Goal: Task Accomplishment & Management: Manage account settings

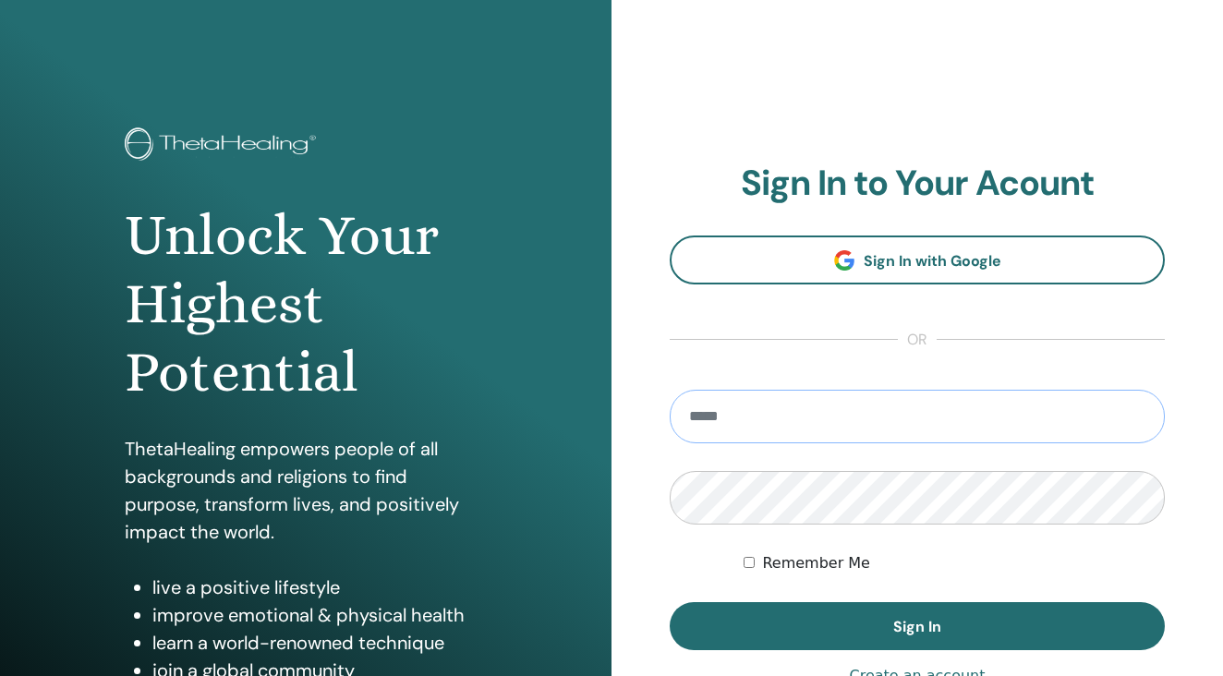
type input "**********"
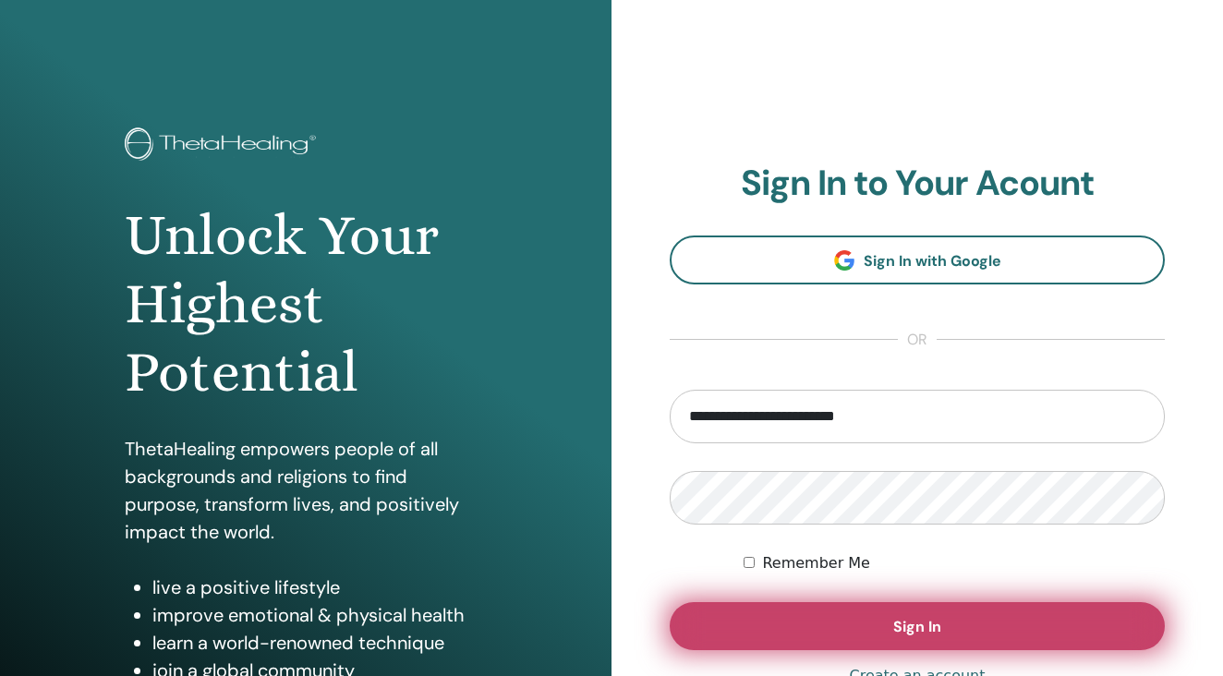
click at [878, 630] on button "Sign In" at bounding box center [917, 626] width 495 height 48
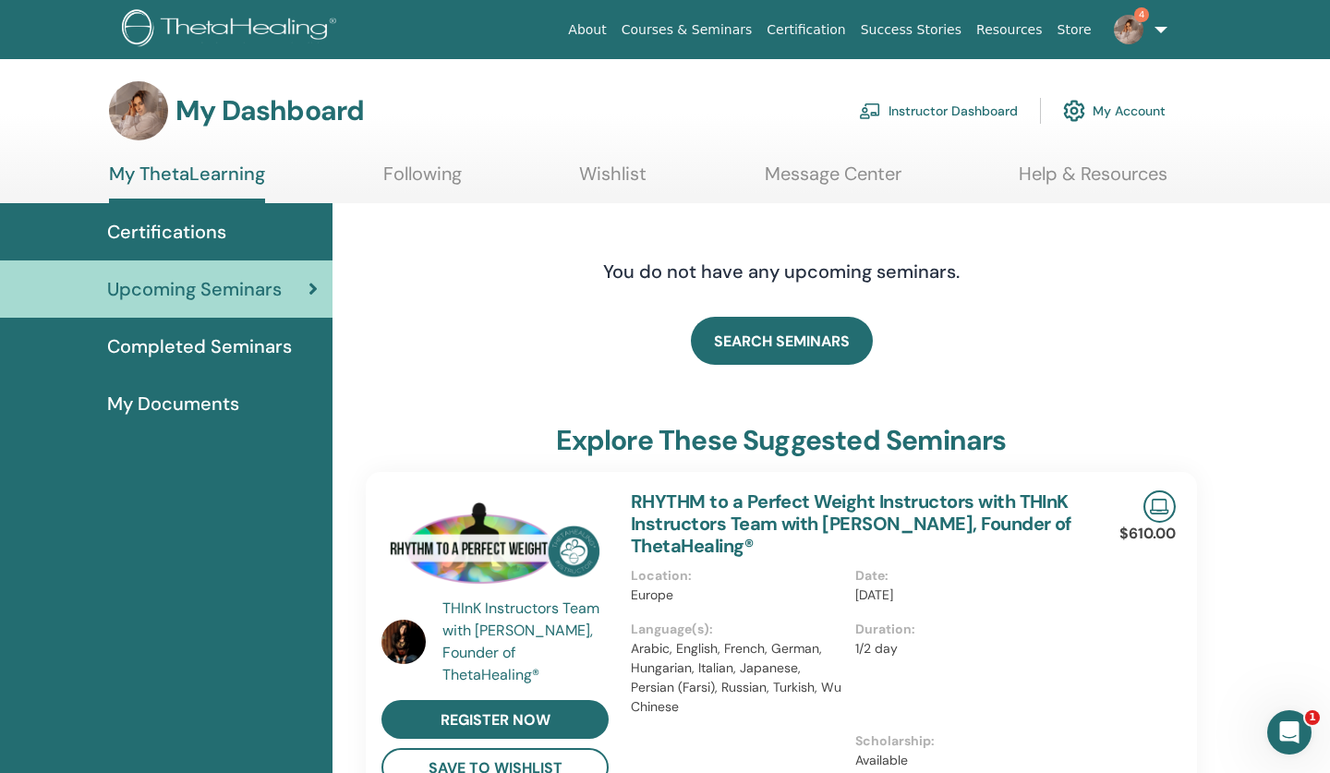
click at [914, 106] on link "Instructor Dashboard" at bounding box center [938, 111] width 159 height 41
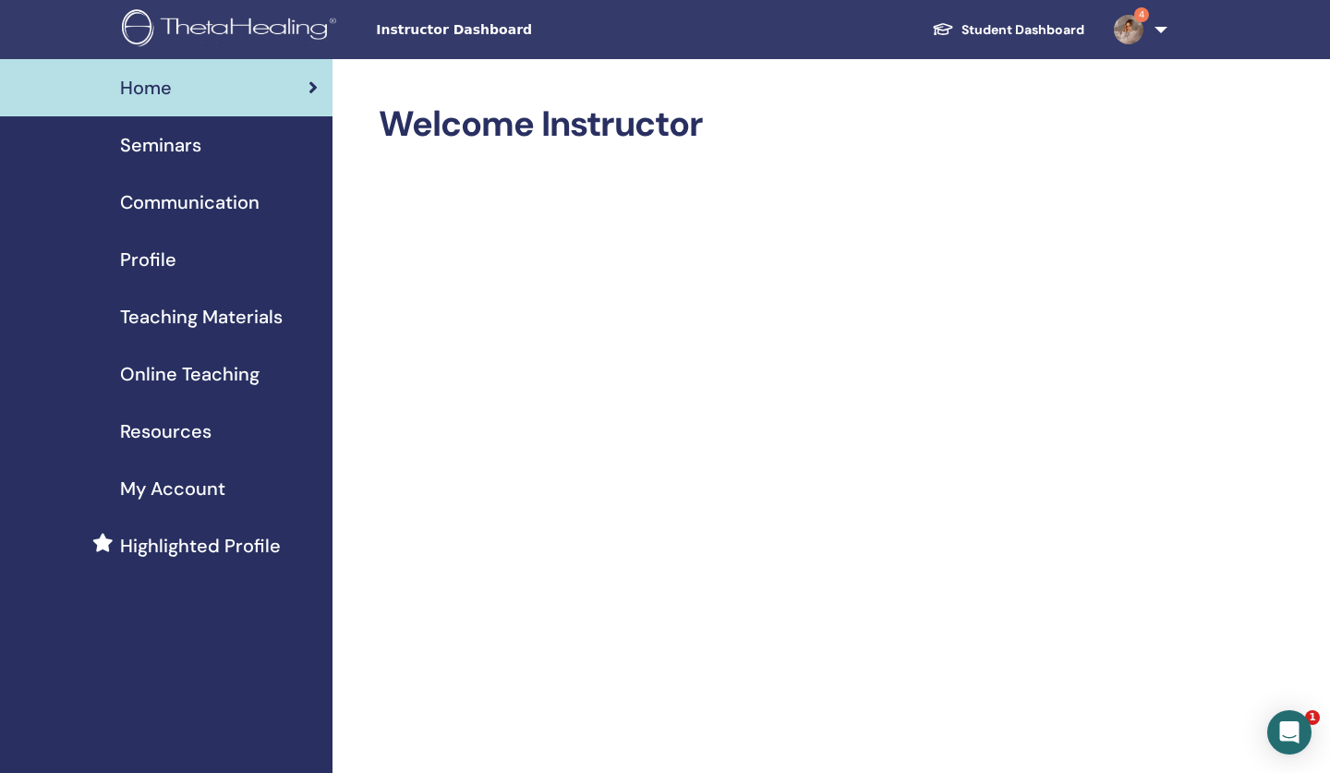
click at [192, 141] on span "Seminars" at bounding box center [160, 145] width 81 height 28
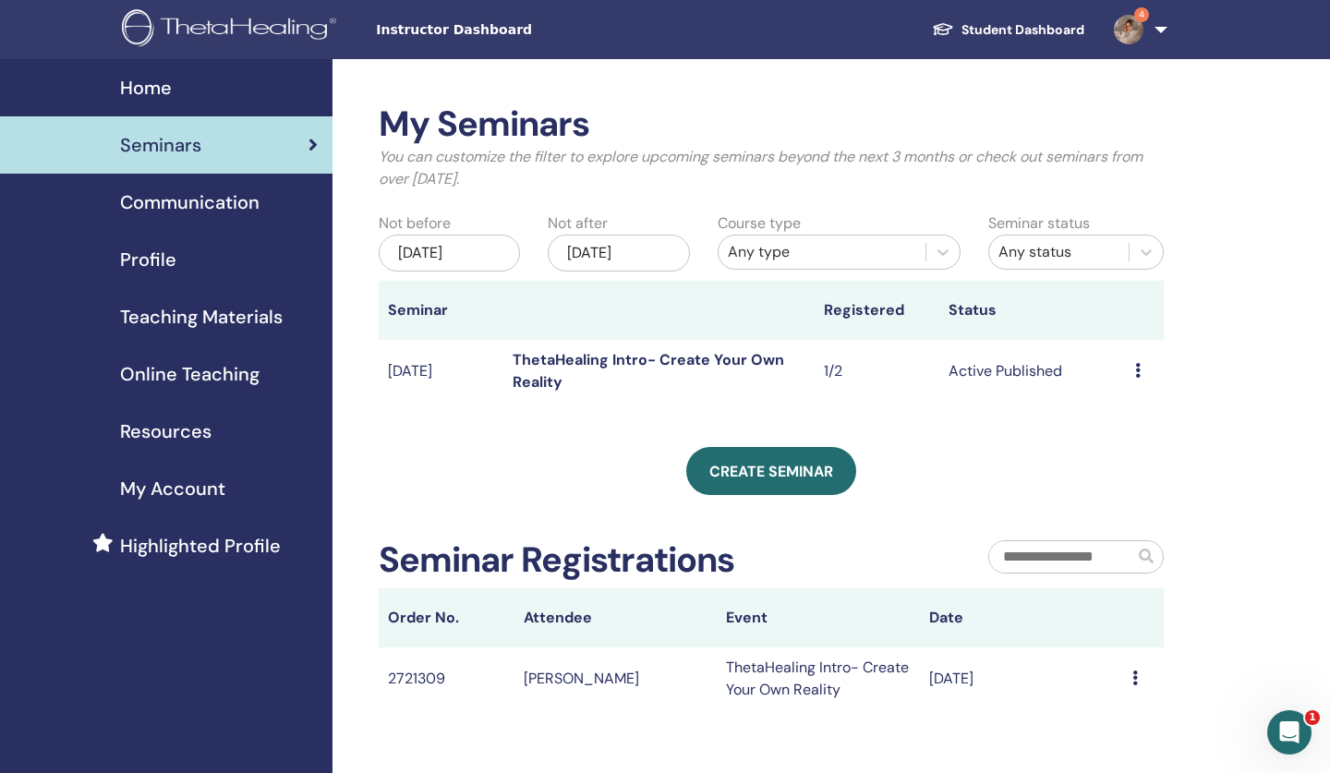
click at [1136, 375] on icon at bounding box center [1138, 370] width 6 height 15
click at [1131, 417] on li "Edit" at bounding box center [1132, 418] width 100 height 28
click at [1138, 366] on icon at bounding box center [1138, 370] width 6 height 15
click at [1114, 410] on link "Edit" at bounding box center [1111, 408] width 27 height 19
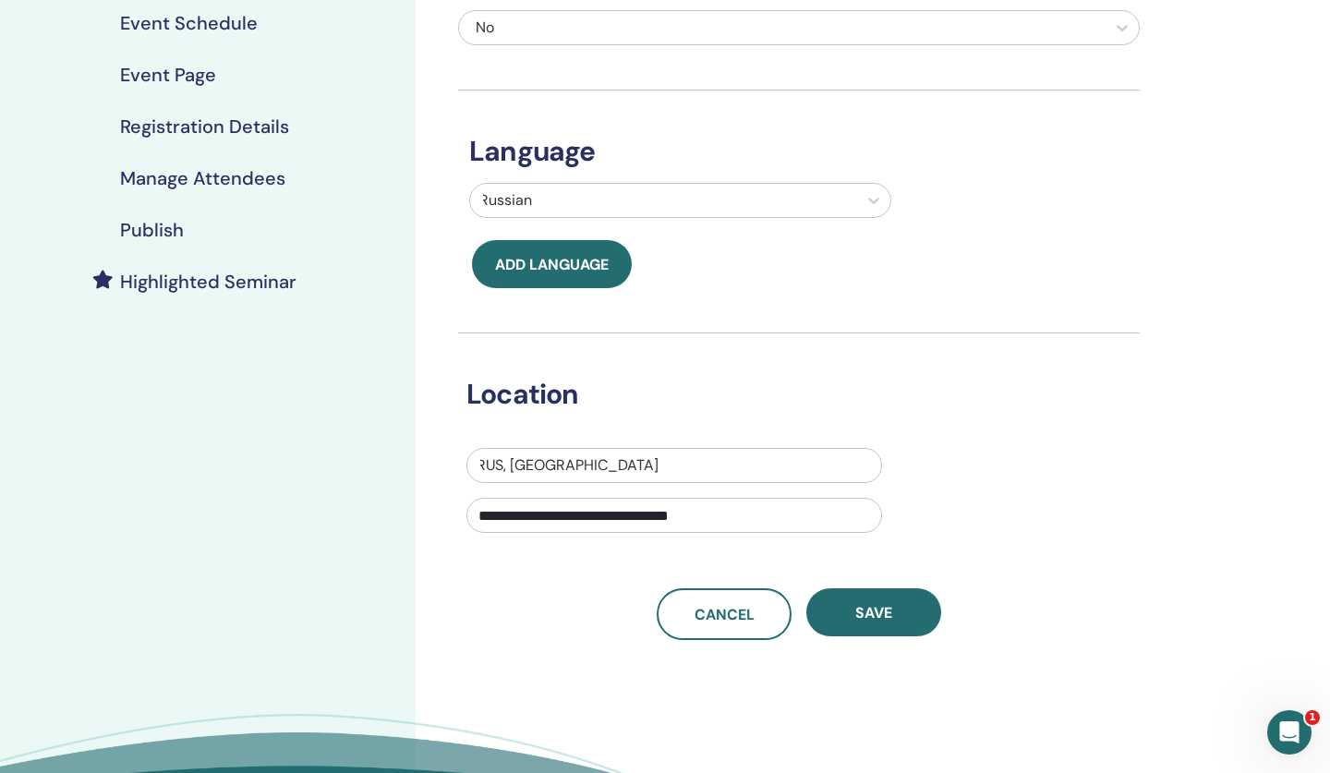
scroll to position [429, 0]
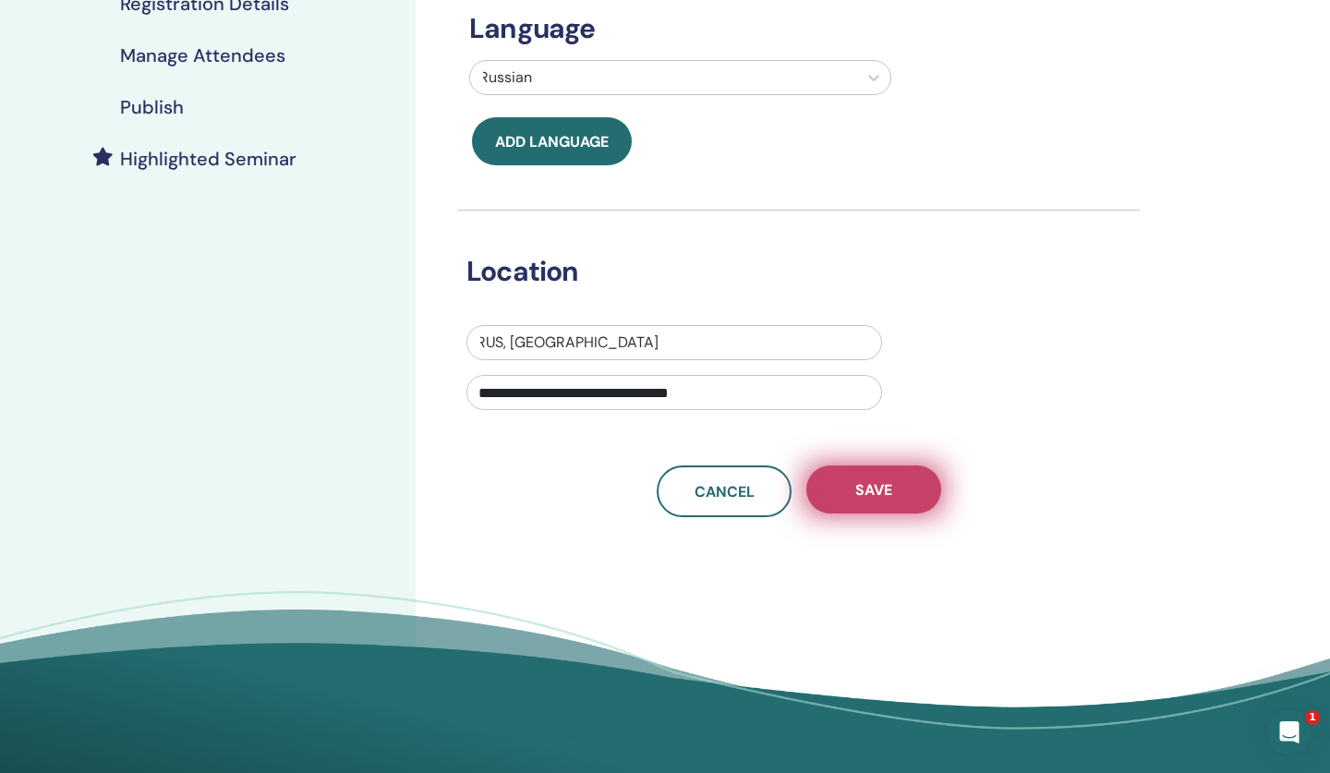
click at [855, 490] on span "Save" at bounding box center [873, 489] width 37 height 19
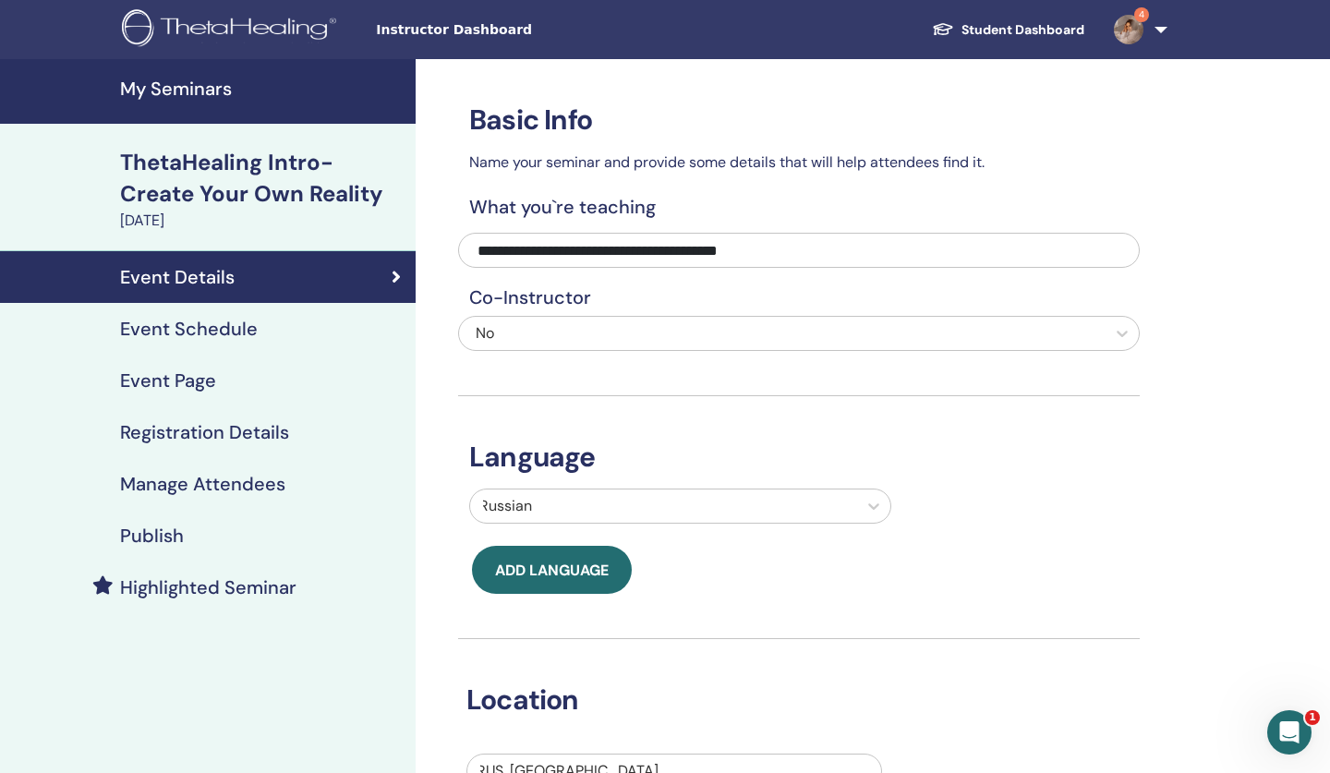
click at [185, 430] on h4 "Registration Details" at bounding box center [204, 432] width 169 height 22
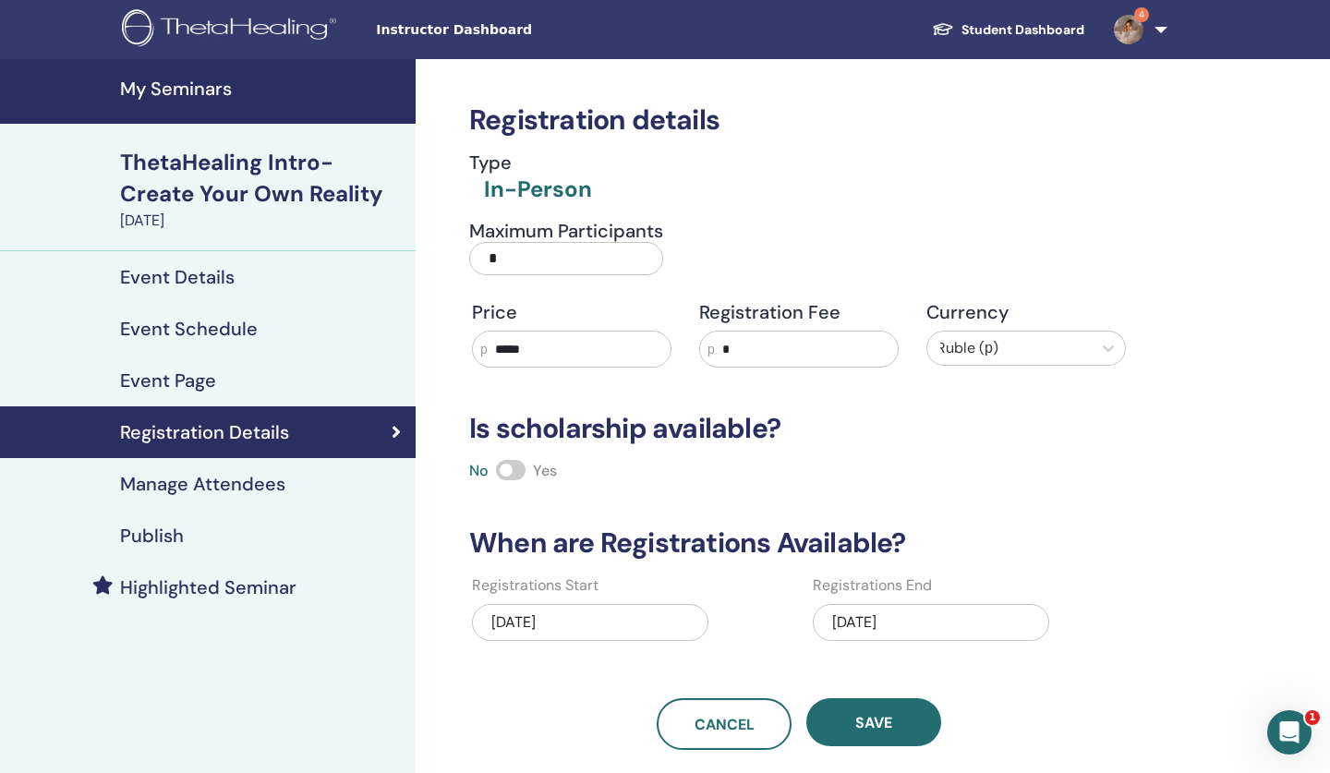
click at [259, 371] on div "Event Page" at bounding box center [208, 381] width 386 height 22
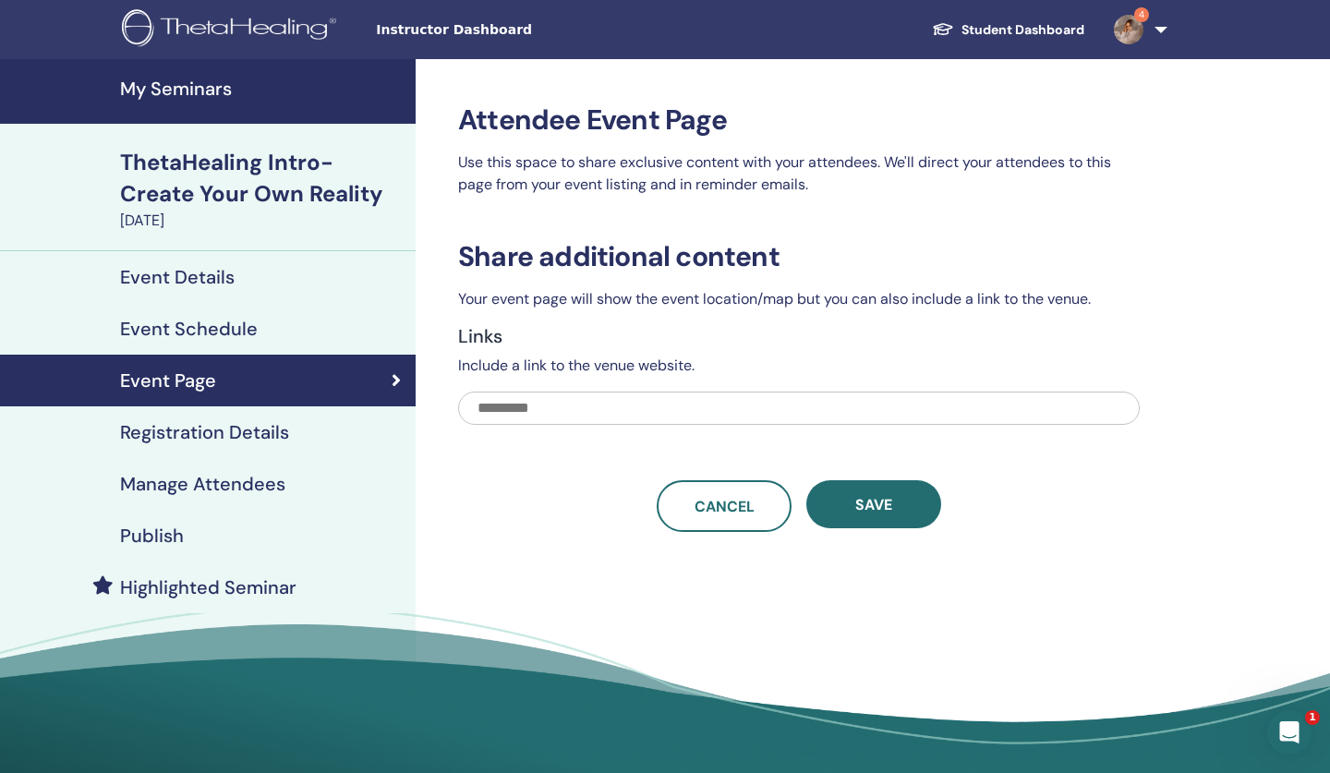
click at [222, 324] on h4 "Event Schedule" at bounding box center [189, 329] width 138 height 22
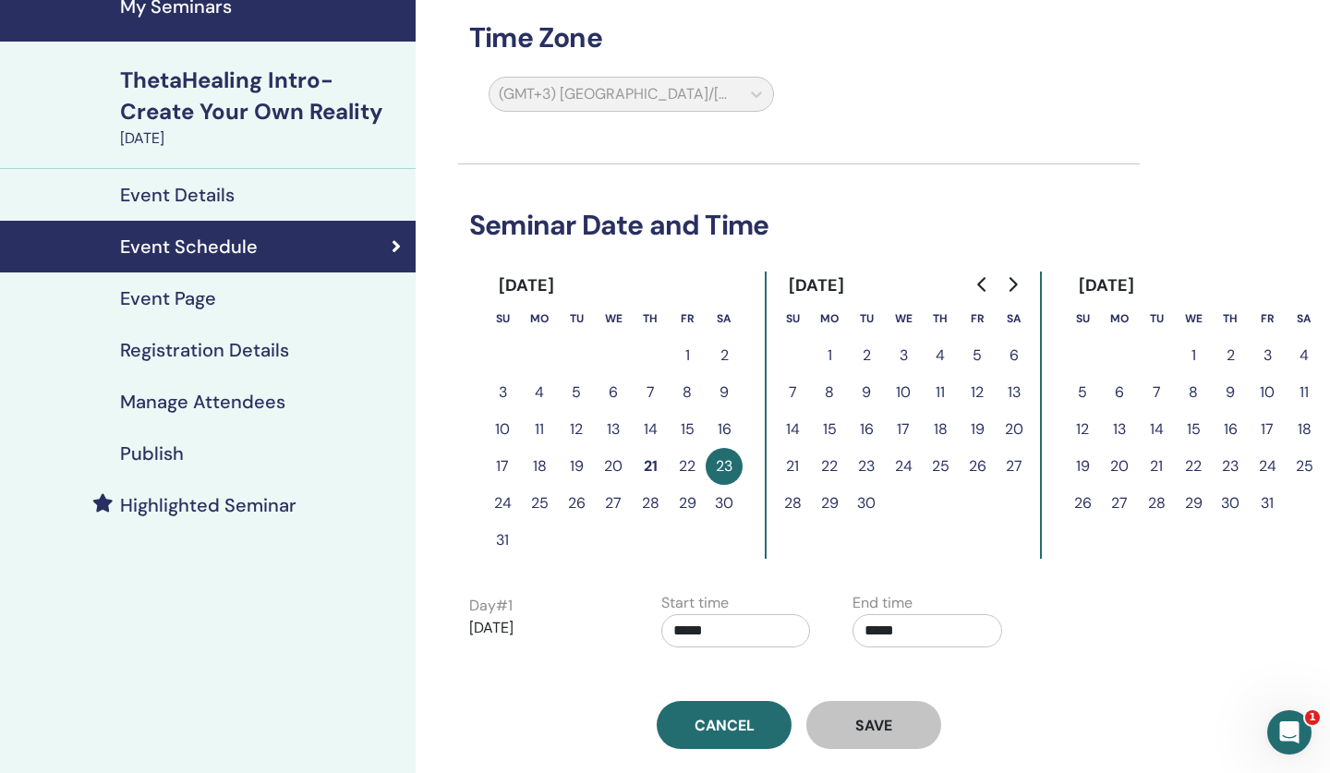
scroll to position [83, 0]
click at [728, 467] on button "23" at bounding box center [724, 465] width 37 height 37
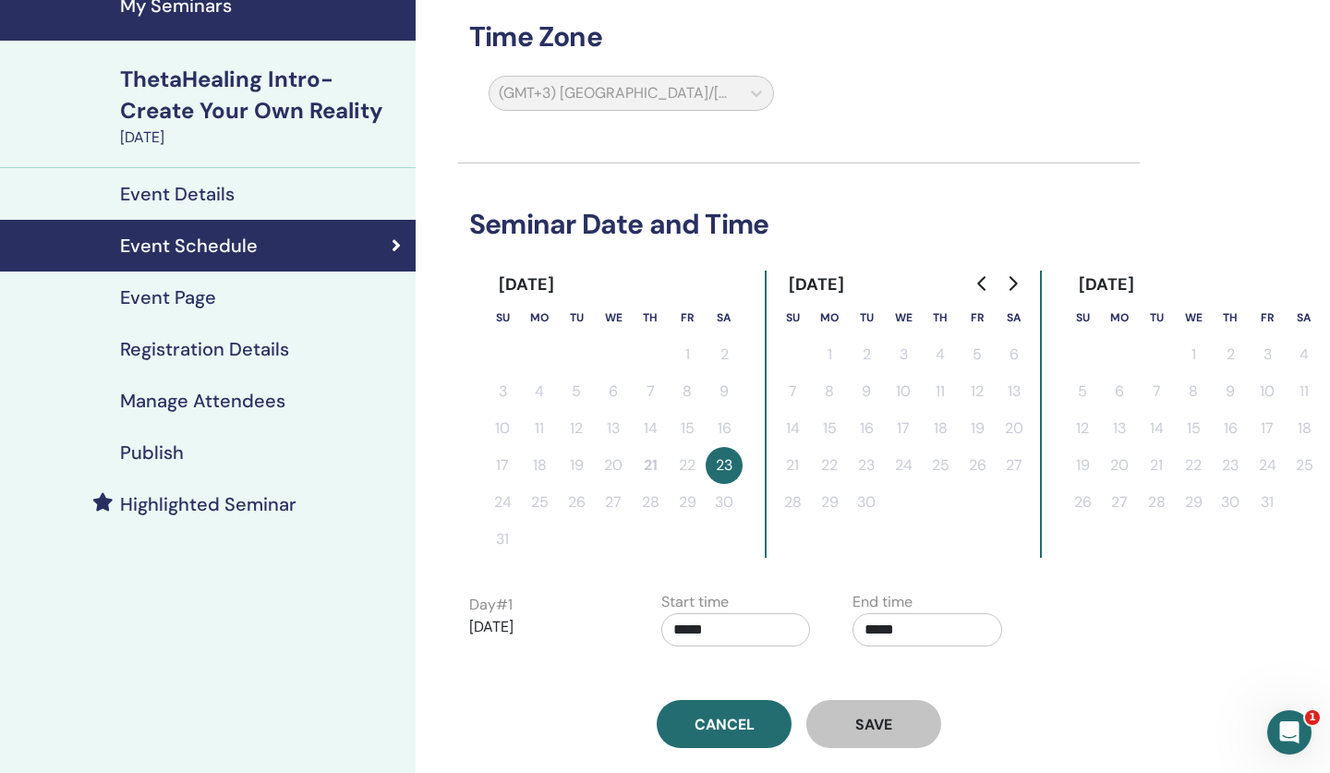
click at [982, 285] on icon "Go to previous month" at bounding box center [983, 283] width 15 height 15
click at [872, 620] on input "*****" at bounding box center [928, 629] width 150 height 33
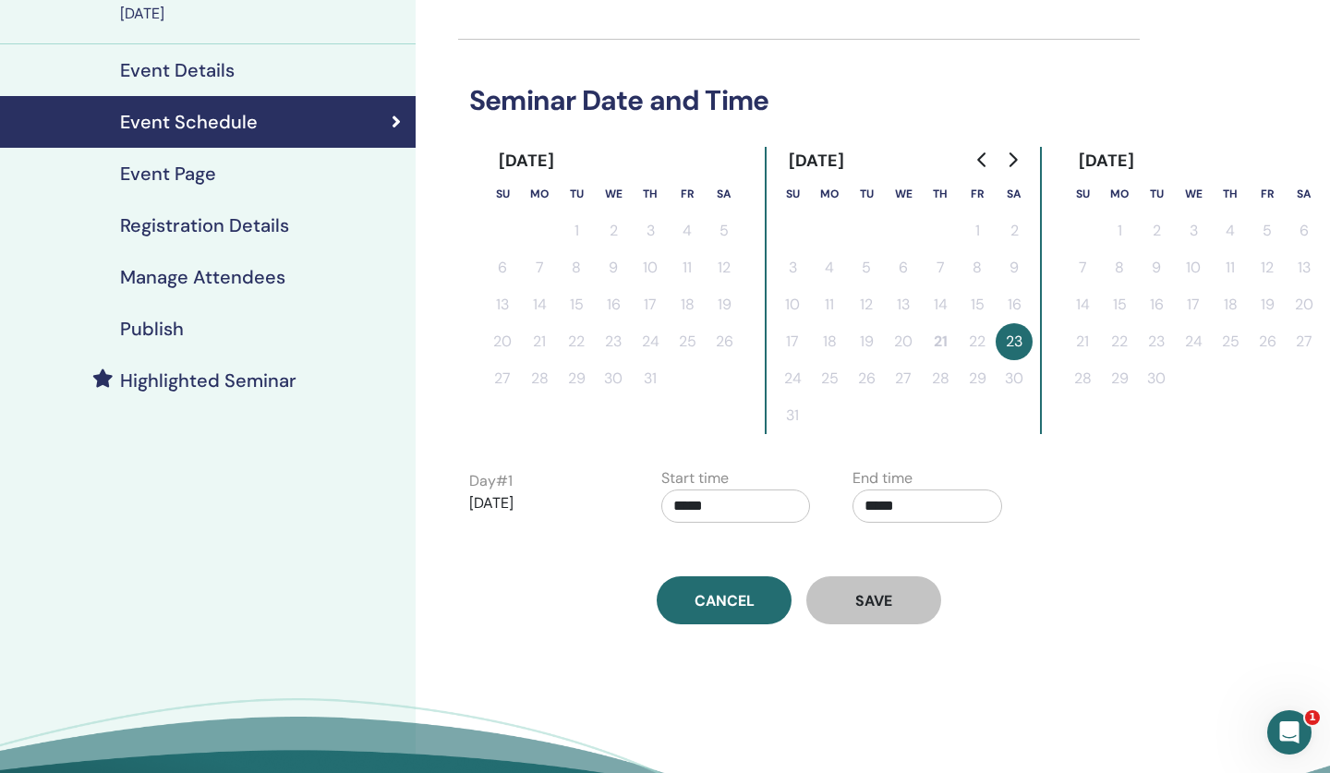
scroll to position [209, 0]
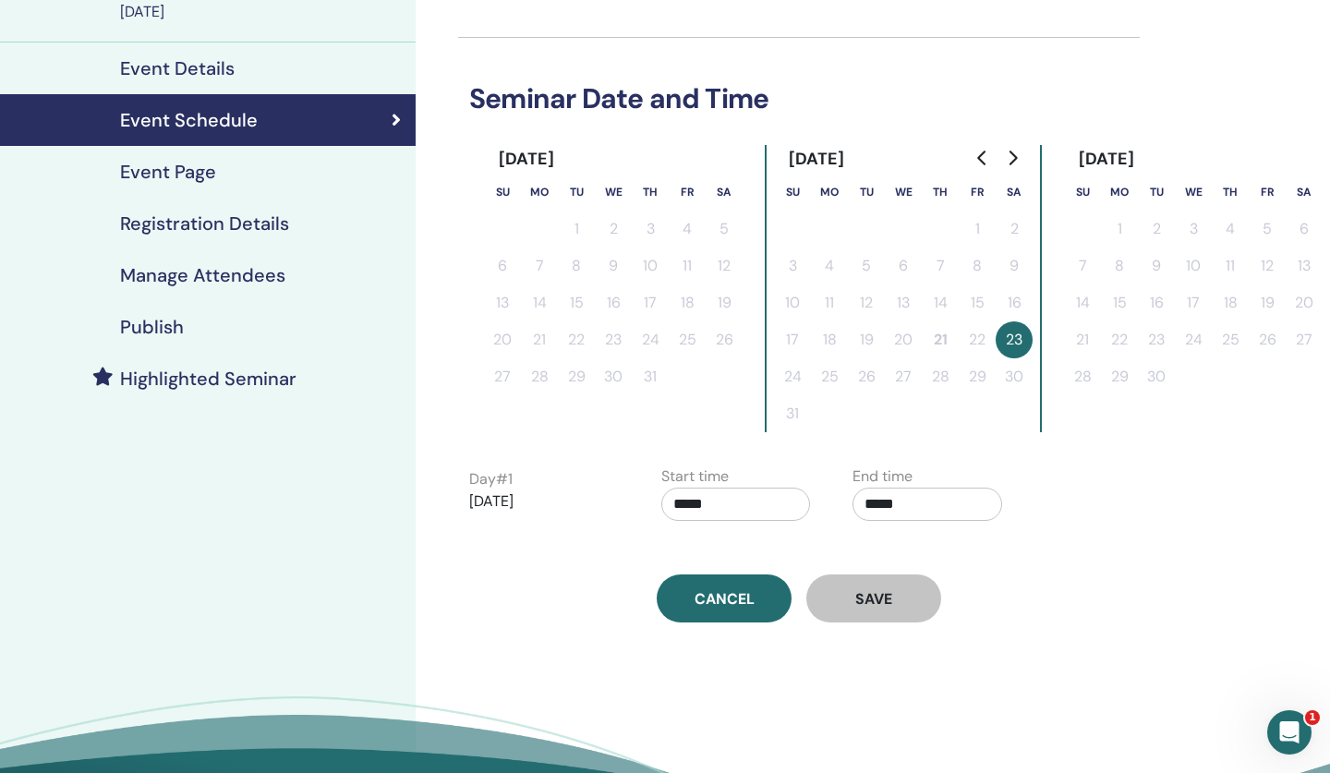
click at [875, 500] on input "*****" at bounding box center [928, 504] width 150 height 33
click at [1010, 340] on button "23" at bounding box center [1014, 339] width 37 height 37
click at [862, 605] on span "Save" at bounding box center [873, 598] width 37 height 19
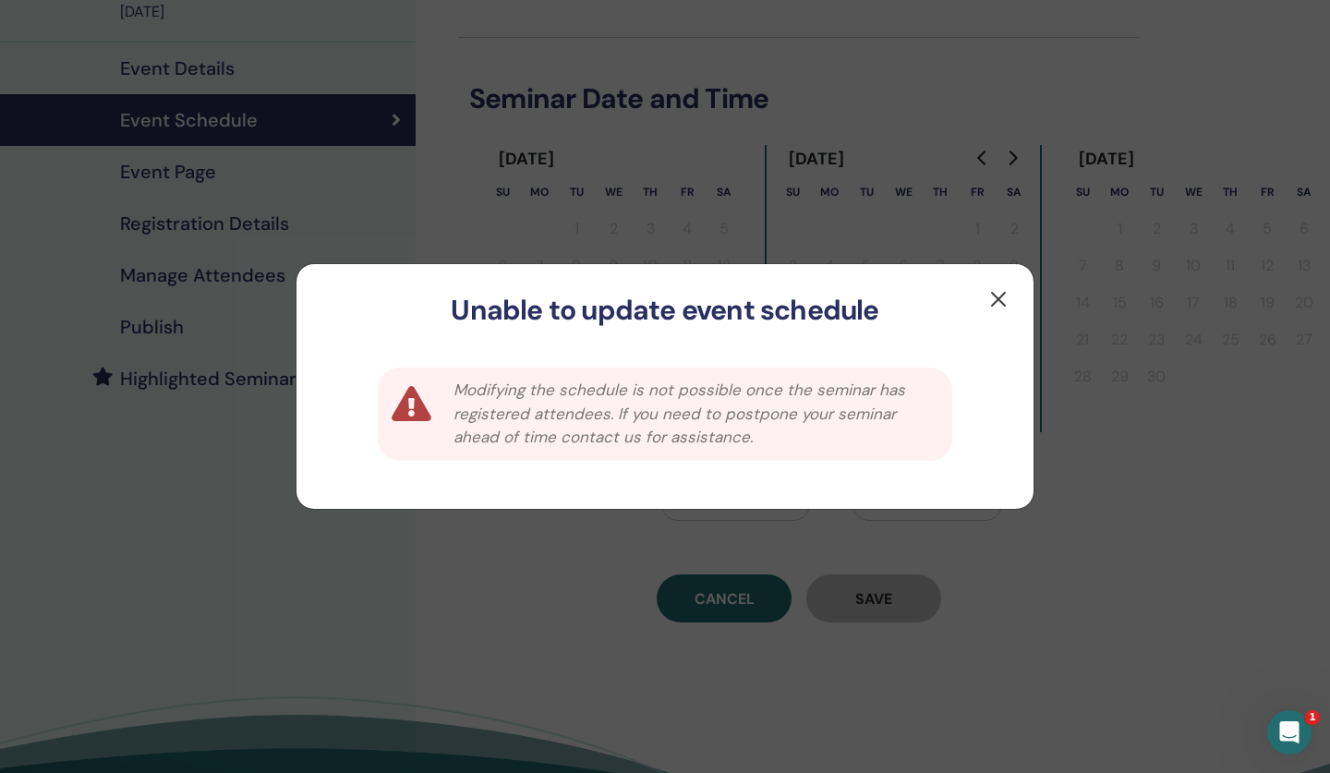
click at [998, 296] on button "button" at bounding box center [999, 300] width 30 height 30
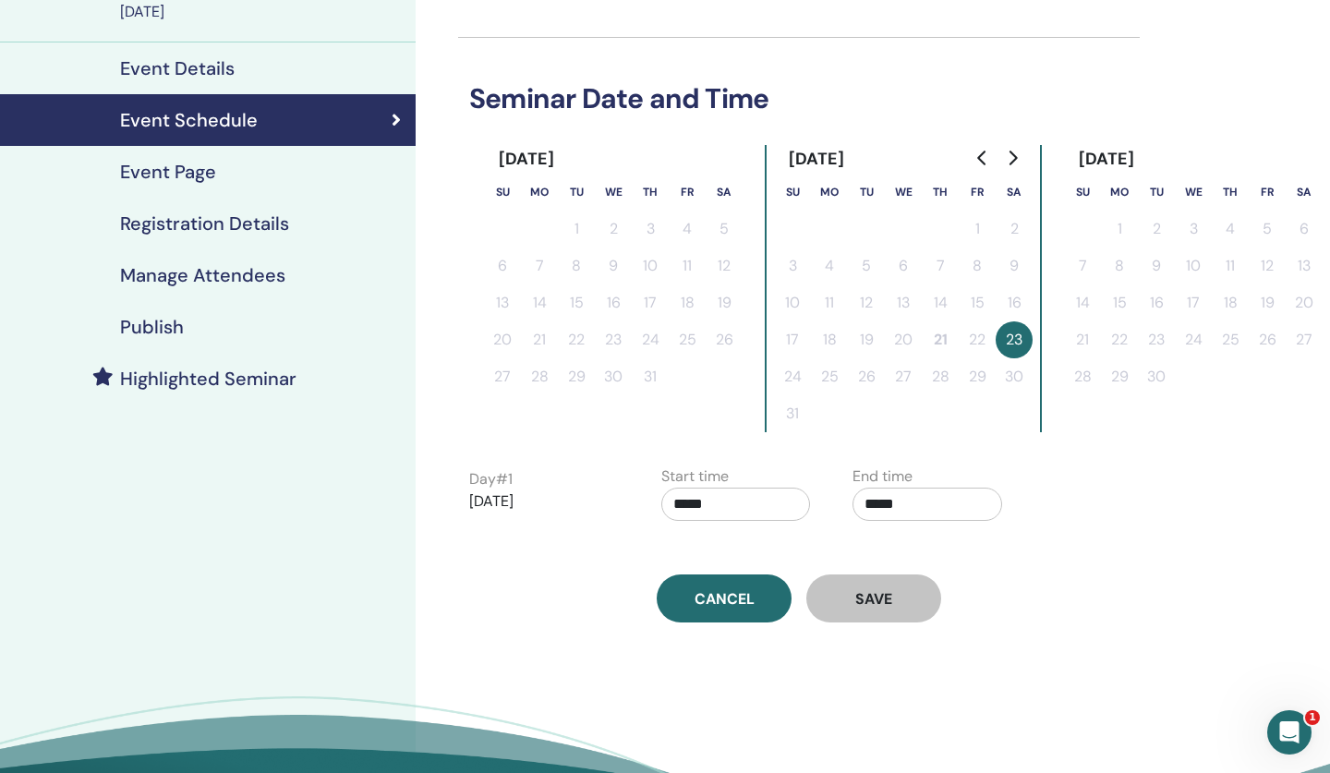
click at [208, 164] on h4 "Event Page" at bounding box center [168, 172] width 96 height 22
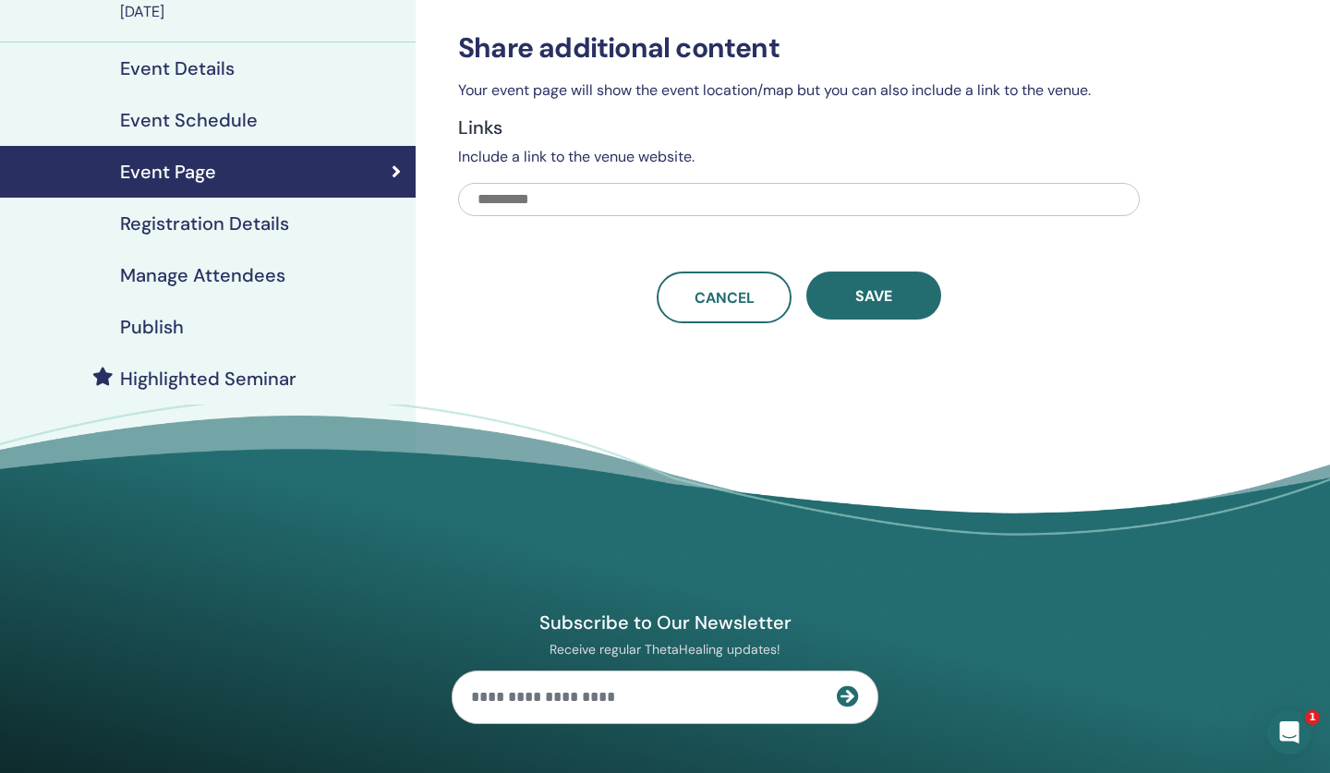
click at [163, 277] on h4 "Manage Attendees" at bounding box center [202, 275] width 165 height 22
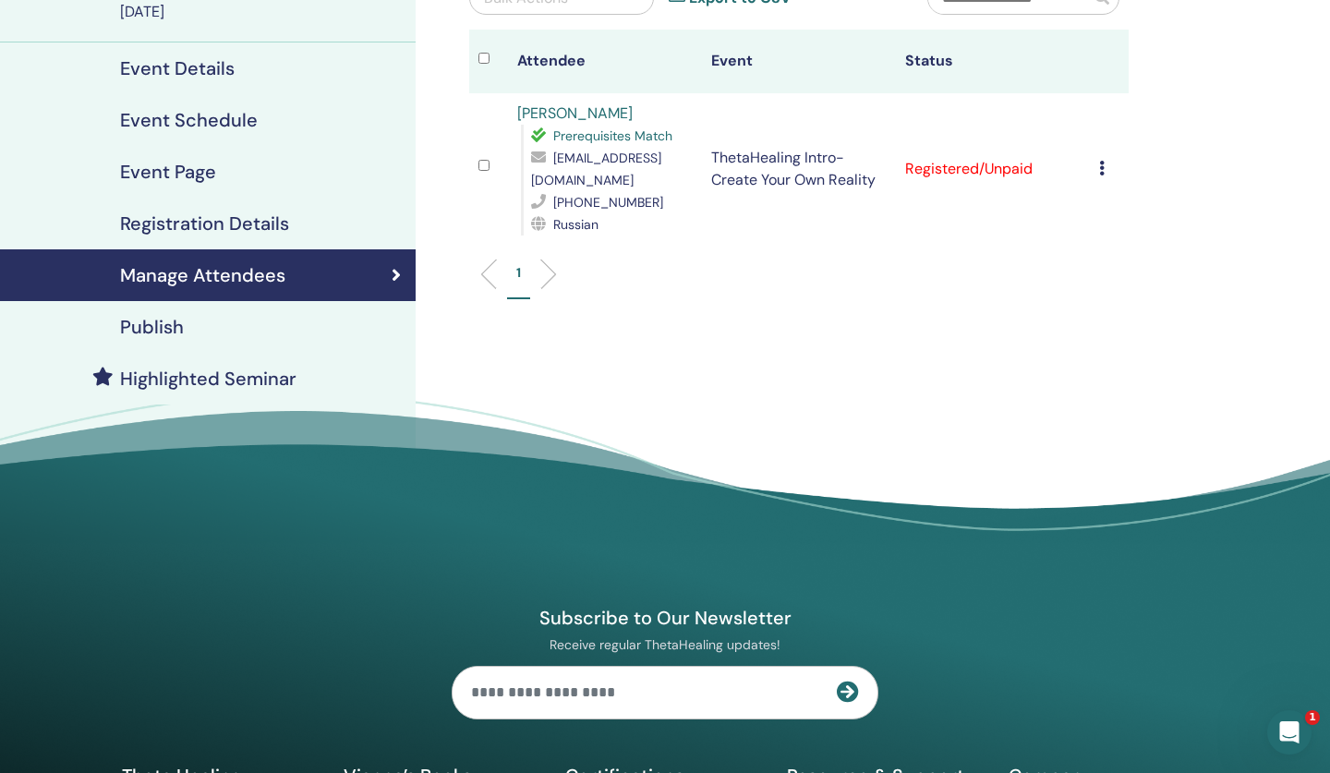
click at [597, 111] on link "Yelizaveta Yukhimenko" at bounding box center [574, 112] width 115 height 19
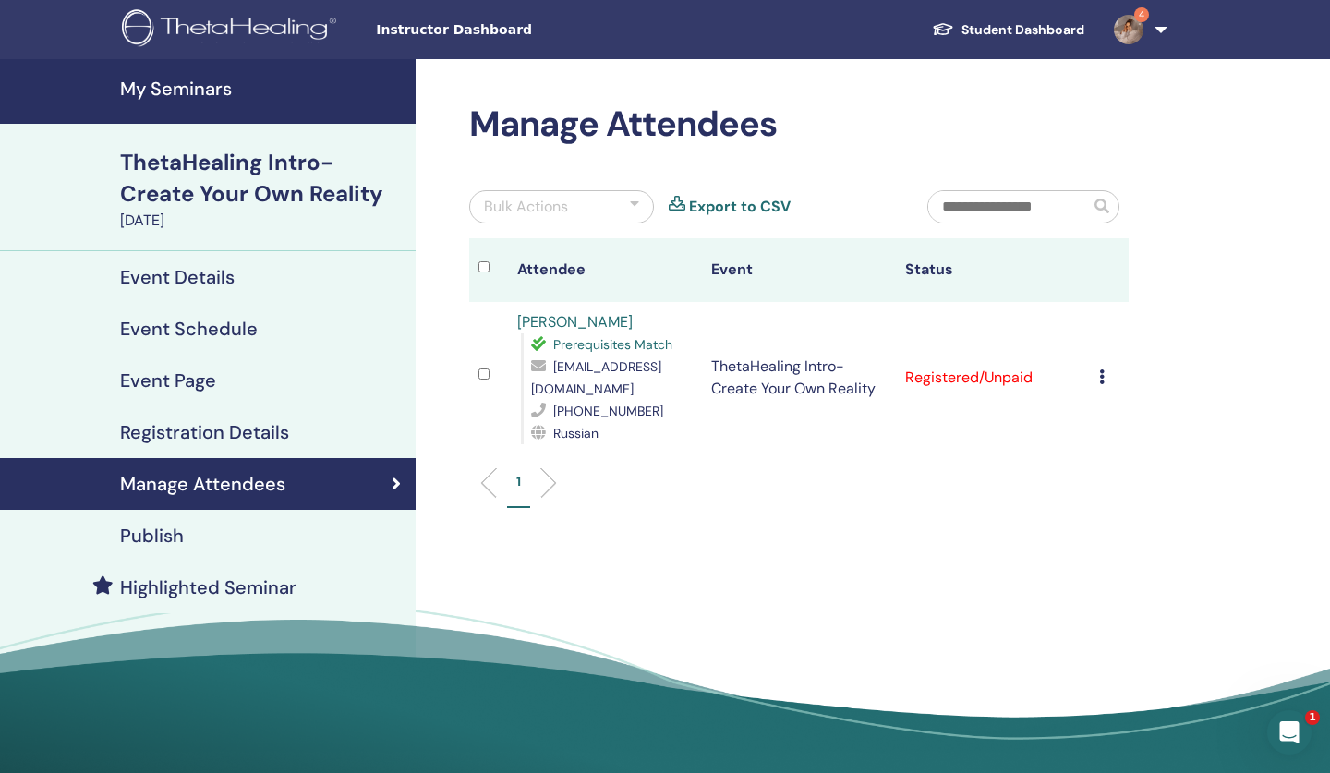
click at [1104, 376] on icon at bounding box center [1102, 377] width 6 height 15
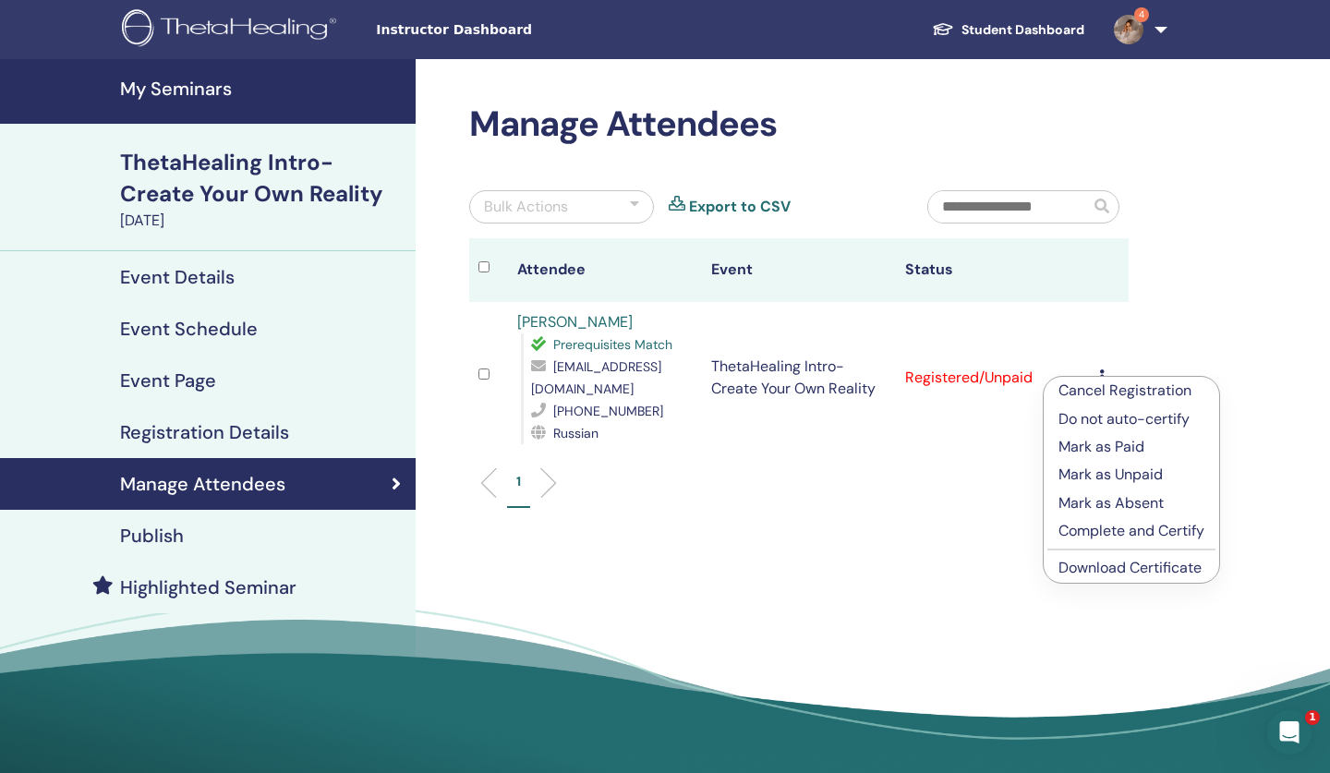
click at [1100, 450] on p "Mark as Paid" at bounding box center [1132, 447] width 146 height 22
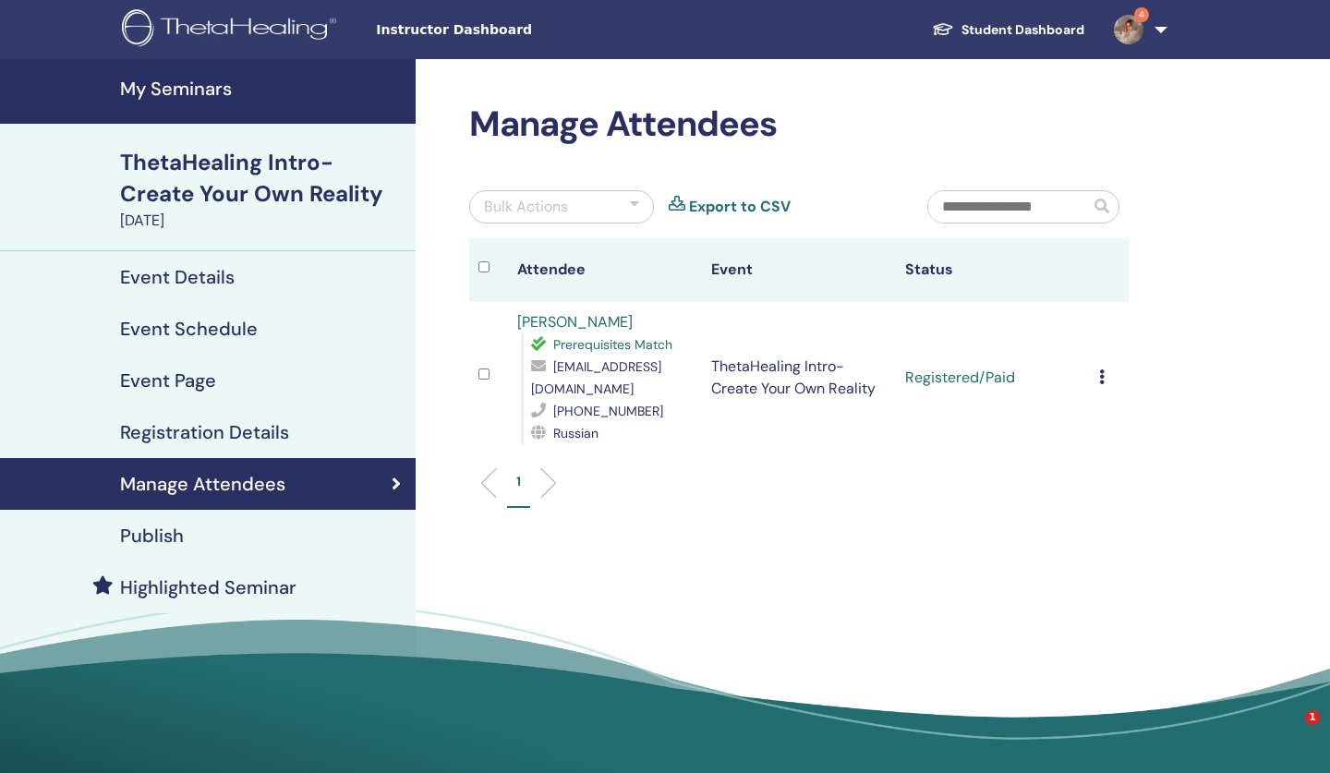
click at [1105, 382] on div "Cancel Registration Do not auto-certify Mark as Paid Mark as Unpaid Mark as Abs…" at bounding box center [1109, 378] width 20 height 22
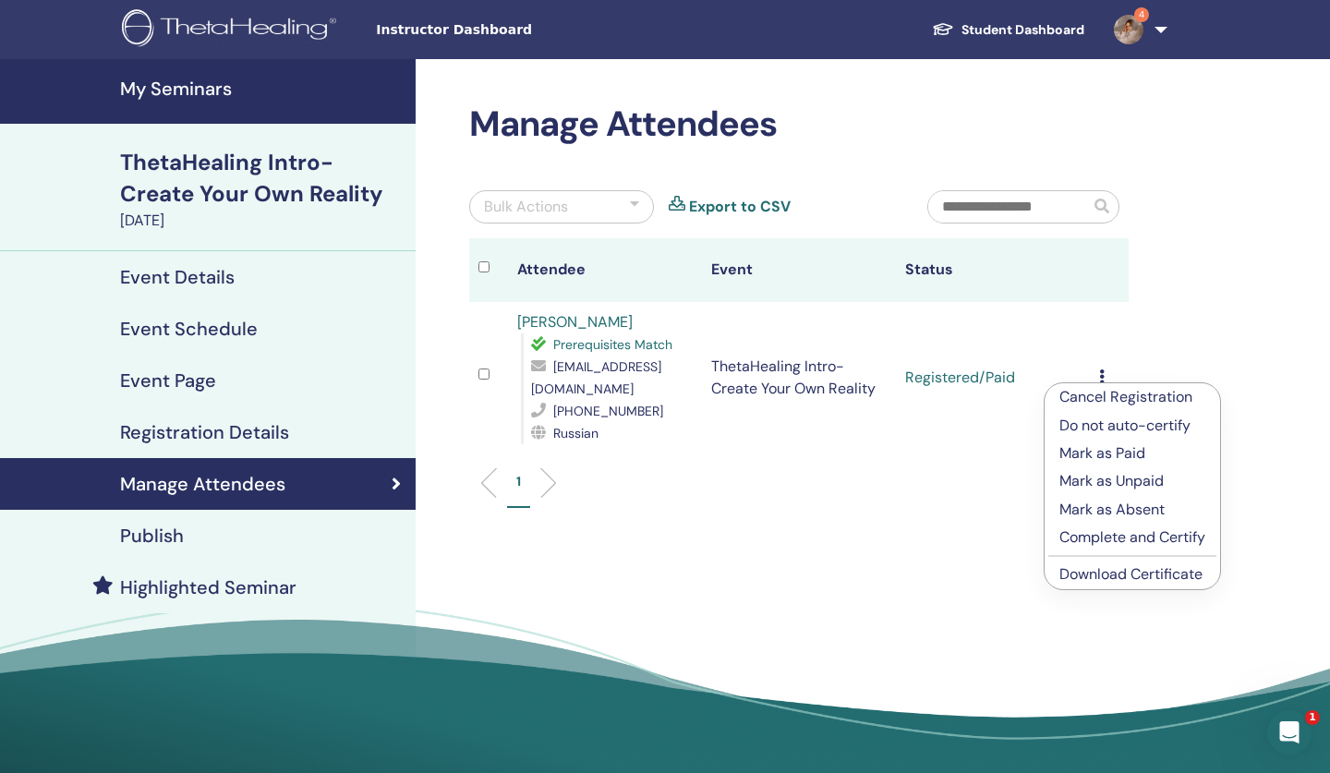
click at [1162, 30] on link "4" at bounding box center [1137, 29] width 76 height 59
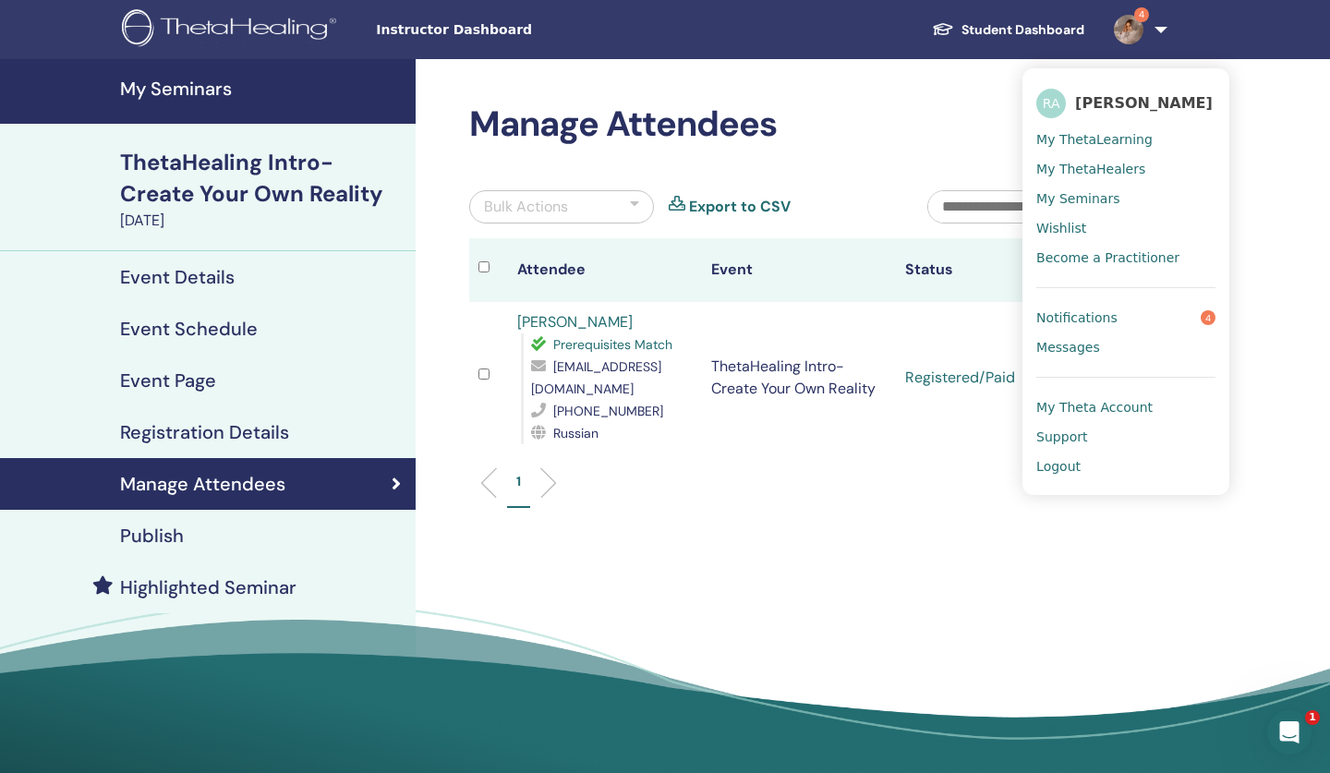
click at [1116, 318] on link "Notifications 4" at bounding box center [1125, 318] width 179 height 30
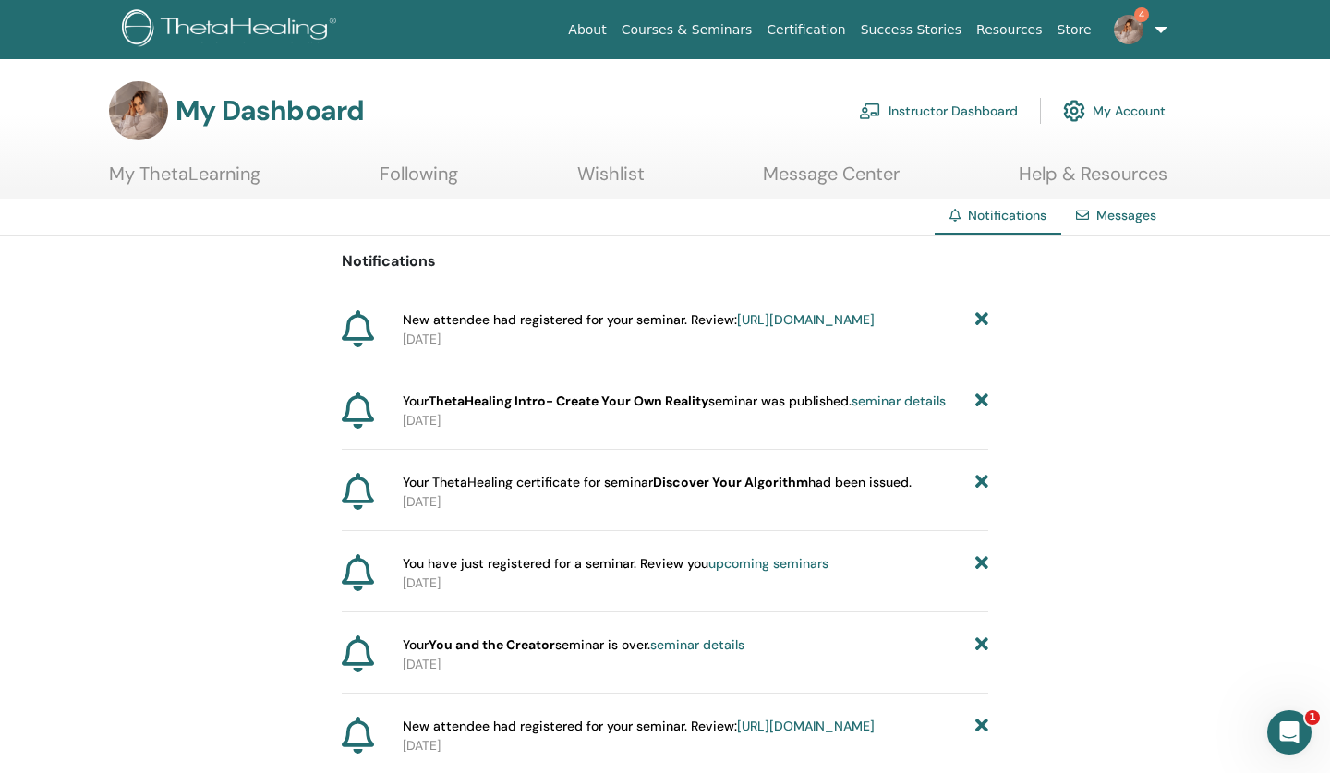
click at [932, 114] on link "Instructor Dashboard" at bounding box center [938, 111] width 159 height 41
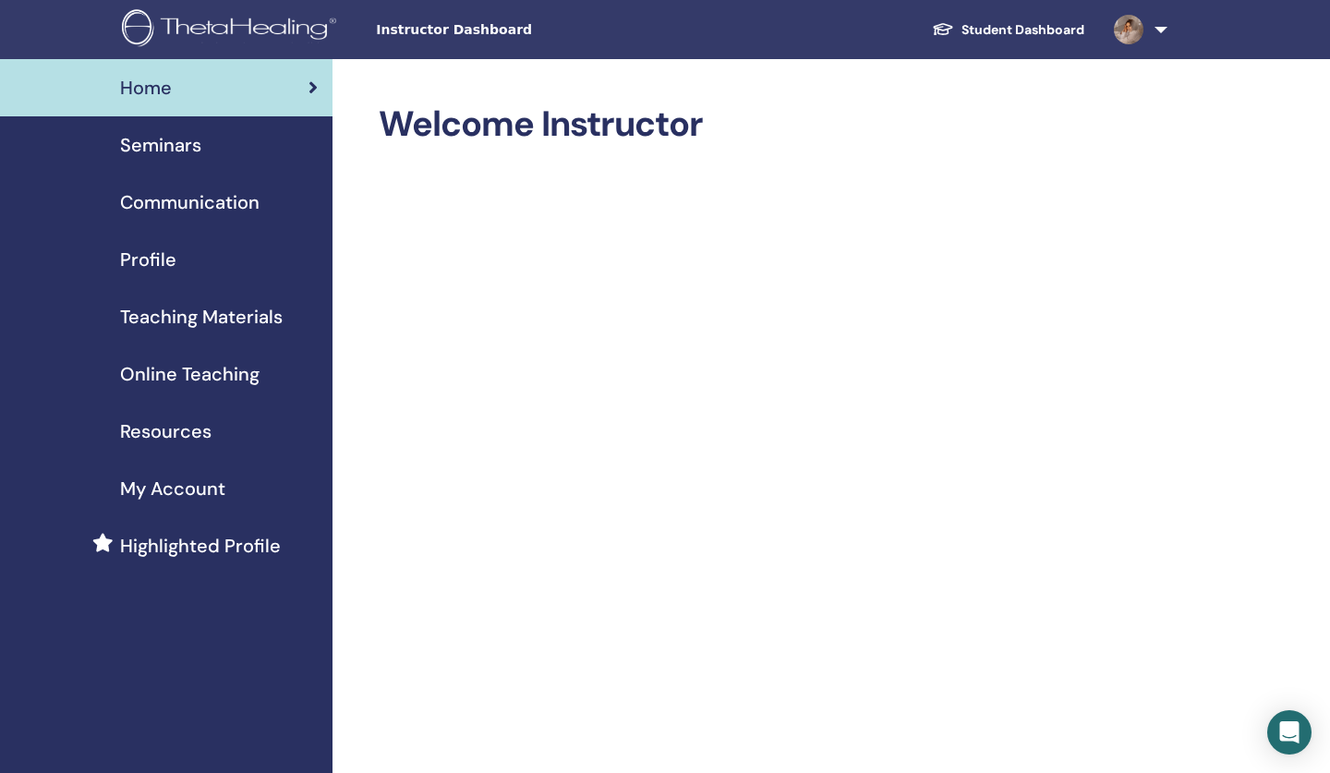
click at [148, 259] on span "Profile" at bounding box center [148, 260] width 56 height 28
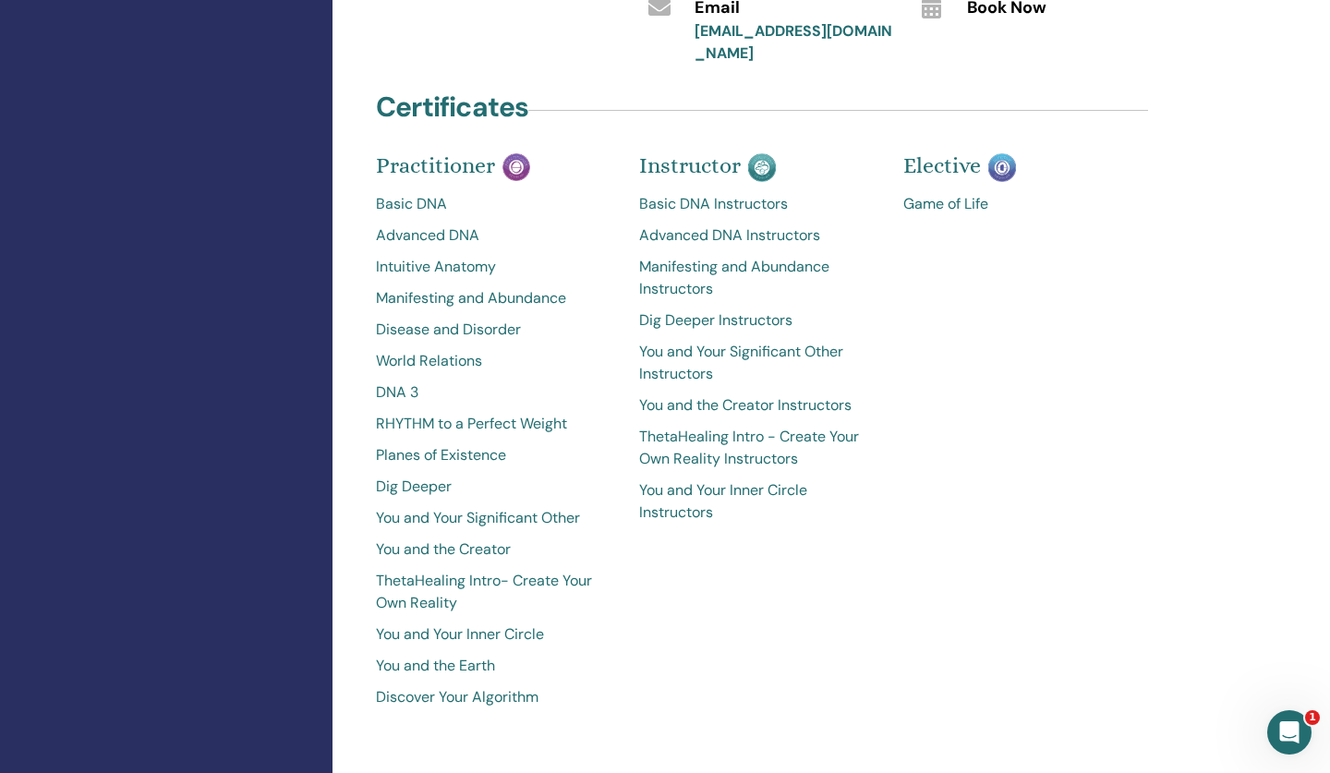
scroll to position [898, 0]
click at [688, 426] on link "ThetaHealing Intro - Create Your Own Reality Instructors" at bounding box center [757, 448] width 236 height 44
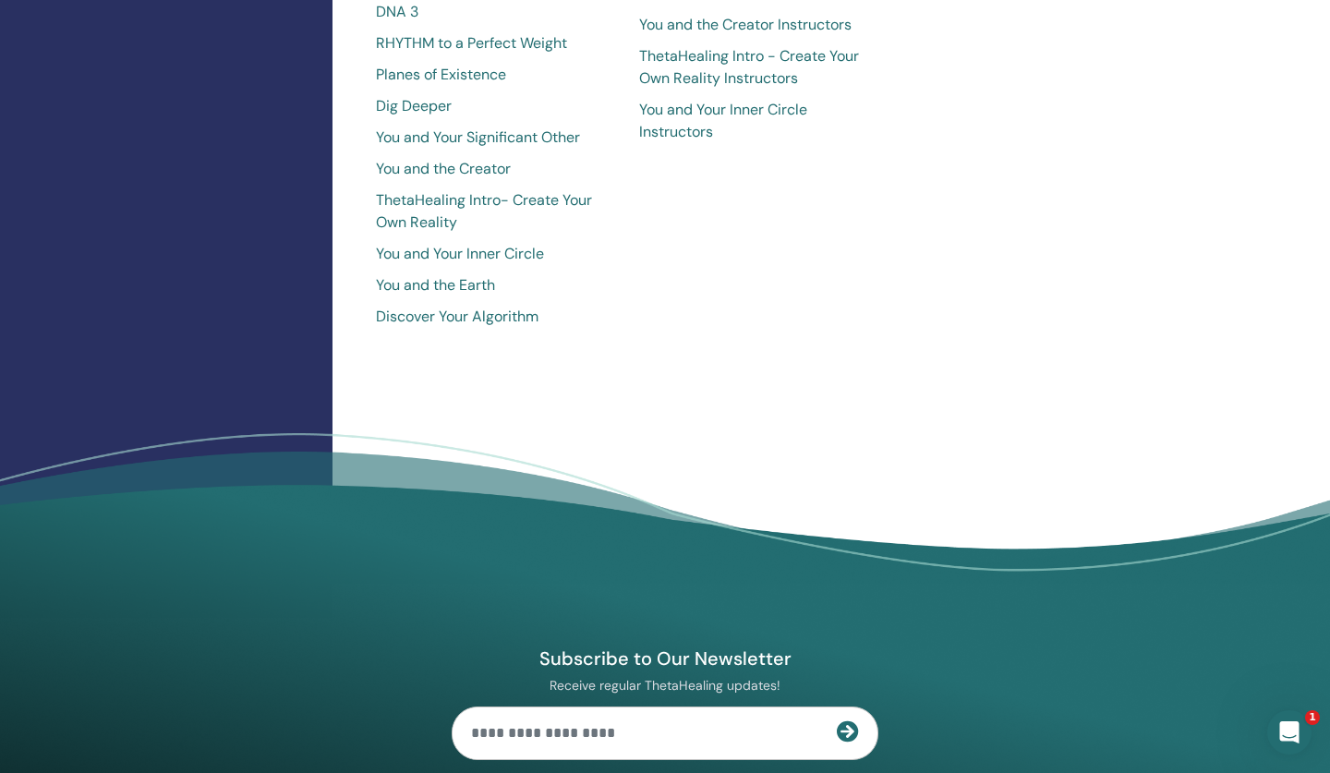
scroll to position [1266, 0]
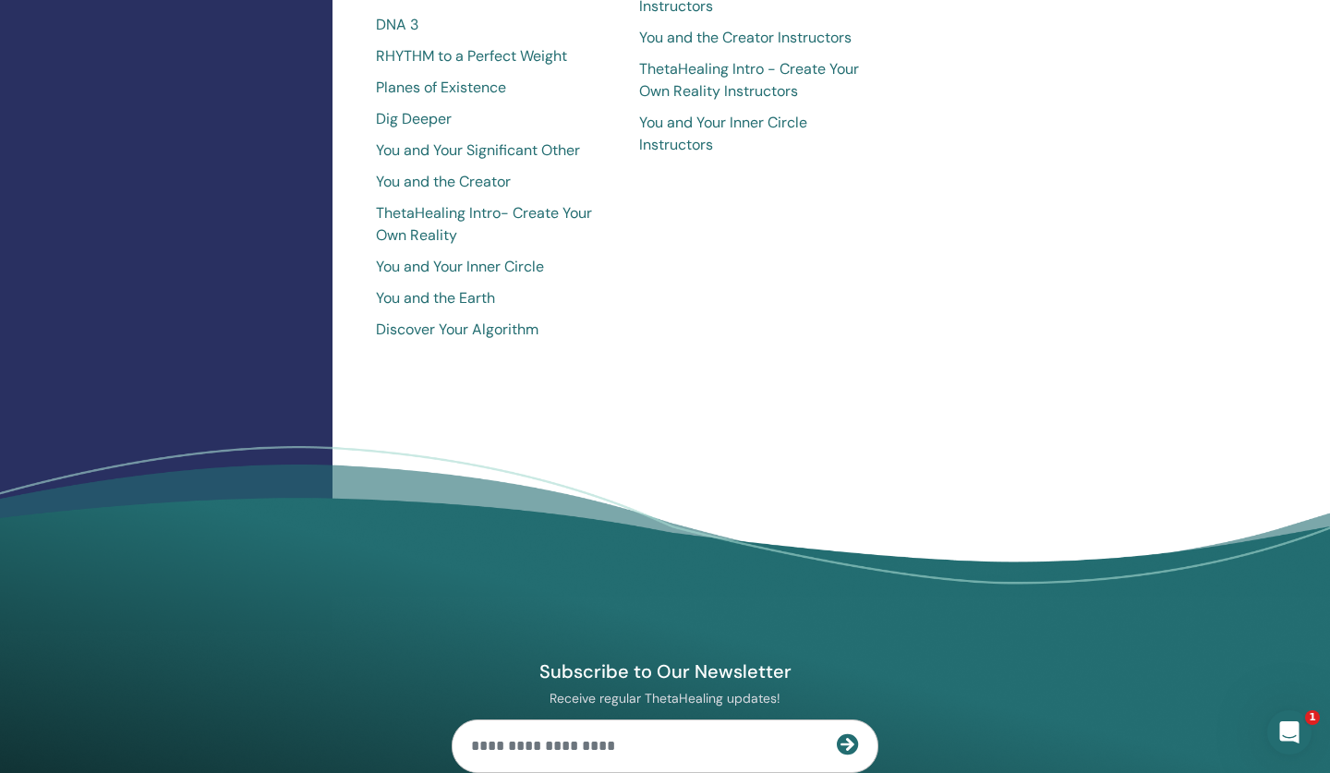
click at [468, 202] on link "ThetaHealing Intro- Create Your Own Reality" at bounding box center [494, 224] width 236 height 44
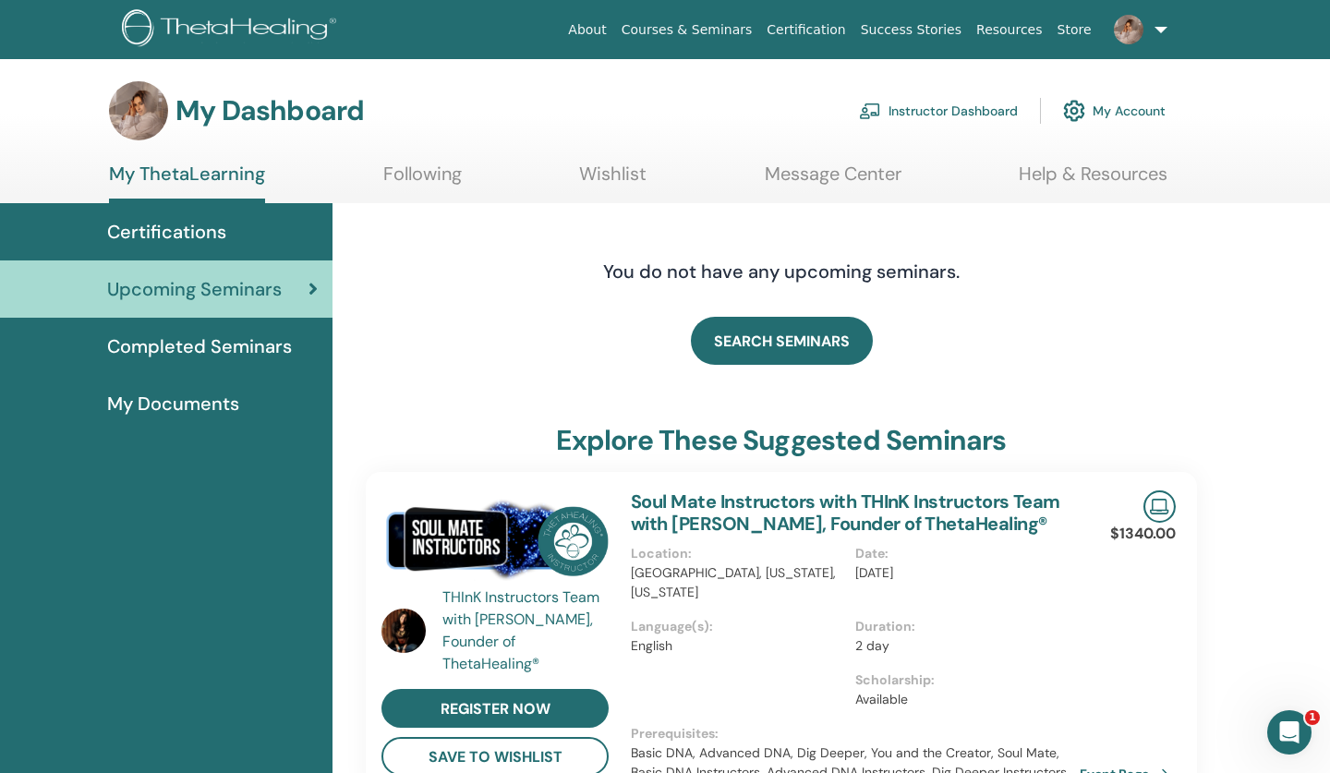
click at [946, 108] on link "Instructor Dashboard" at bounding box center [938, 111] width 159 height 41
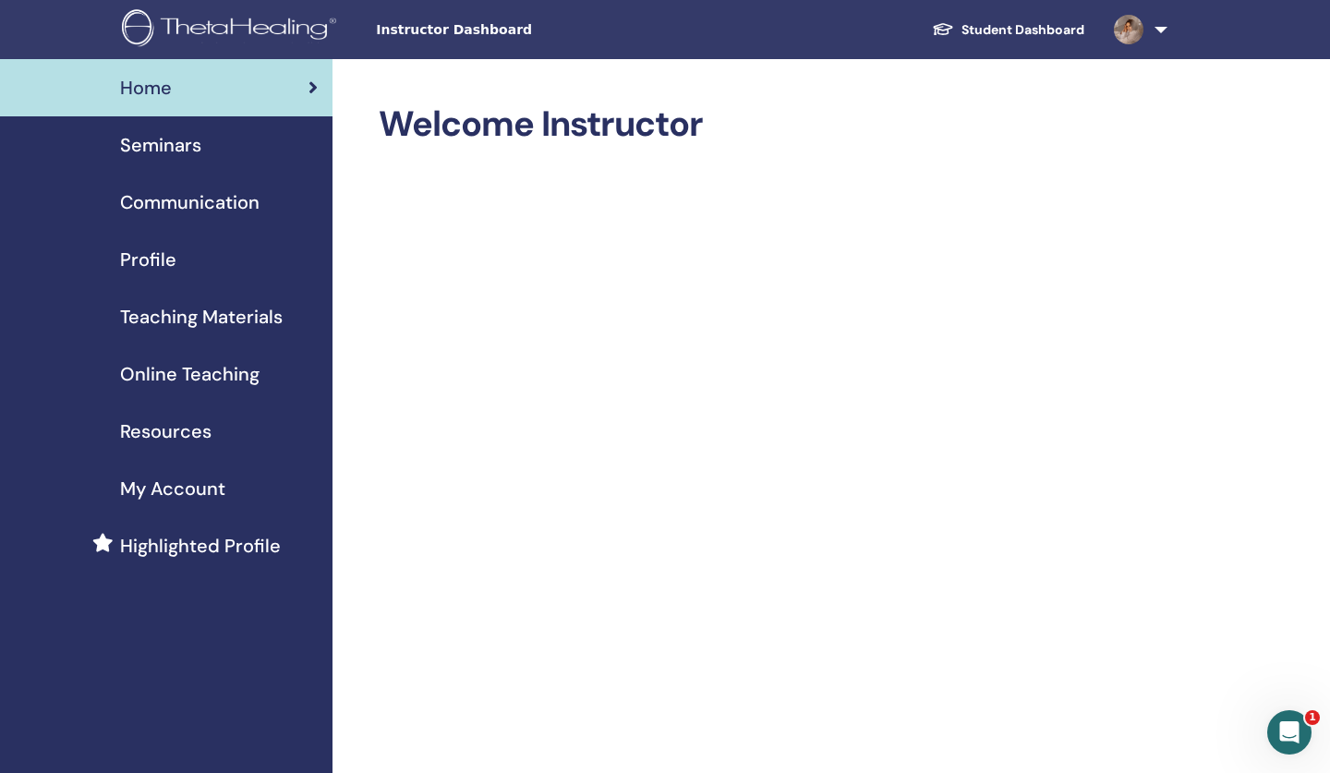
click at [164, 147] on span "Seminars" at bounding box center [160, 145] width 81 height 28
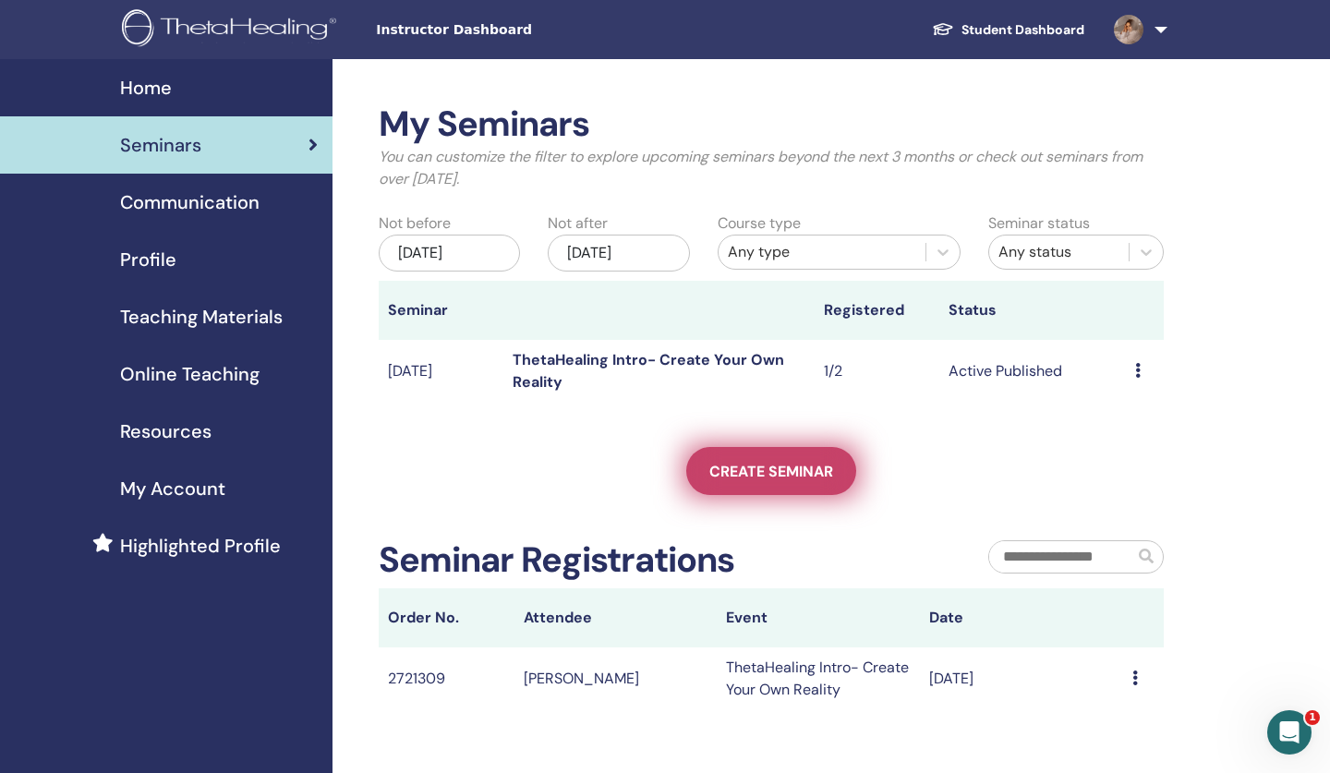
click at [738, 478] on span "Create seminar" at bounding box center [771, 471] width 124 height 19
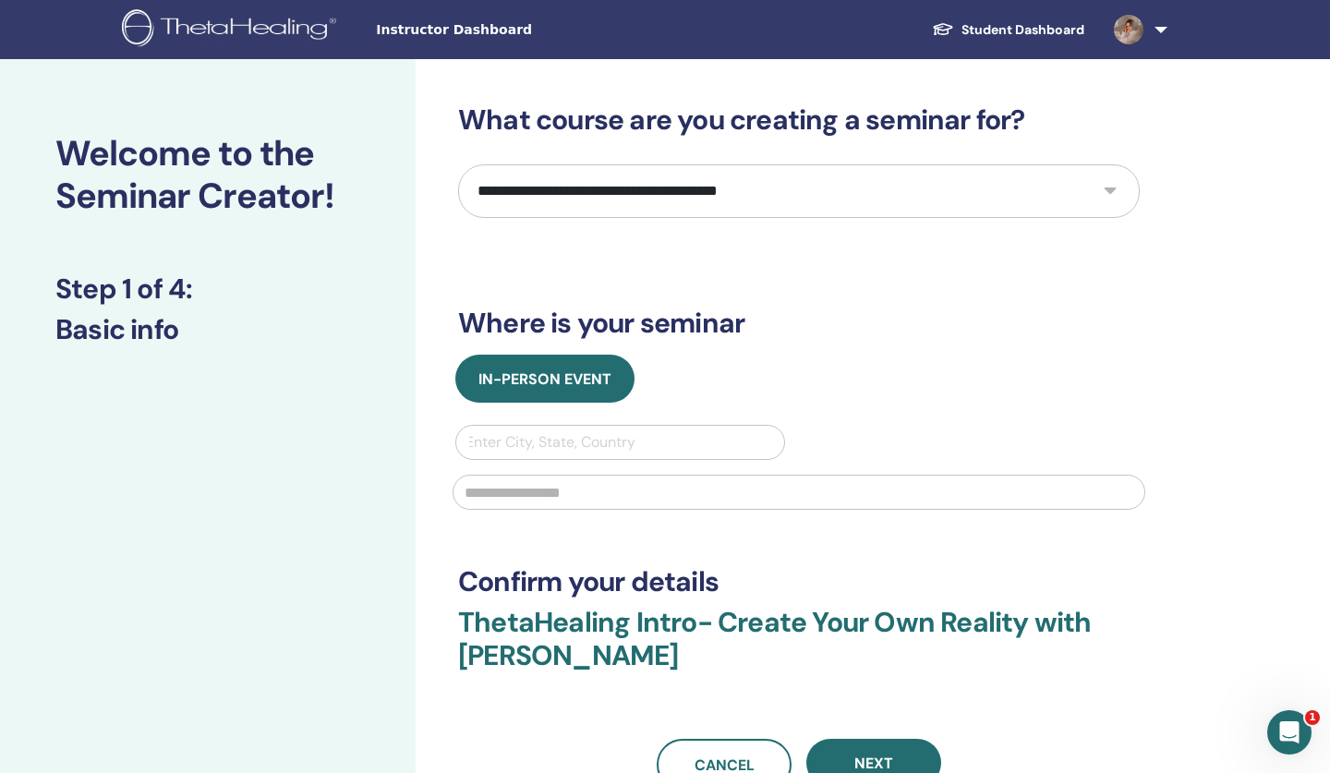
select select "****"
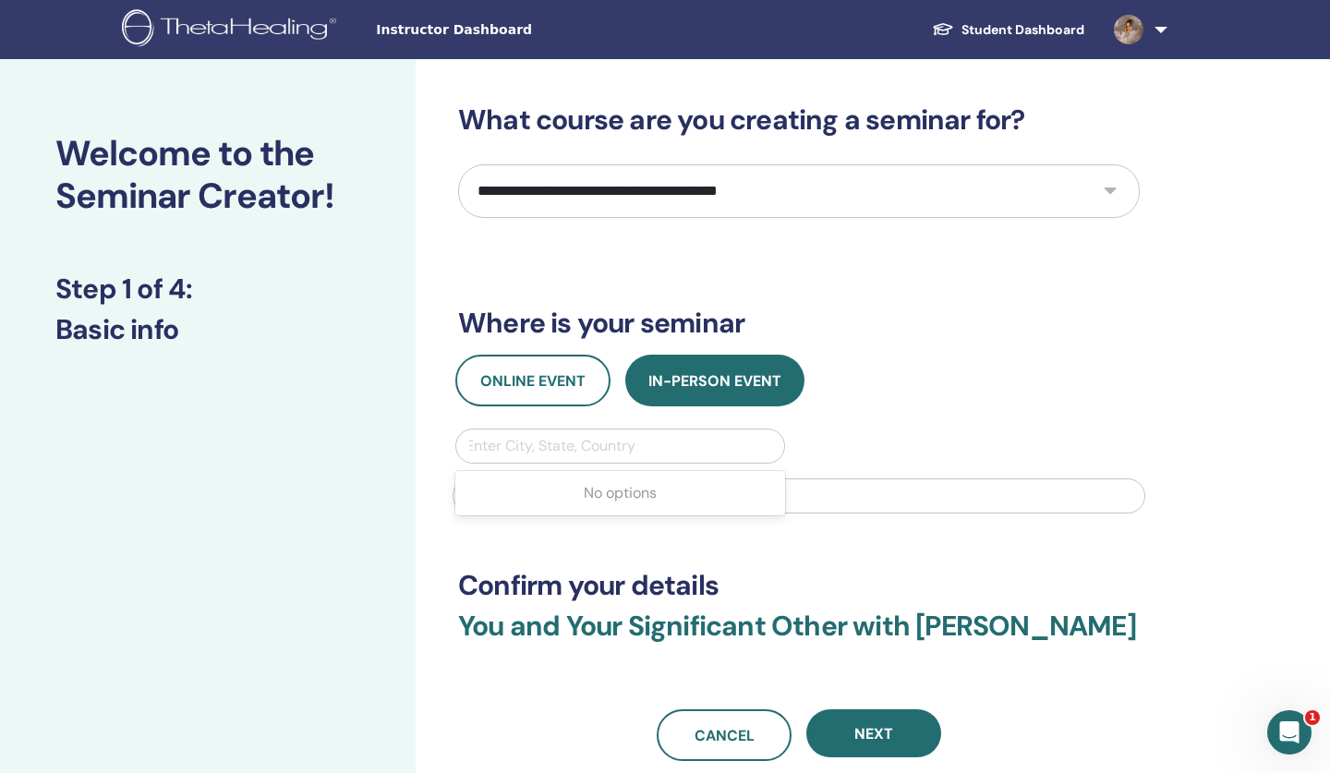
click at [530, 442] on div "Enter City, State, Country" at bounding box center [620, 446] width 309 height 22
type input "******"
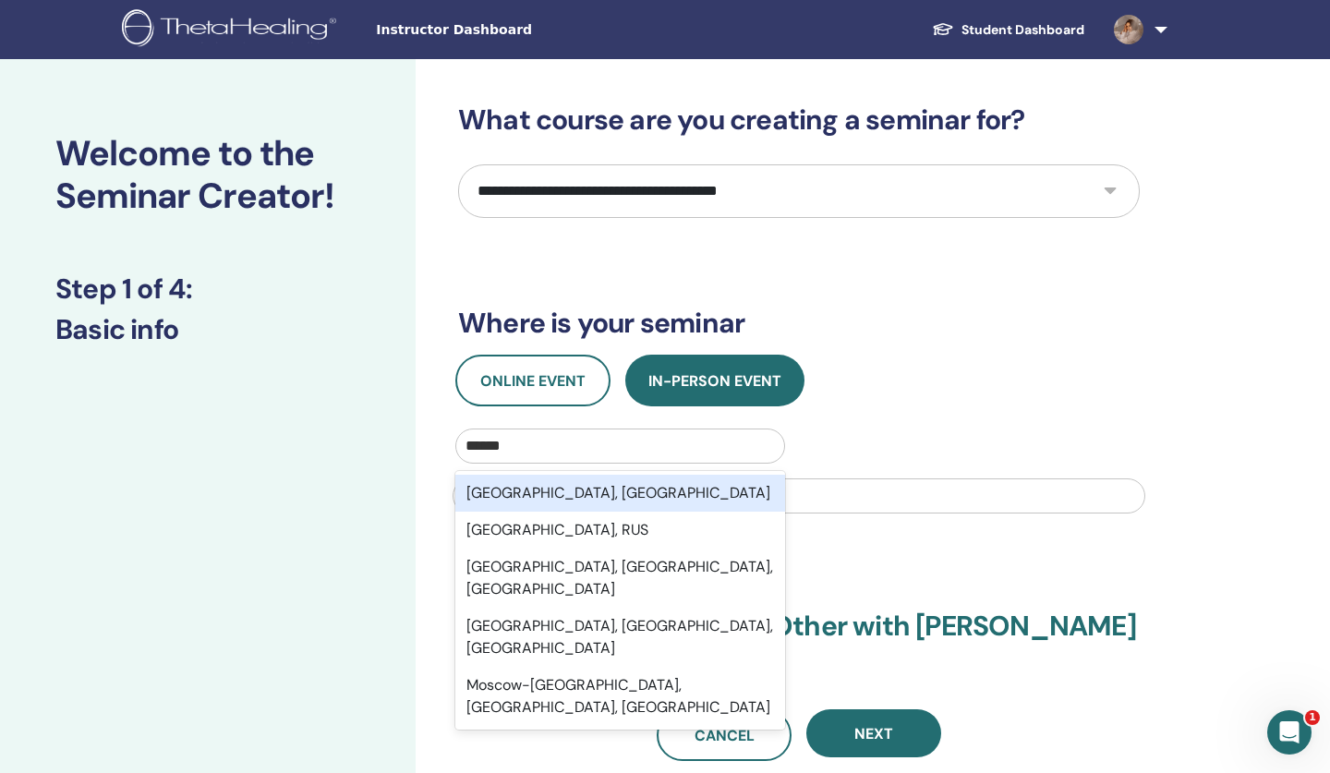
click at [519, 489] on div "Moscow, RUS" at bounding box center [620, 493] width 330 height 37
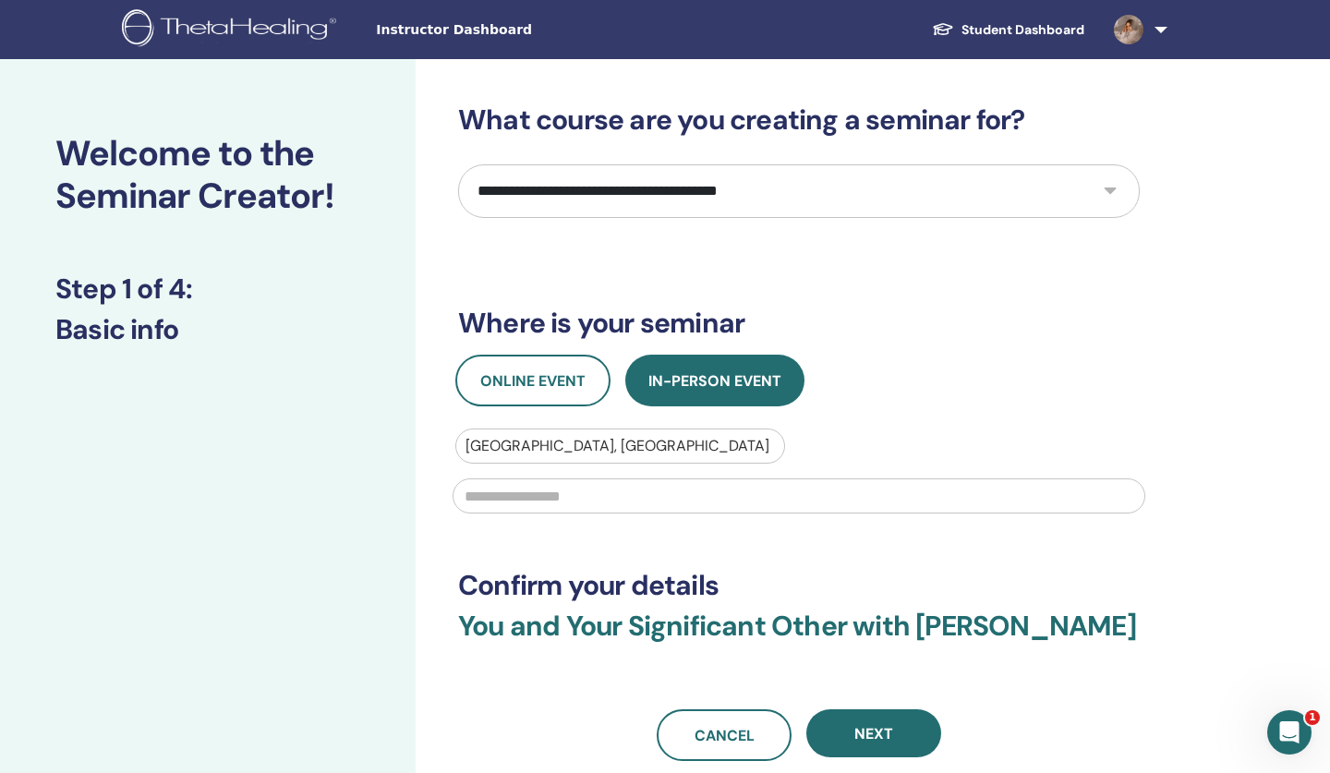
click at [525, 503] on input "text" at bounding box center [799, 496] width 693 height 35
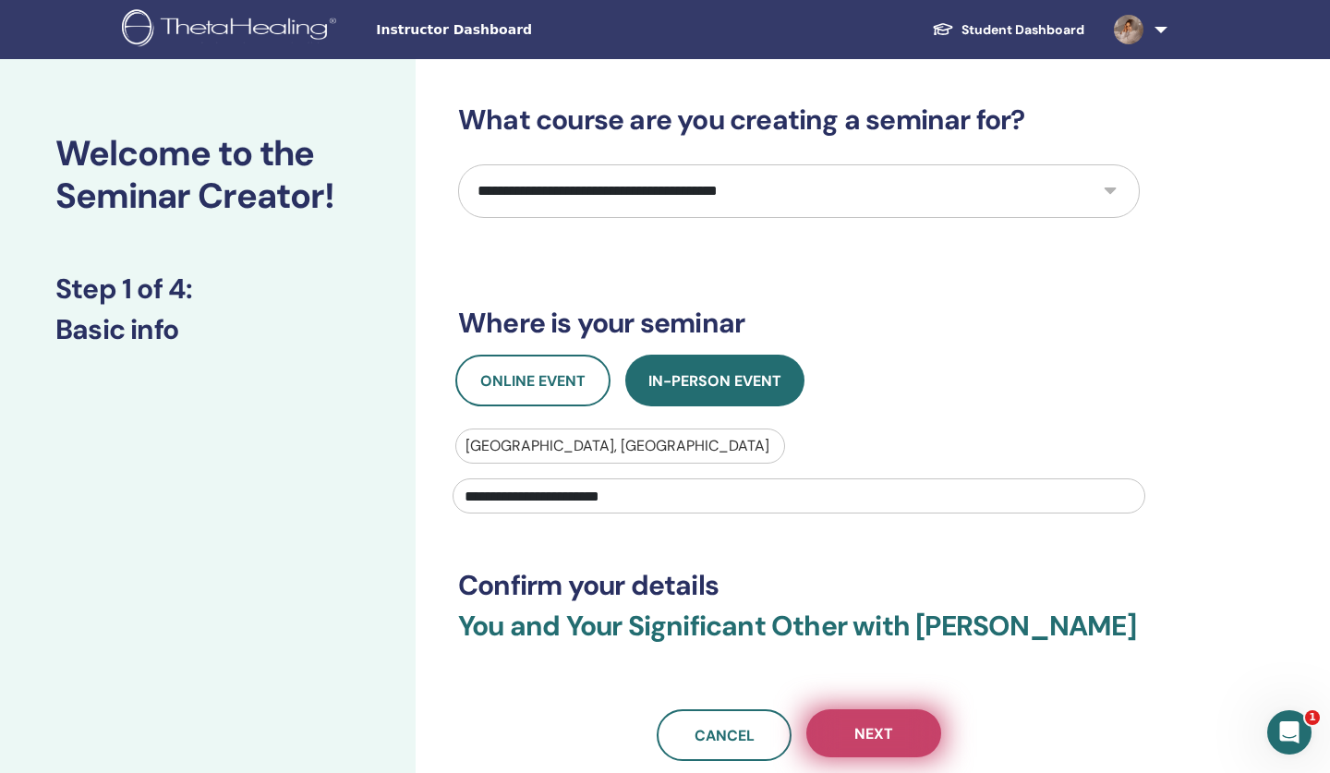
type input "**********"
click at [844, 730] on button "Next" at bounding box center [873, 733] width 135 height 48
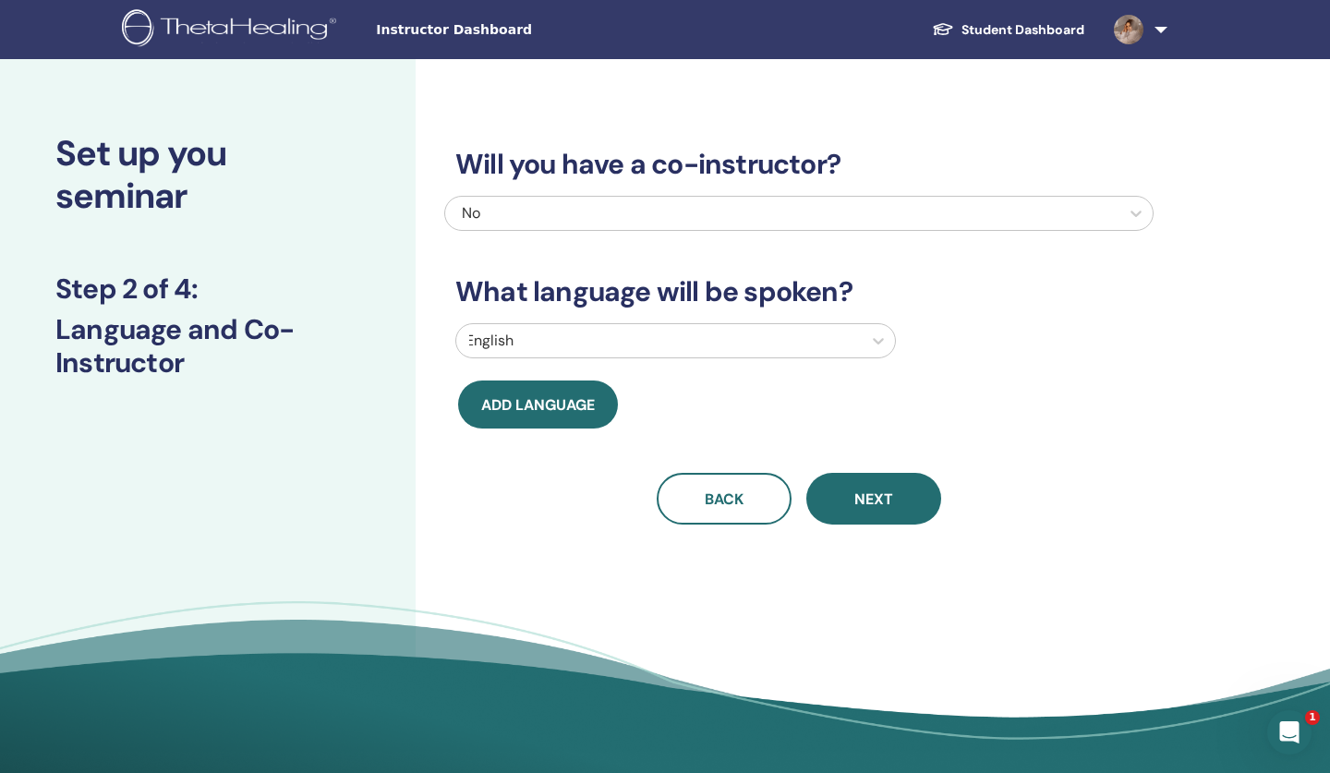
click at [638, 348] on div at bounding box center [659, 341] width 387 height 26
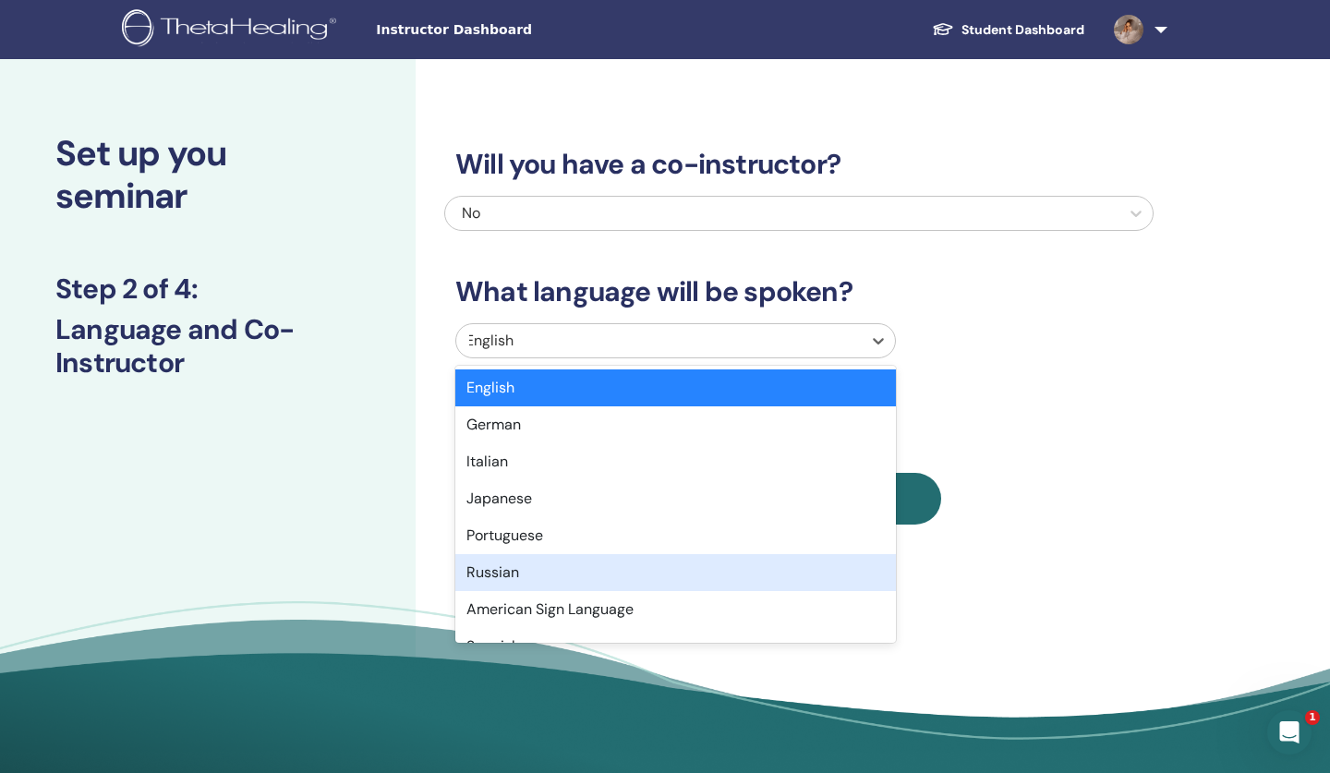
click at [518, 576] on div "Russian" at bounding box center [675, 572] width 441 height 37
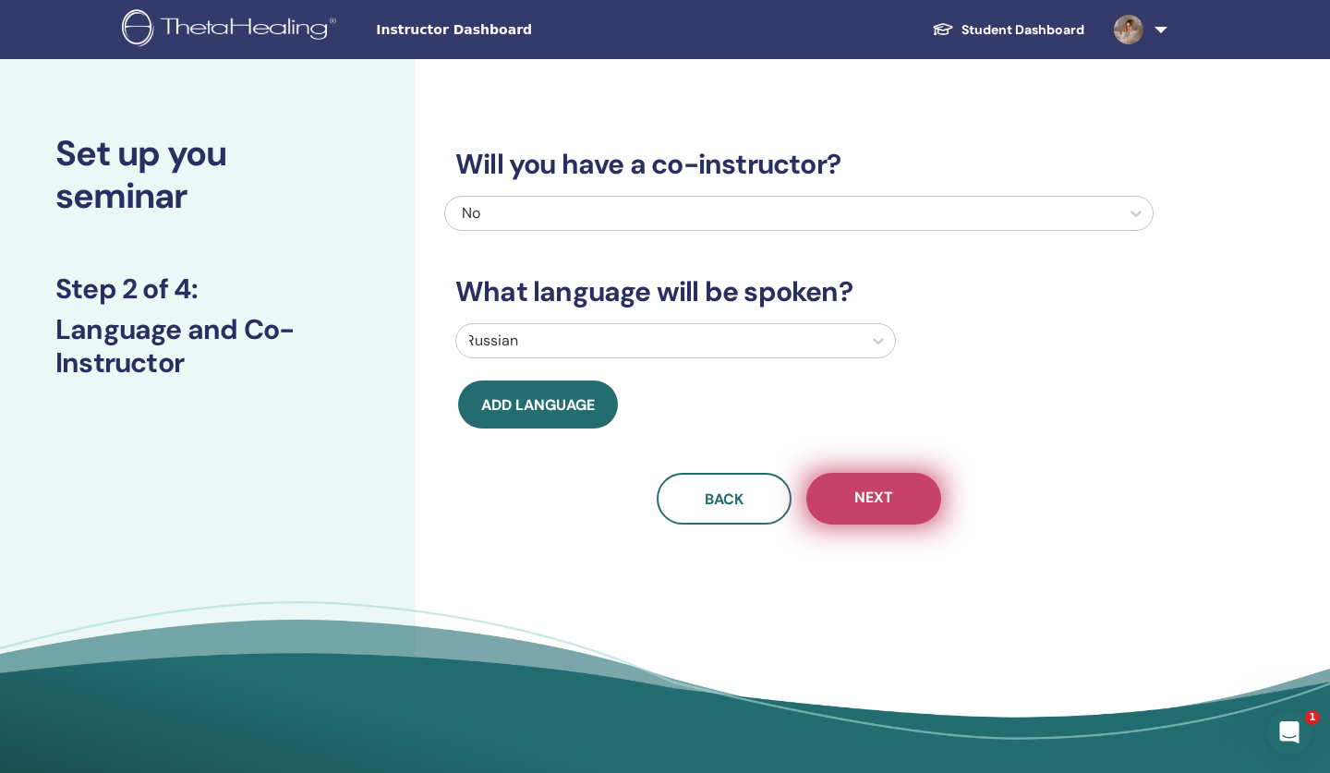
click at [873, 491] on span "Next" at bounding box center [873, 499] width 39 height 23
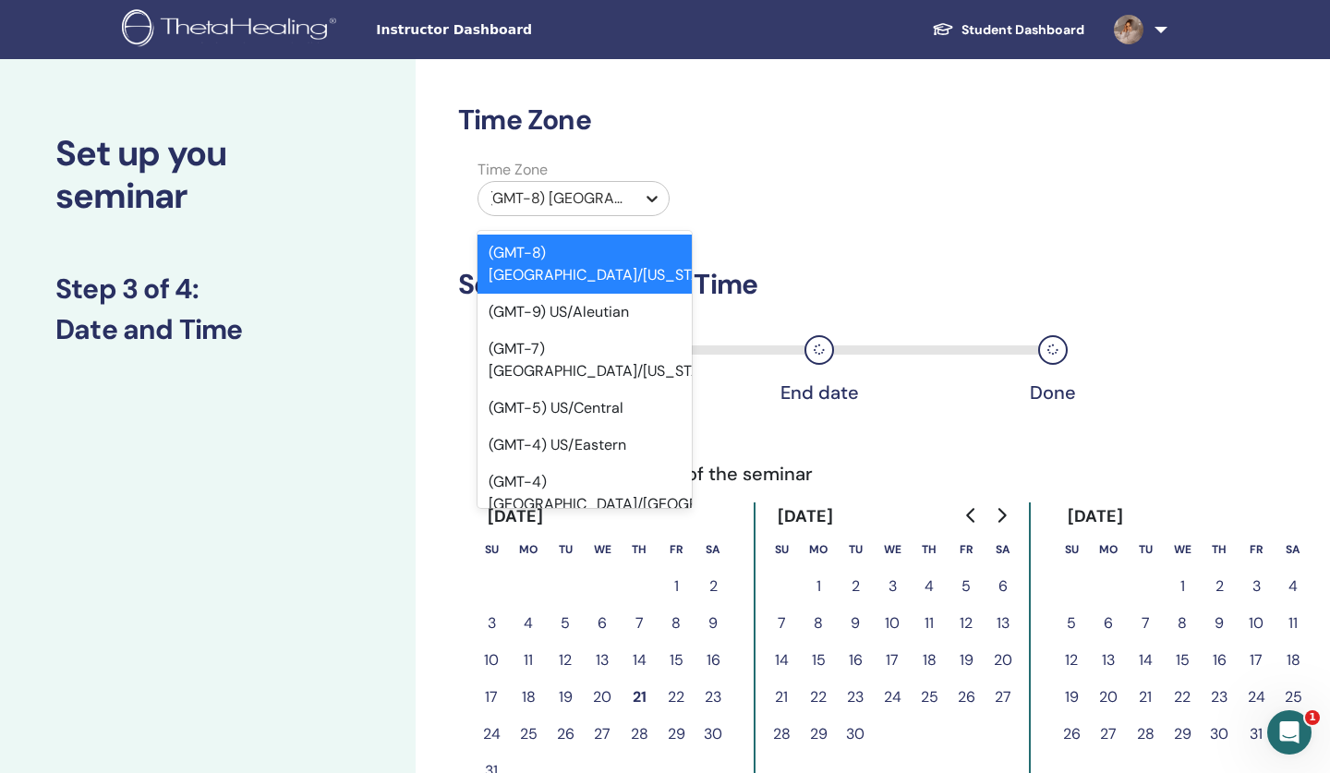
click at [650, 200] on icon at bounding box center [652, 199] width 11 height 6
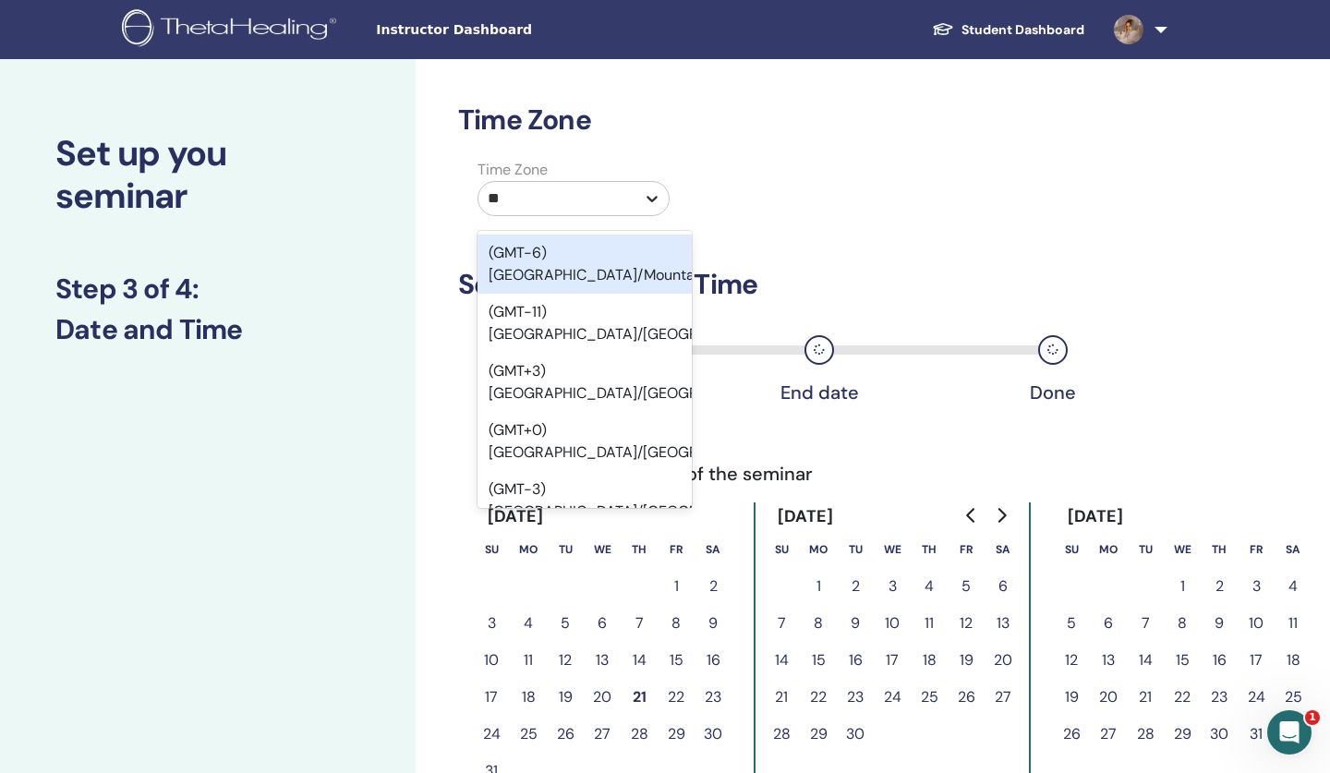
type input "***"
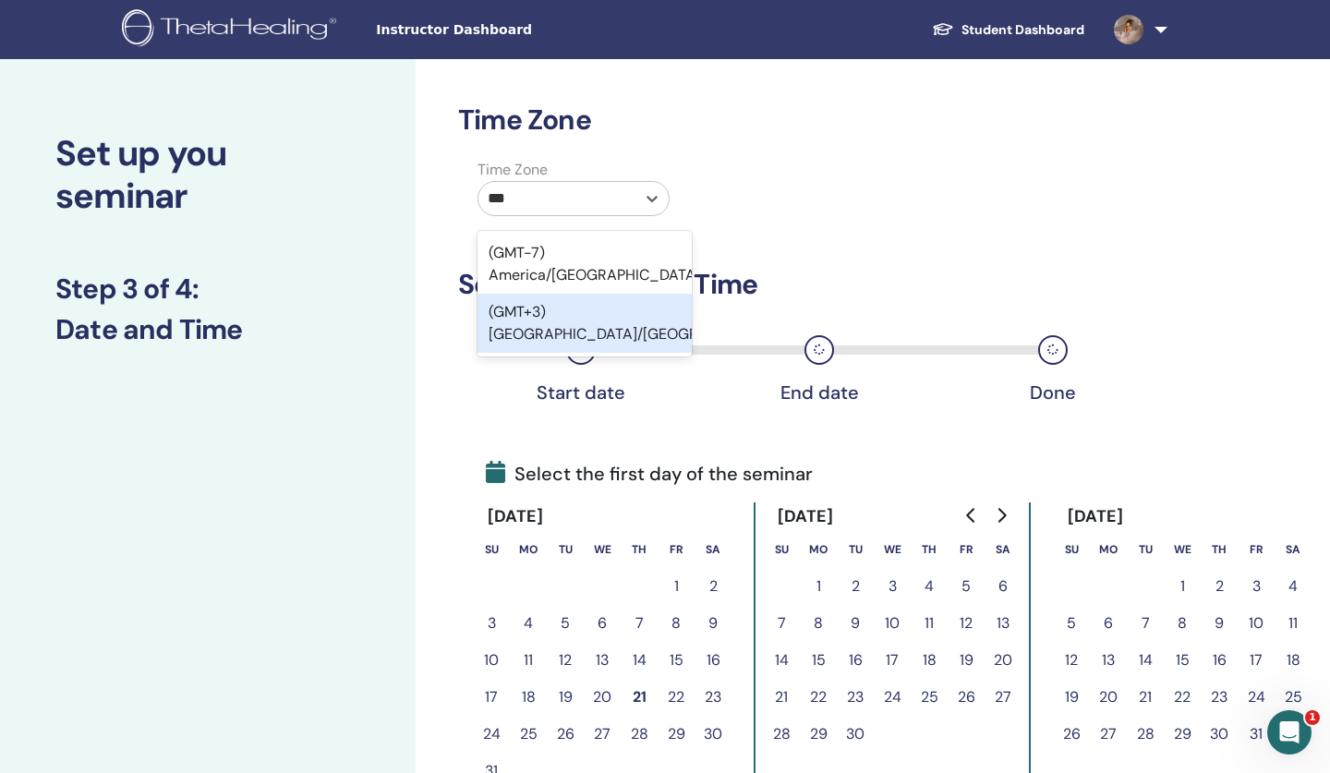
click at [666, 309] on div "(GMT+3) Europe/Moscow" at bounding box center [585, 323] width 214 height 59
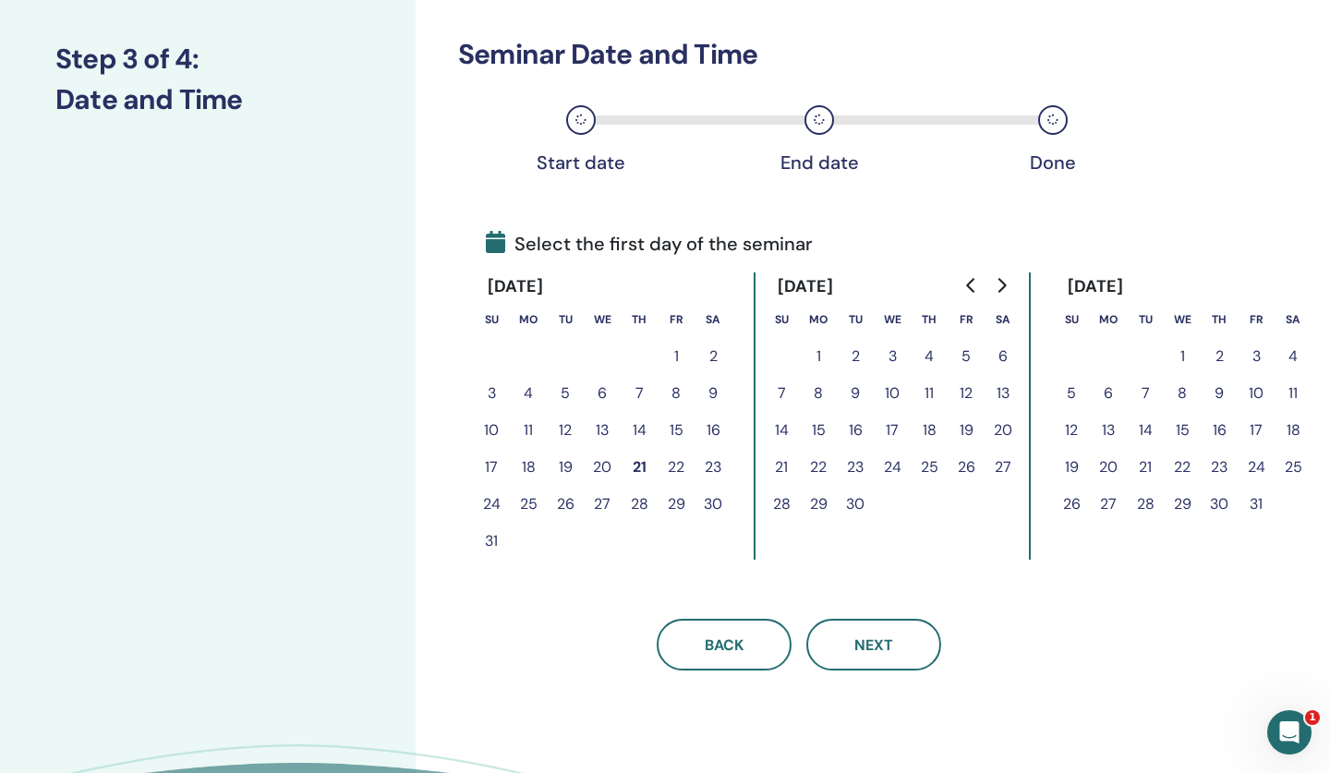
scroll to position [252, 0]
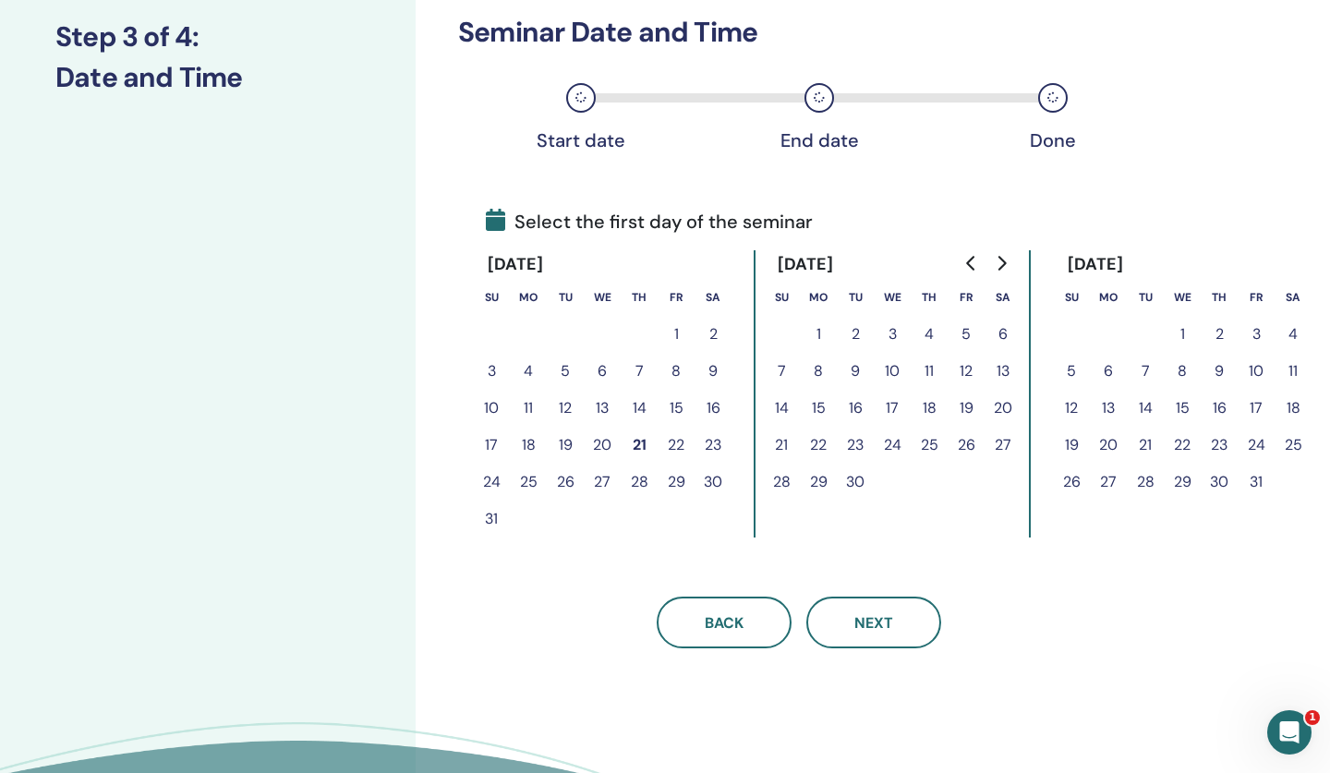
click at [712, 441] on button "23" at bounding box center [713, 445] width 37 height 37
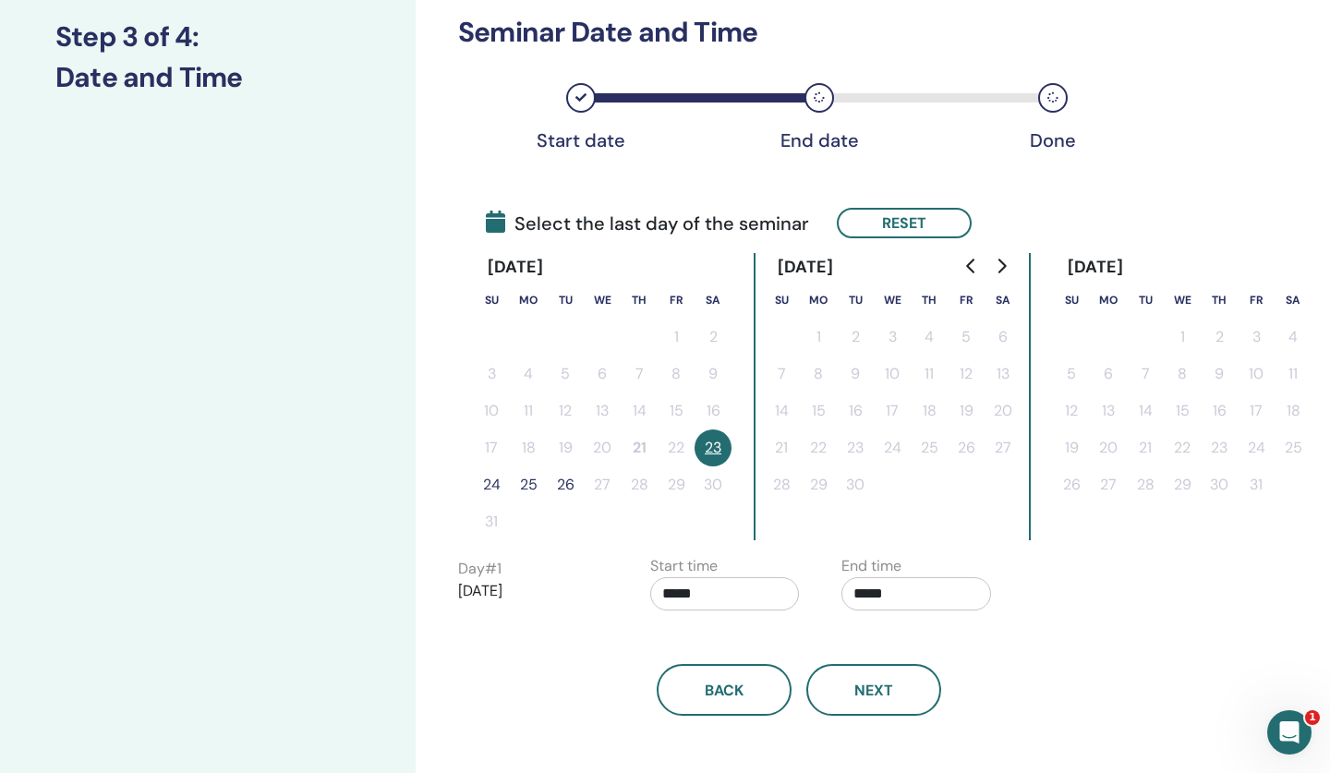
click at [972, 264] on icon "Go to previous month" at bounding box center [971, 266] width 15 height 15
click at [776, 487] on button "24" at bounding box center [781, 485] width 37 height 37
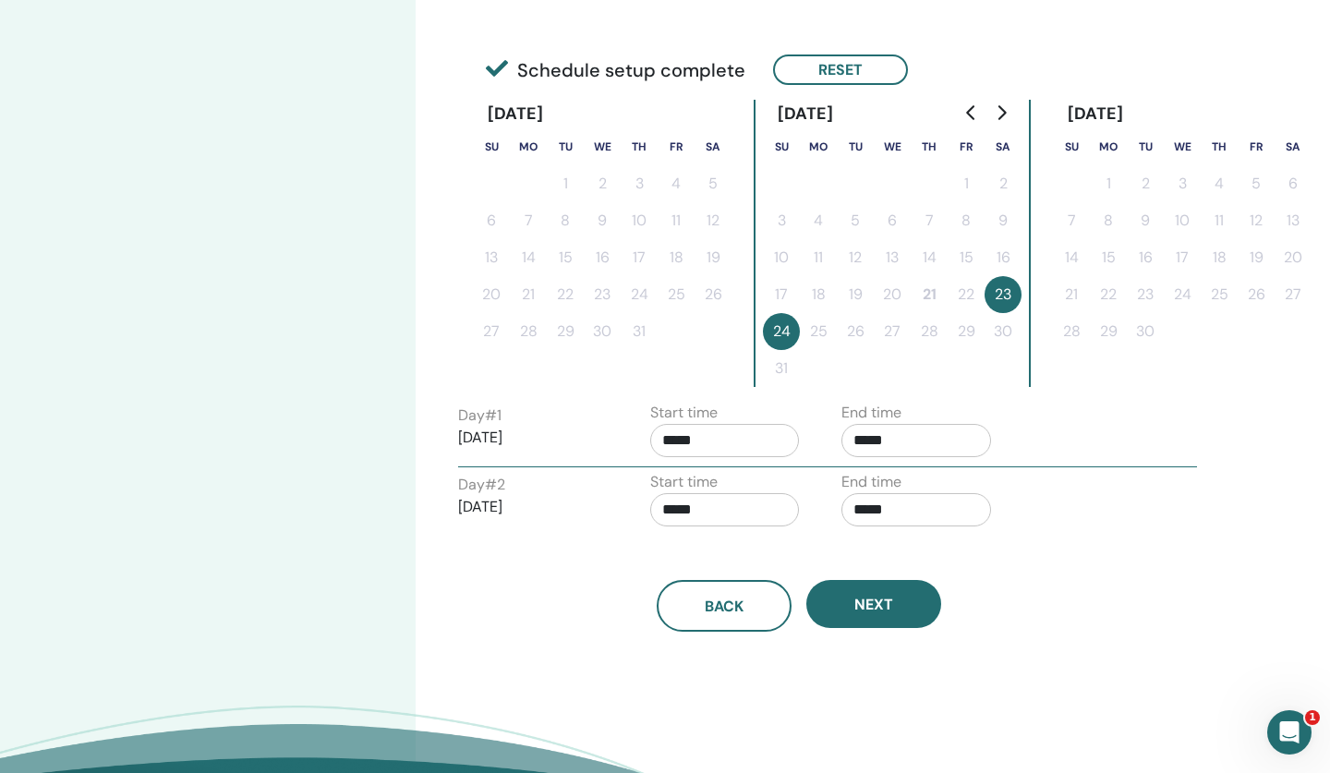
scroll to position [410, 0]
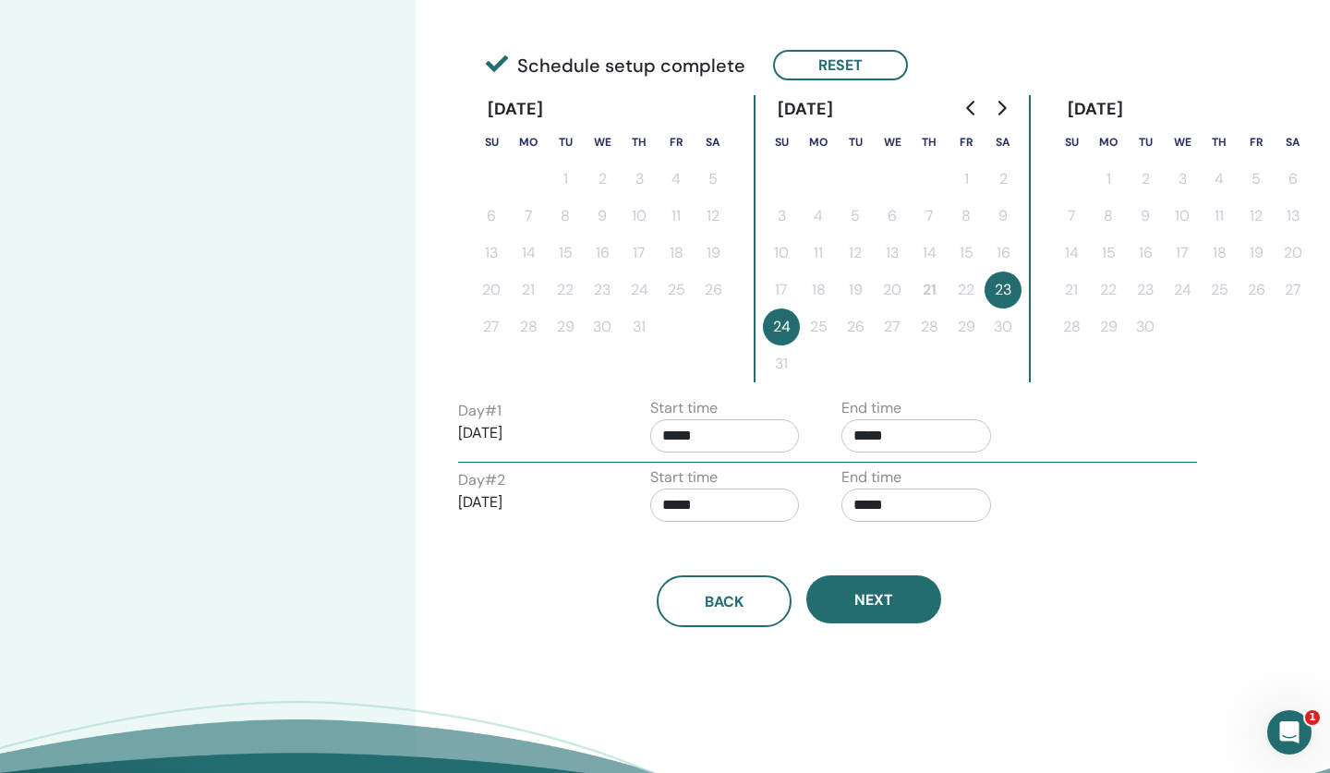
click at [879, 442] on input "*****" at bounding box center [917, 435] width 150 height 33
click at [939, 536] on span "▼" at bounding box center [935, 538] width 37 height 37
click at [939, 479] on span "▲" at bounding box center [935, 483] width 37 height 37
type input "*****"
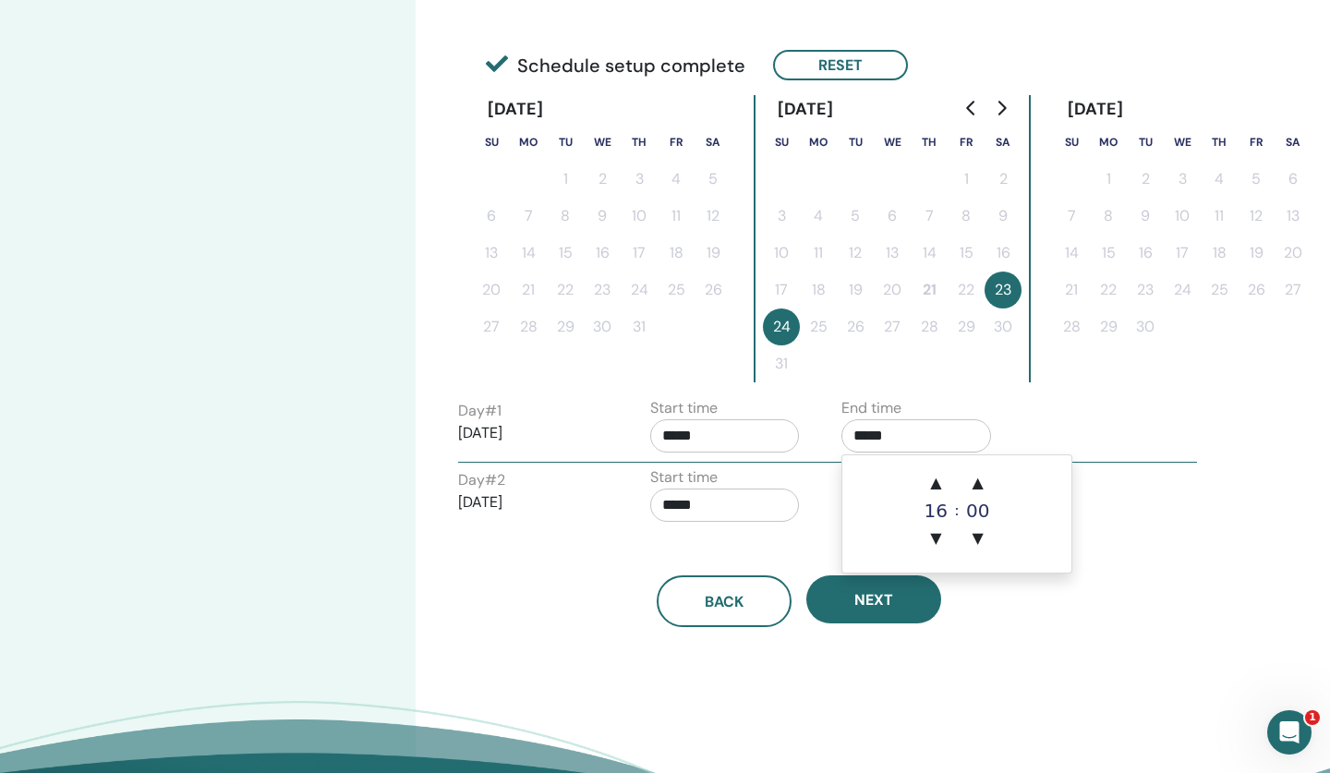
click at [972, 623] on div "Back Next" at bounding box center [798, 602] width 709 height 52
click at [864, 496] on input "*****" at bounding box center [917, 505] width 150 height 33
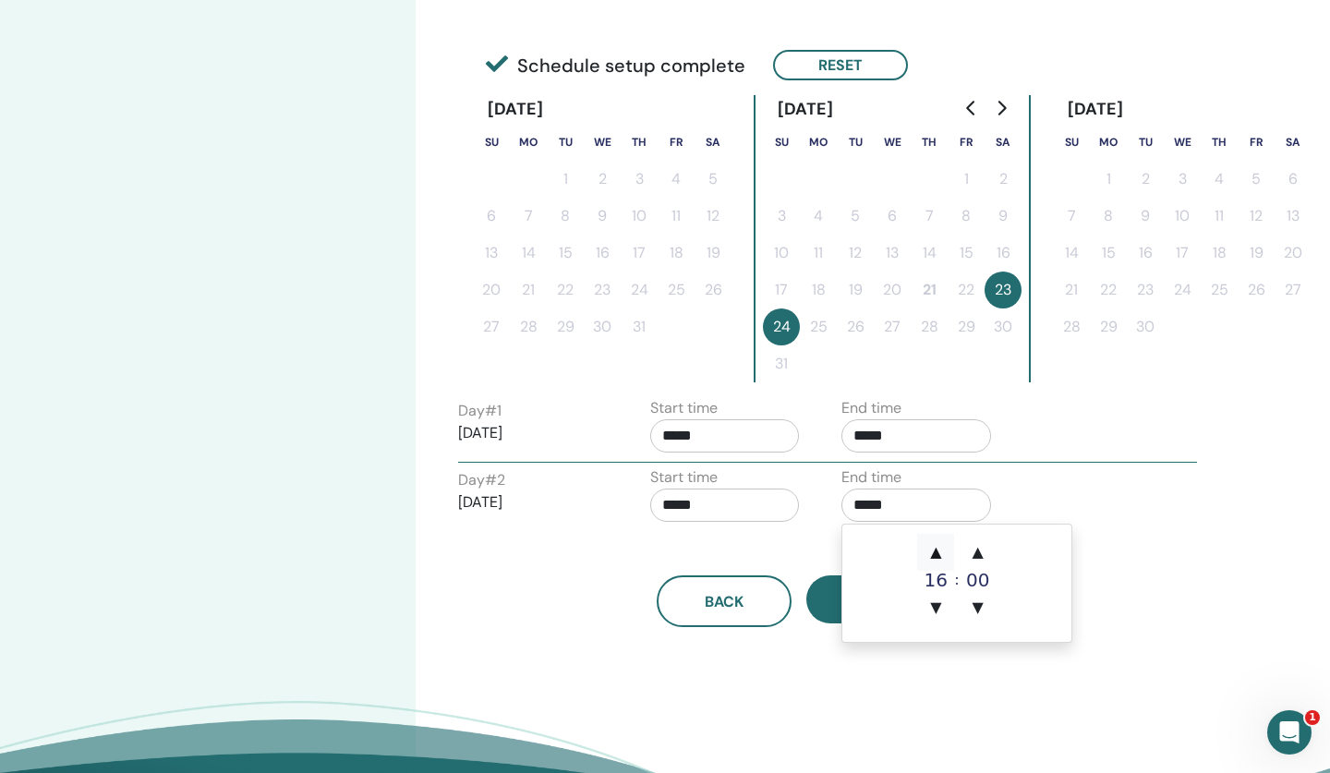
click at [934, 554] on span "▲" at bounding box center [935, 552] width 37 height 37
type input "*****"
click at [853, 691] on div "Time Zone Time Zone (GMT+3) Europe/Moscow Seminar Date and Time Start date End …" at bounding box center [859, 267] width 887 height 1237
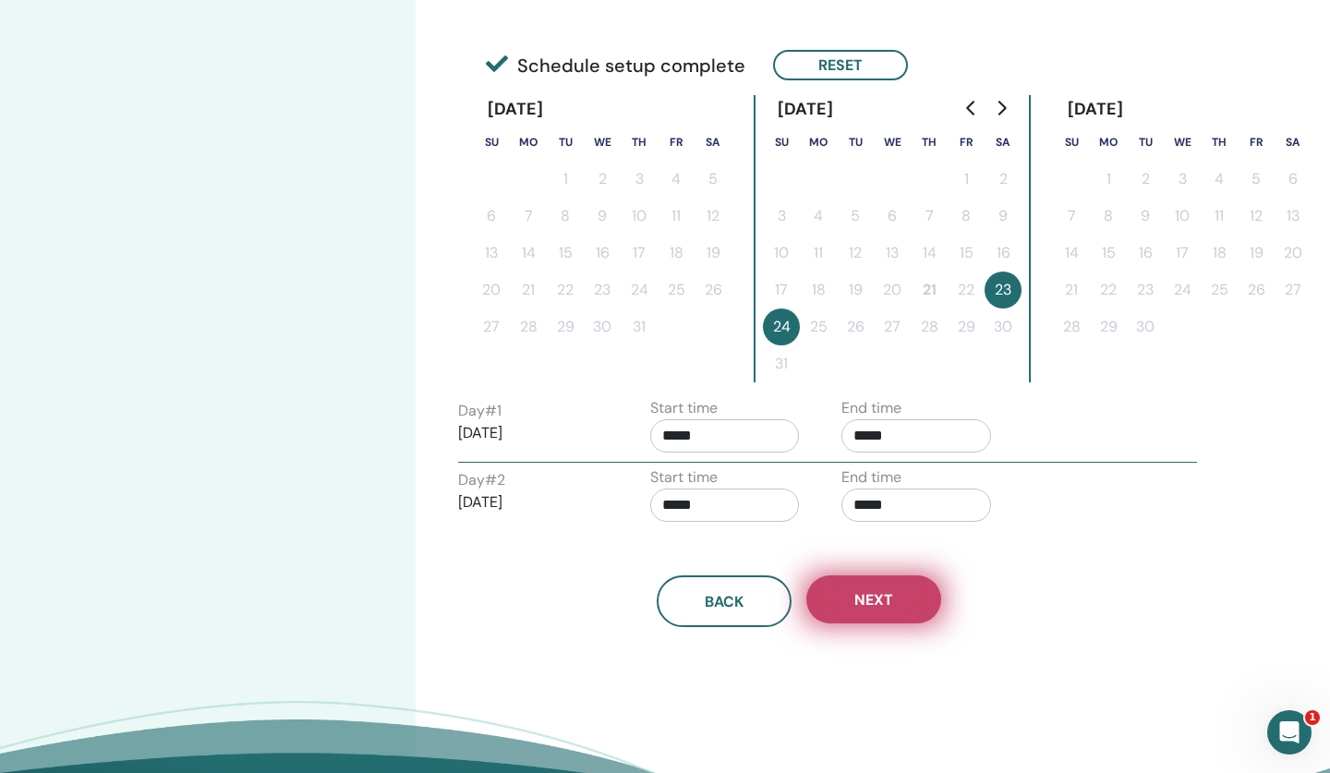
click at [860, 605] on span "Next" at bounding box center [873, 599] width 39 height 19
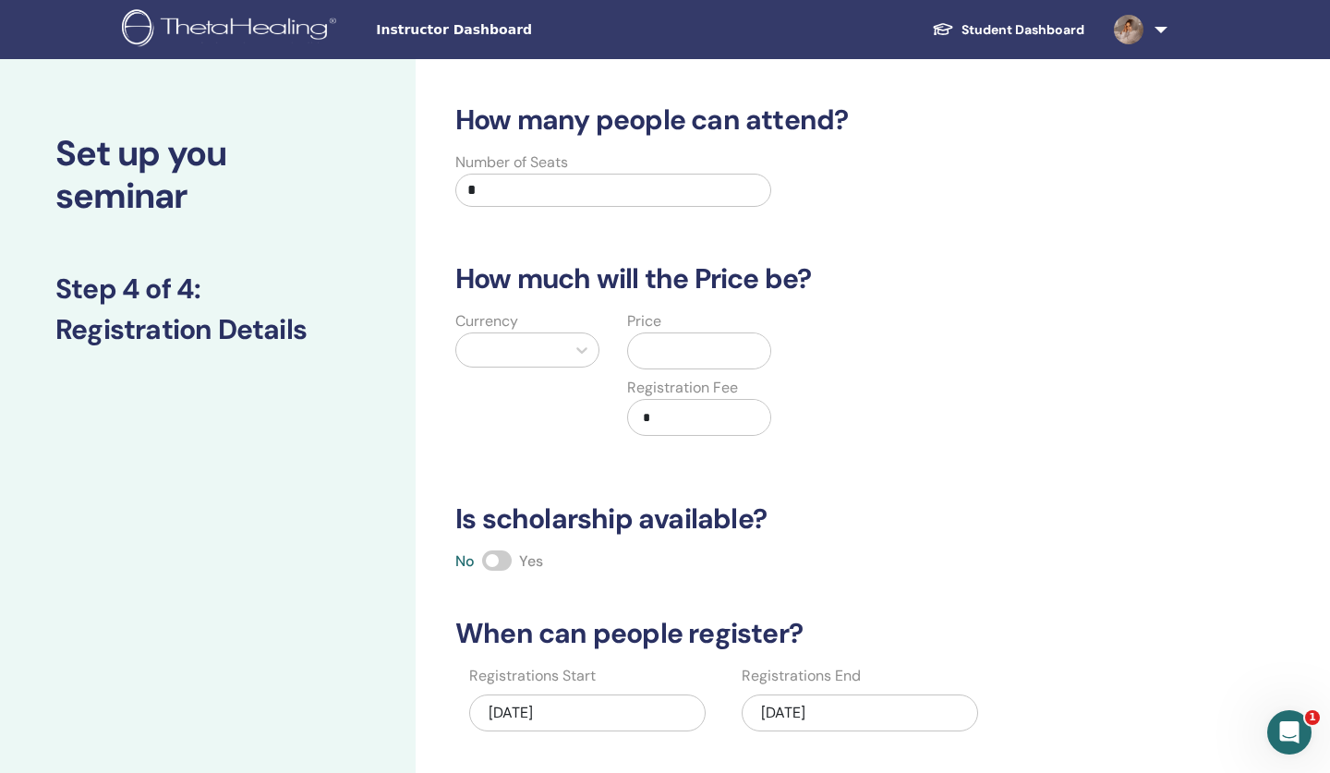
scroll to position [0, 0]
click at [510, 184] on input "*" at bounding box center [613, 190] width 316 height 33
type input "*"
click at [539, 343] on div at bounding box center [511, 350] width 91 height 26
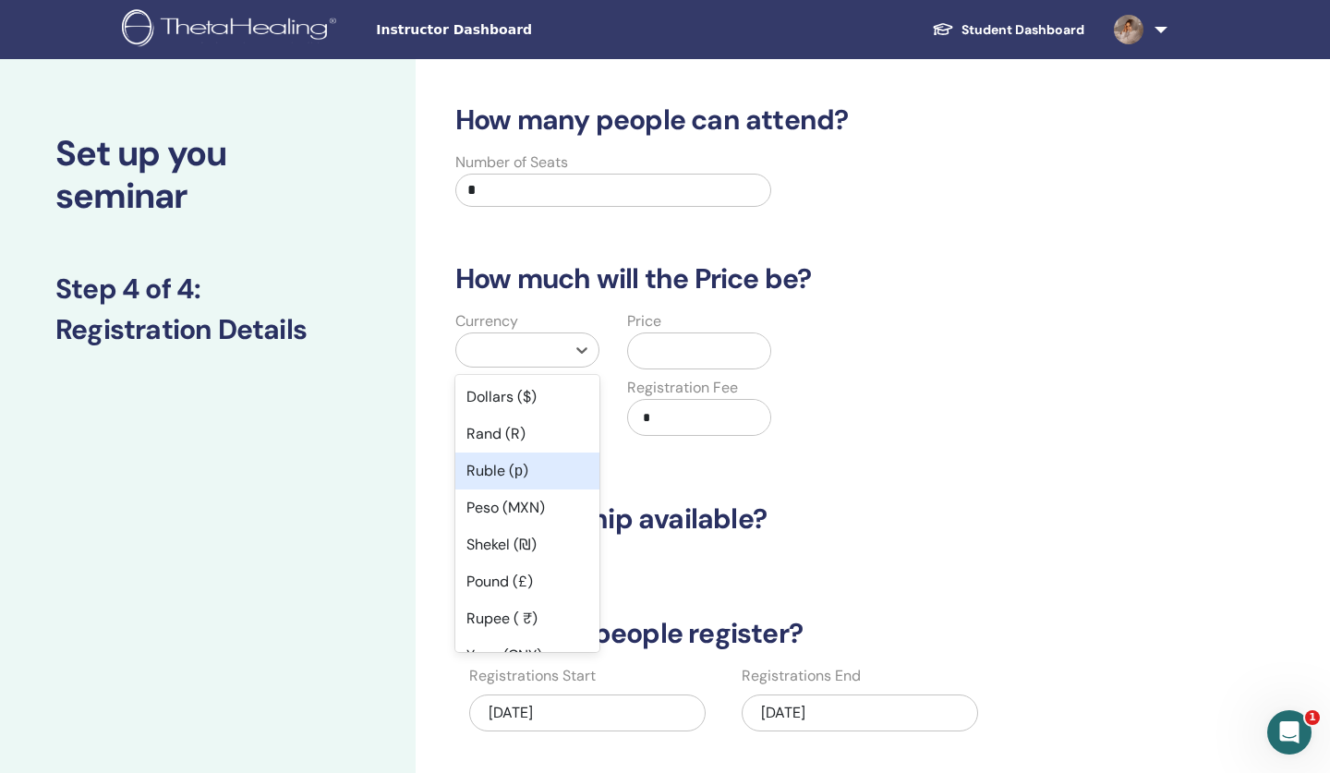
click at [509, 477] on div "Ruble (р)" at bounding box center [527, 471] width 144 height 37
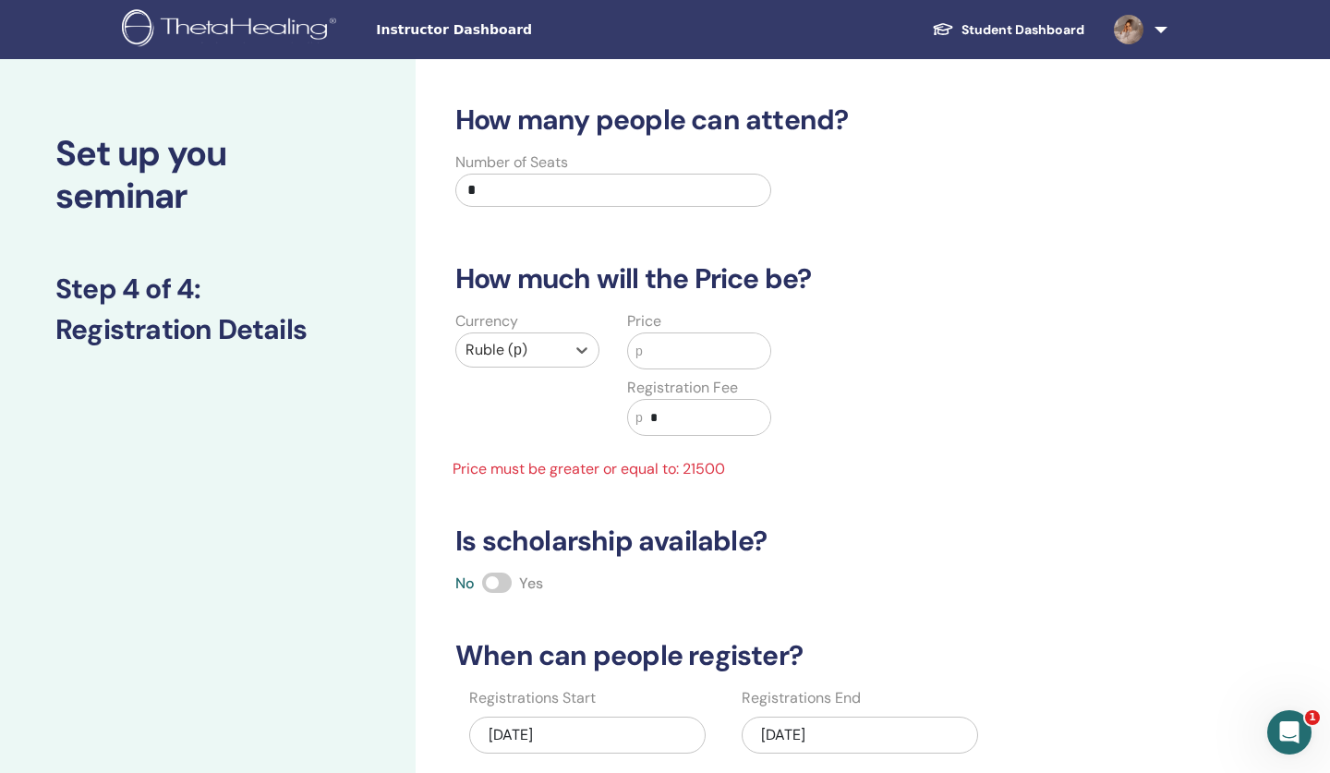
click at [677, 347] on input "text" at bounding box center [706, 350] width 127 height 35
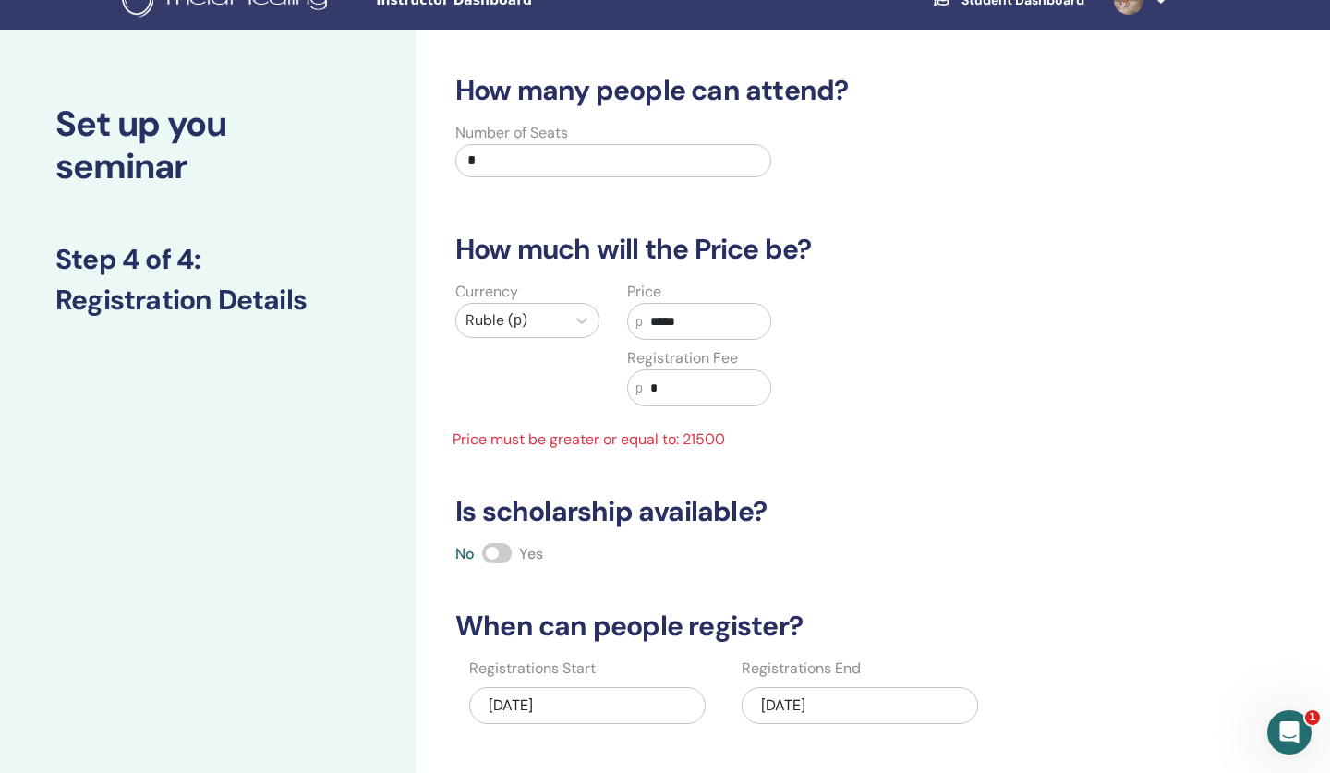
scroll to position [53, 0]
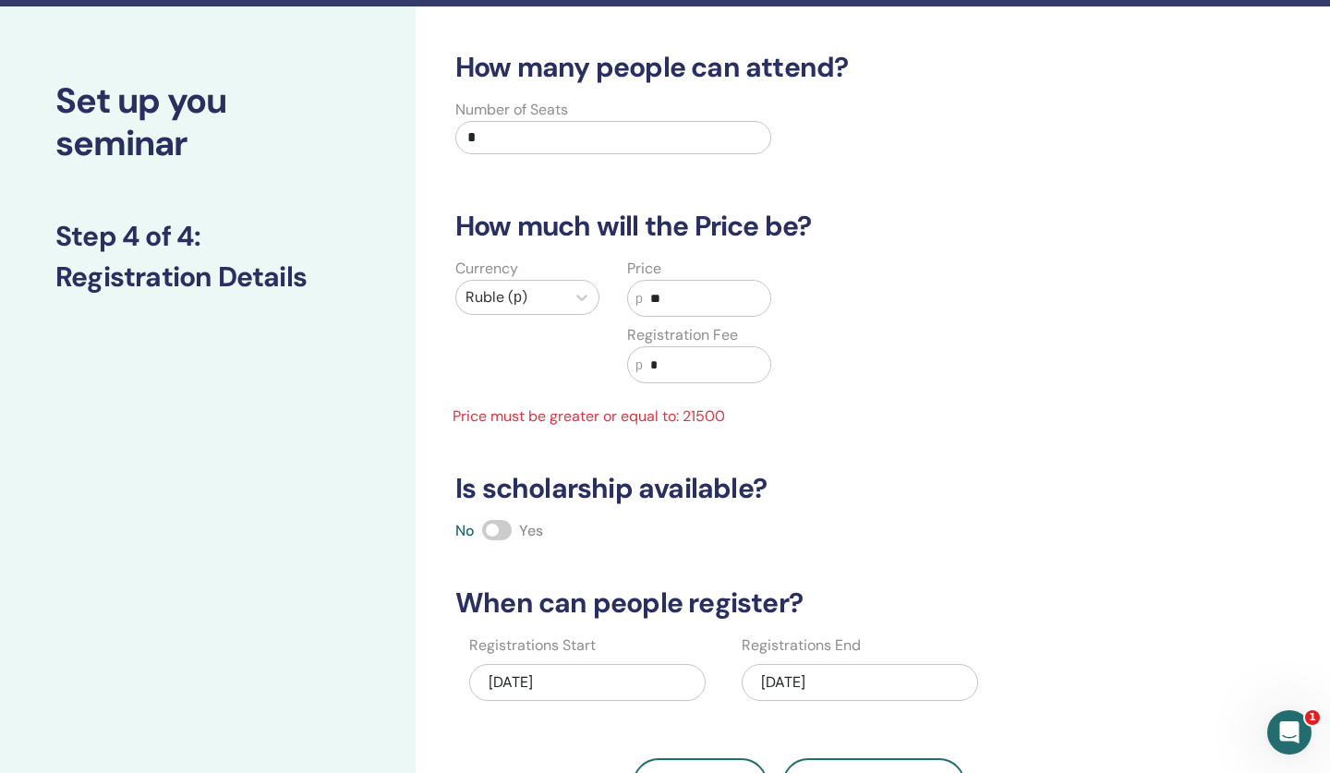
type input "*"
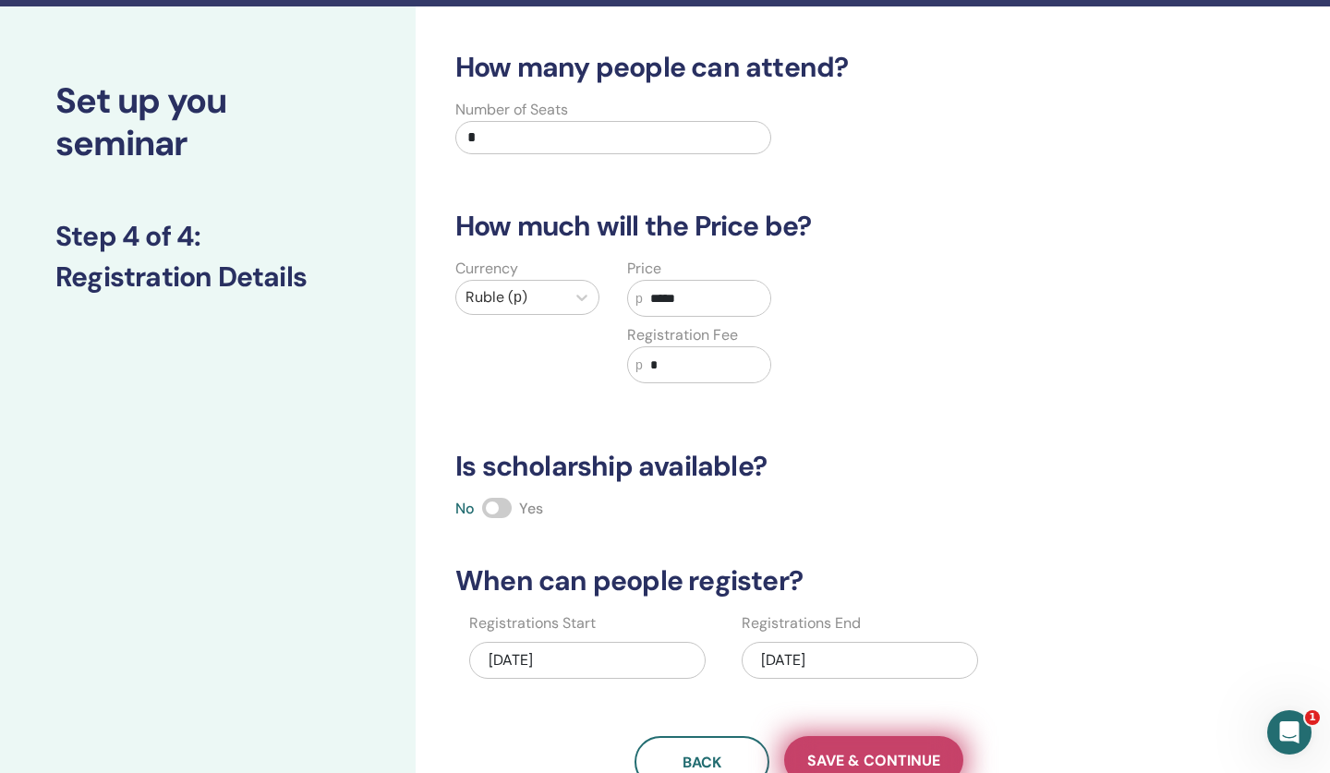
type input "*****"
click at [842, 752] on span "Save & Continue" at bounding box center [873, 760] width 133 height 19
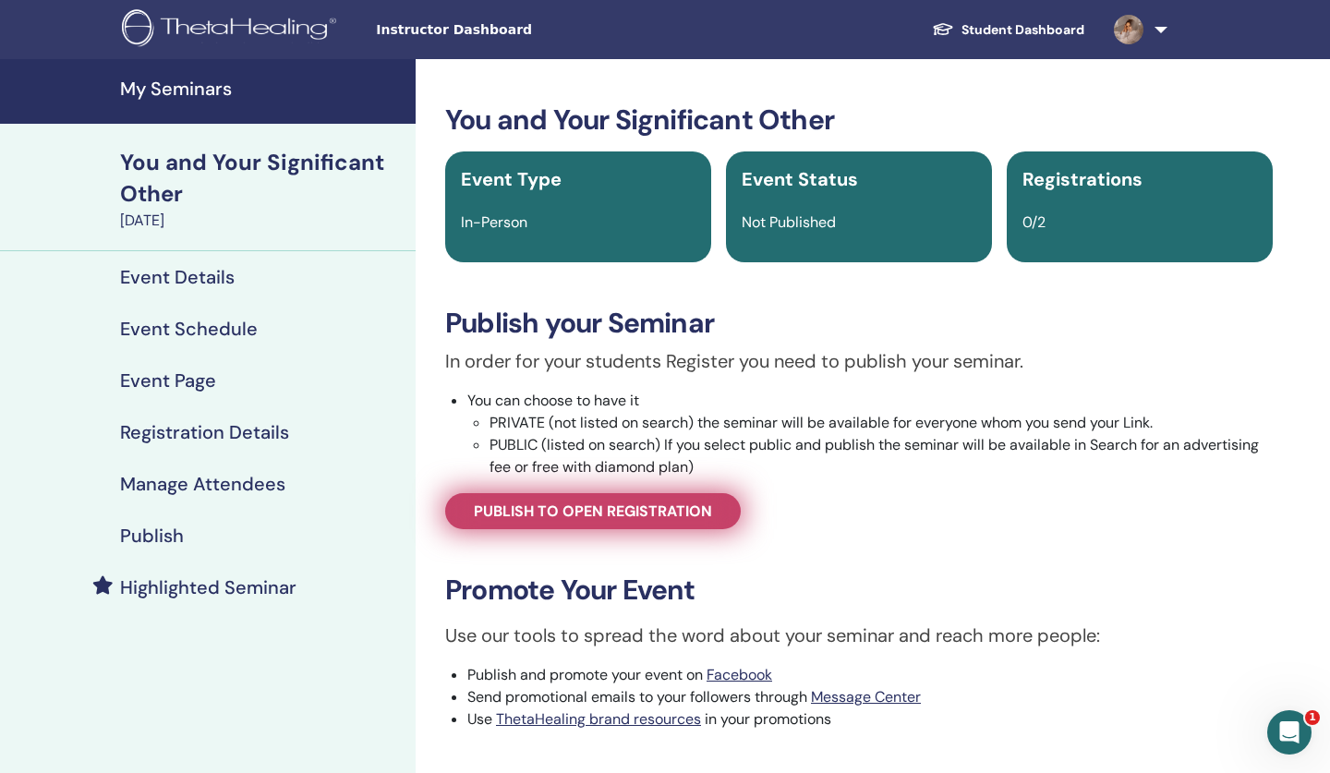
click at [658, 502] on span "Publish to open registration" at bounding box center [593, 511] width 238 height 19
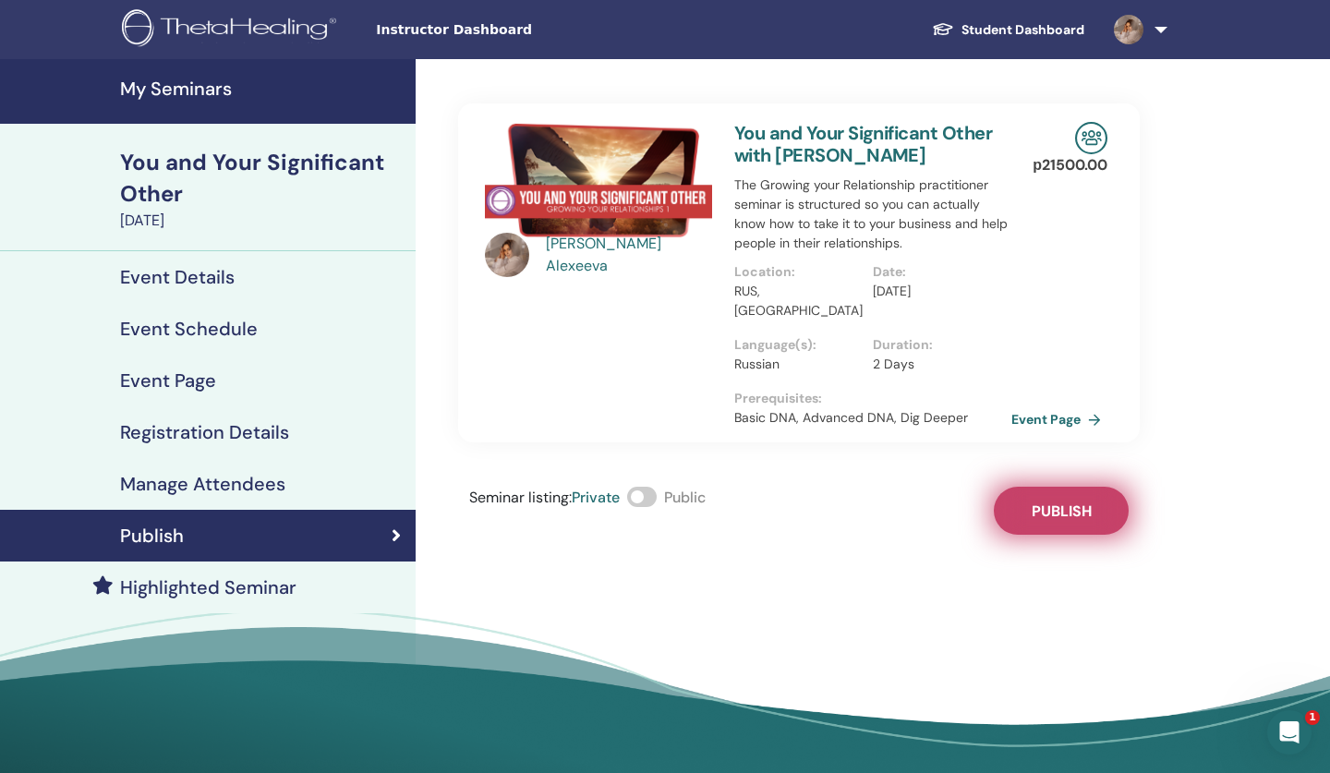
click at [1053, 502] on span "Publish" at bounding box center [1062, 511] width 60 height 19
click at [216, 94] on h4 "My Seminars" at bounding box center [262, 89] width 285 height 22
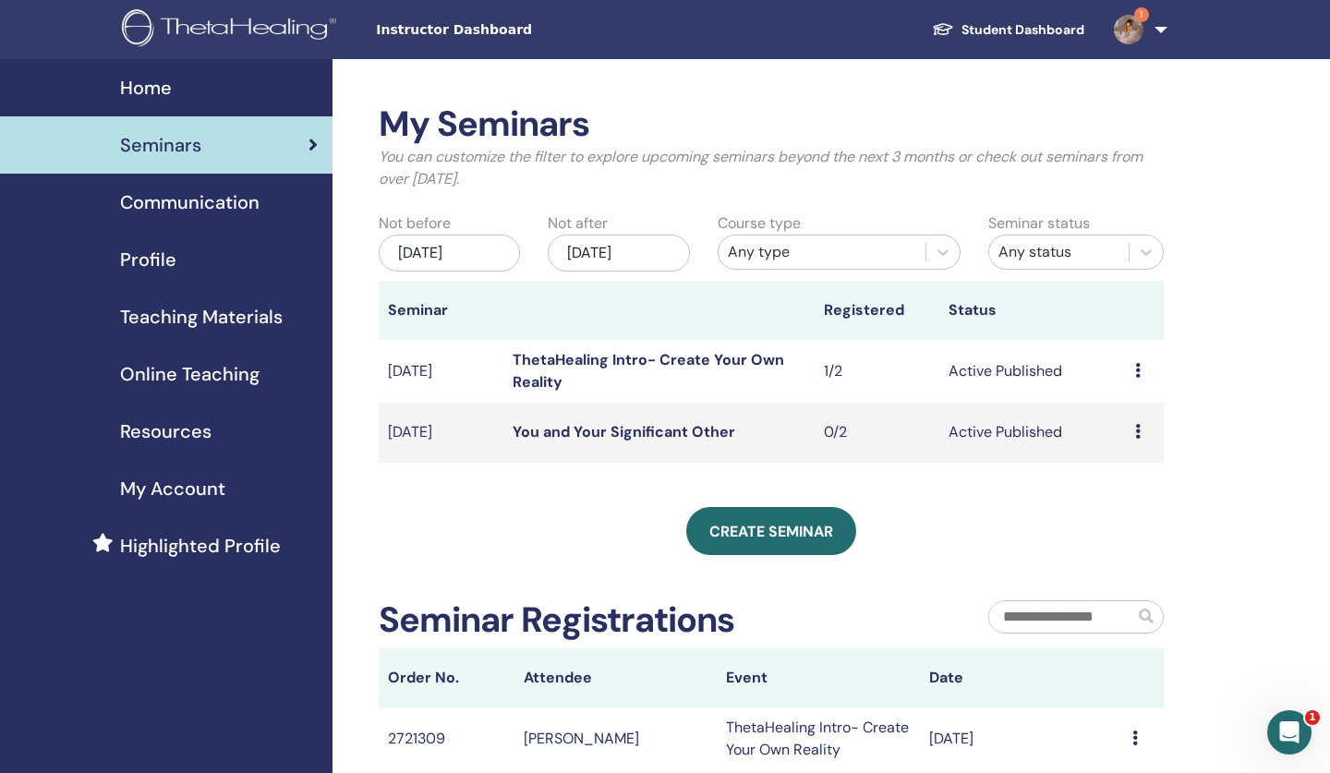
click at [1138, 370] on icon at bounding box center [1138, 370] width 6 height 15
click at [1137, 472] on p "Cancel" at bounding box center [1133, 469] width 70 height 22
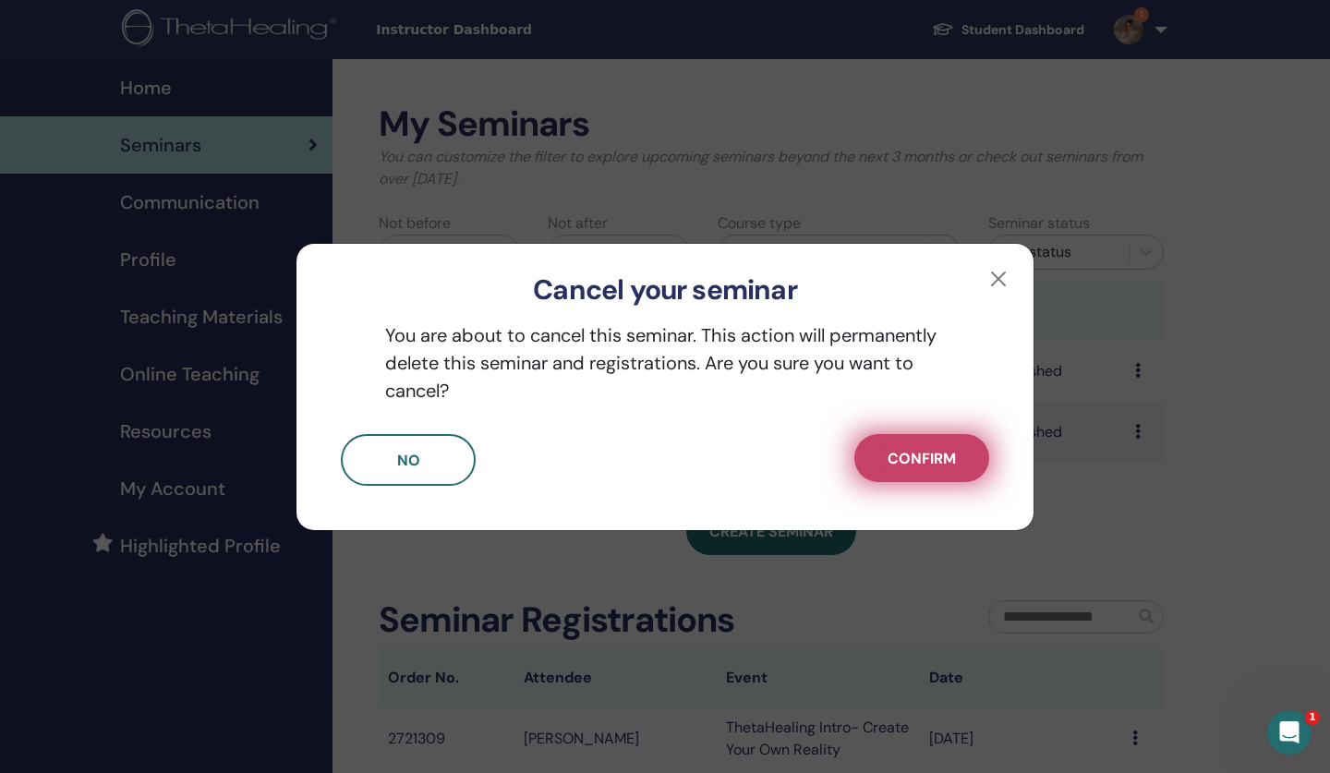
click at [895, 454] on span "Confirm" at bounding box center [922, 458] width 68 height 19
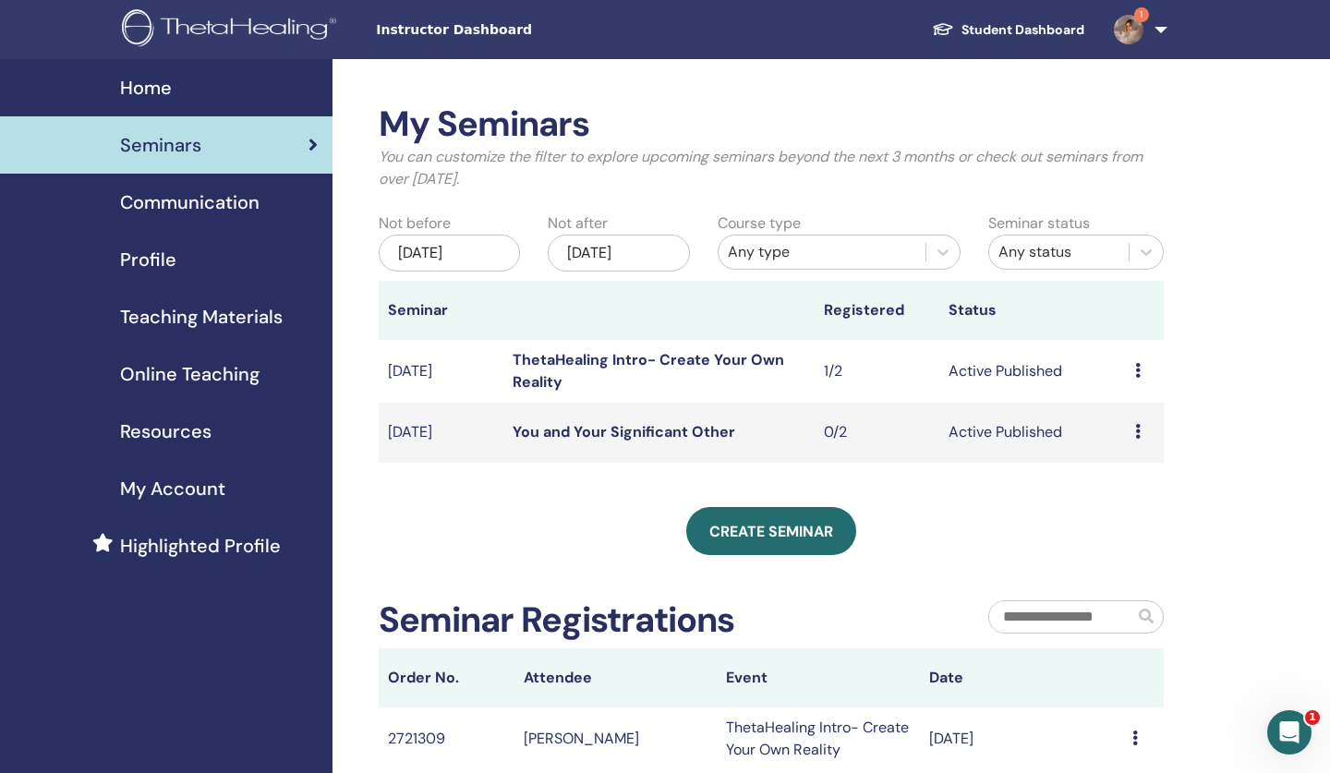
click at [676, 433] on link "You and Your Significant Other" at bounding box center [624, 431] width 223 height 19
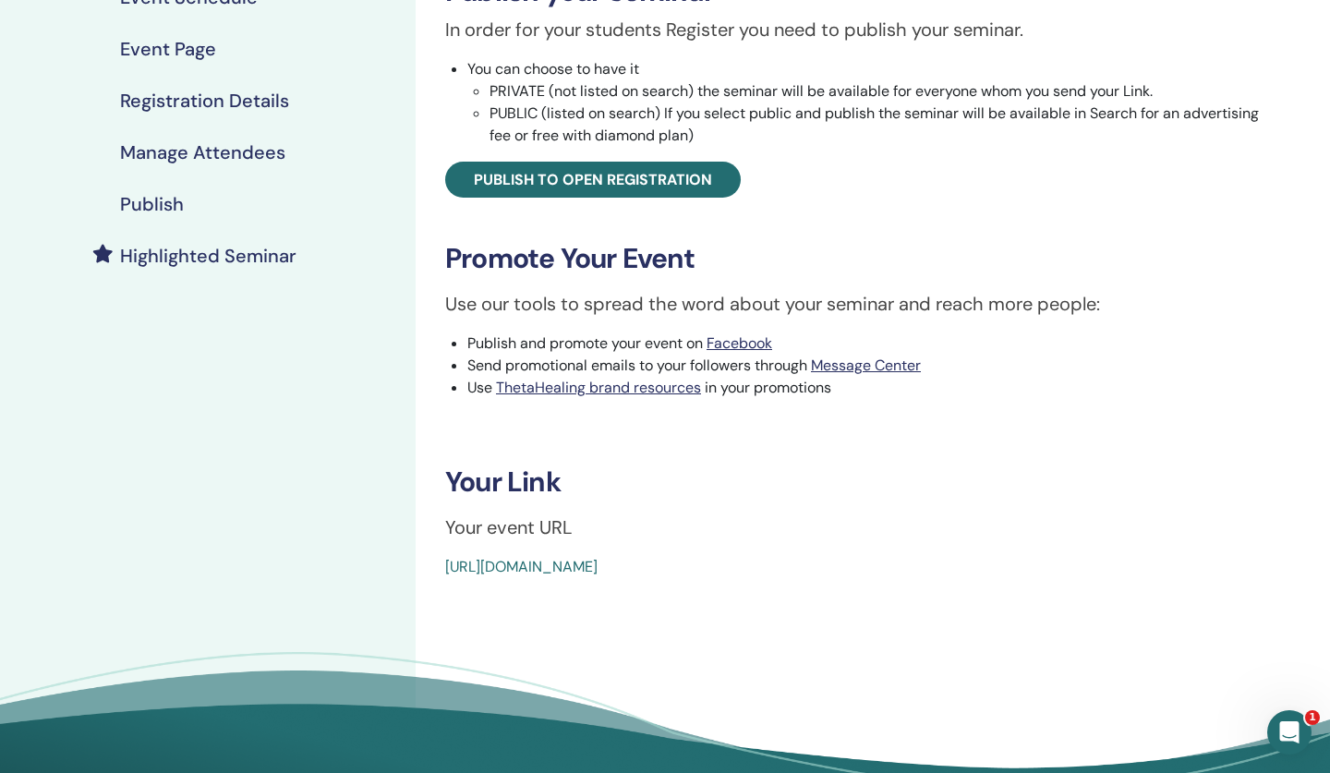
scroll to position [361, 0]
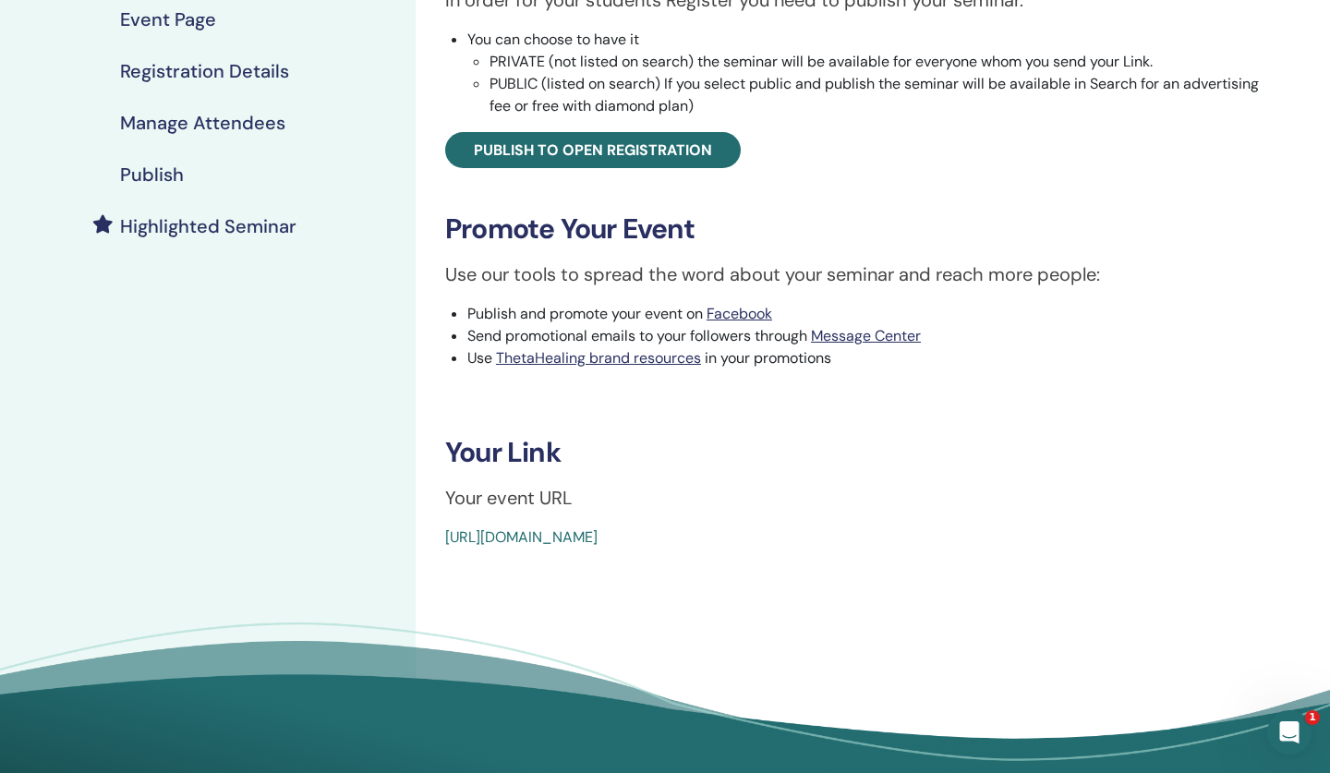
click at [598, 535] on link "[URL][DOMAIN_NAME]" at bounding box center [521, 536] width 152 height 19
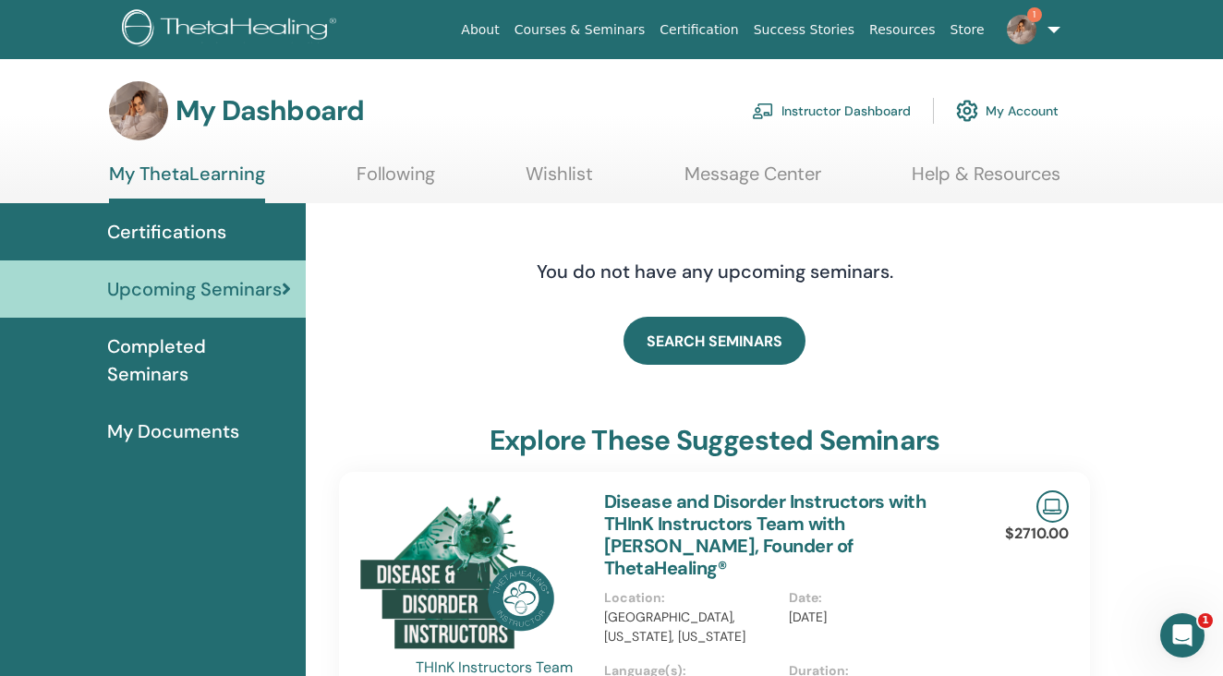
click at [841, 111] on link "Instructor Dashboard" at bounding box center [831, 111] width 159 height 41
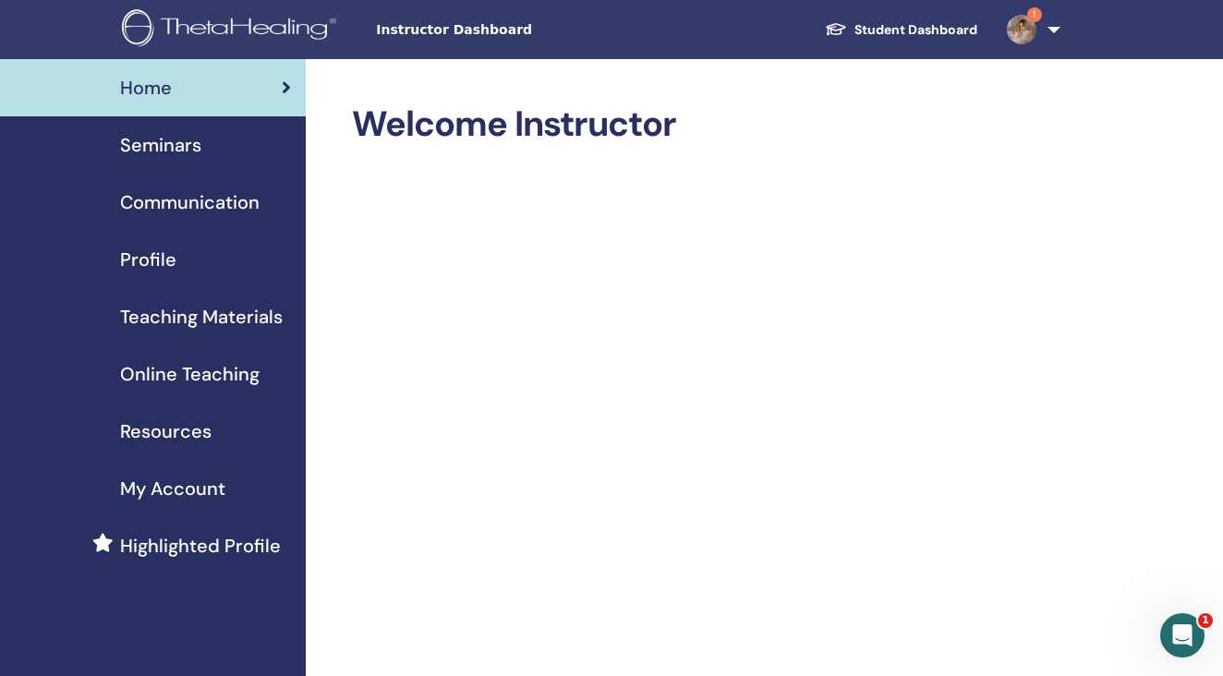
click at [144, 146] on span "Seminars" at bounding box center [160, 145] width 81 height 28
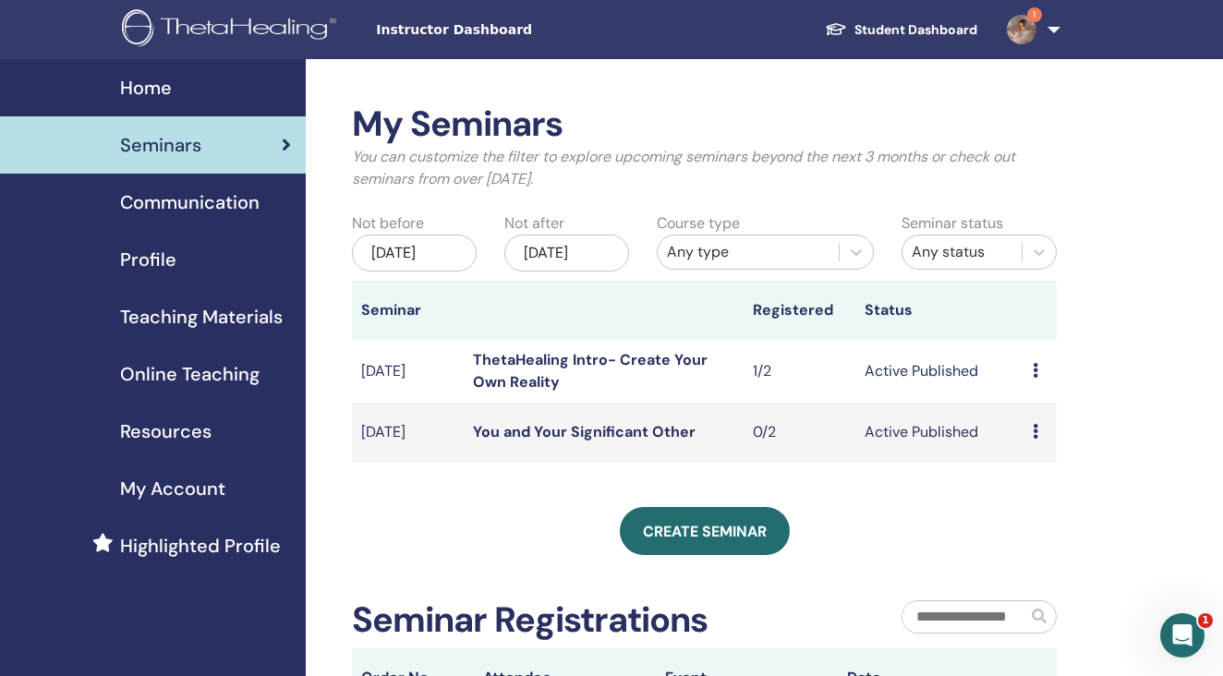
click at [1038, 382] on div "Preview Edit Attendees Cancel" at bounding box center [1040, 371] width 15 height 22
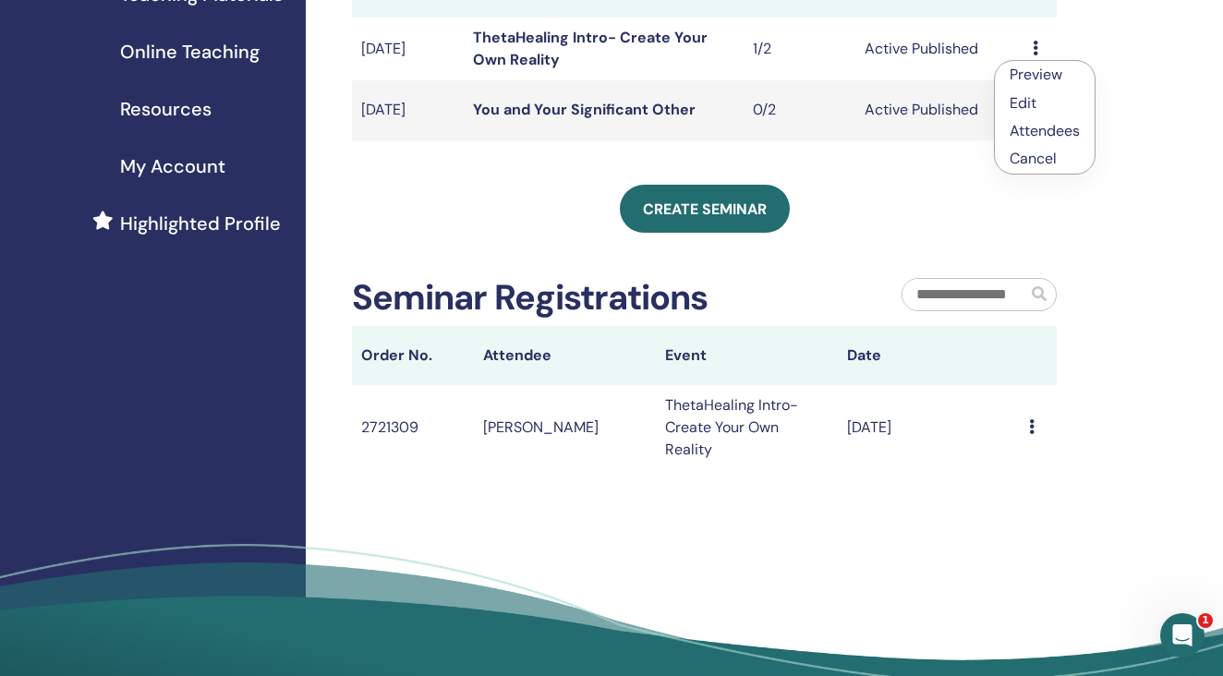
scroll to position [327, 0]
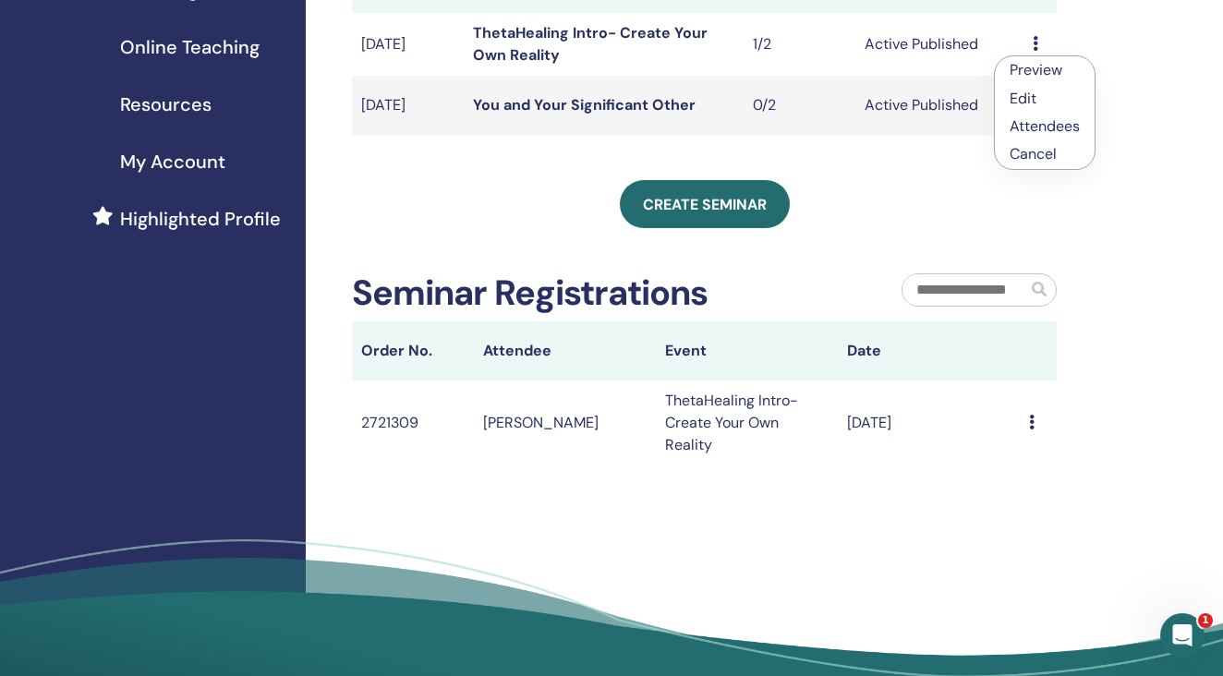
click at [1034, 430] on icon at bounding box center [1032, 422] width 6 height 15
click at [1031, 430] on icon at bounding box center [1032, 422] width 6 height 15
click at [1034, 430] on icon at bounding box center [1032, 422] width 6 height 15
click at [1035, 44] on div "Preview Edit Attendees Cancel" at bounding box center [1040, 44] width 15 height 22
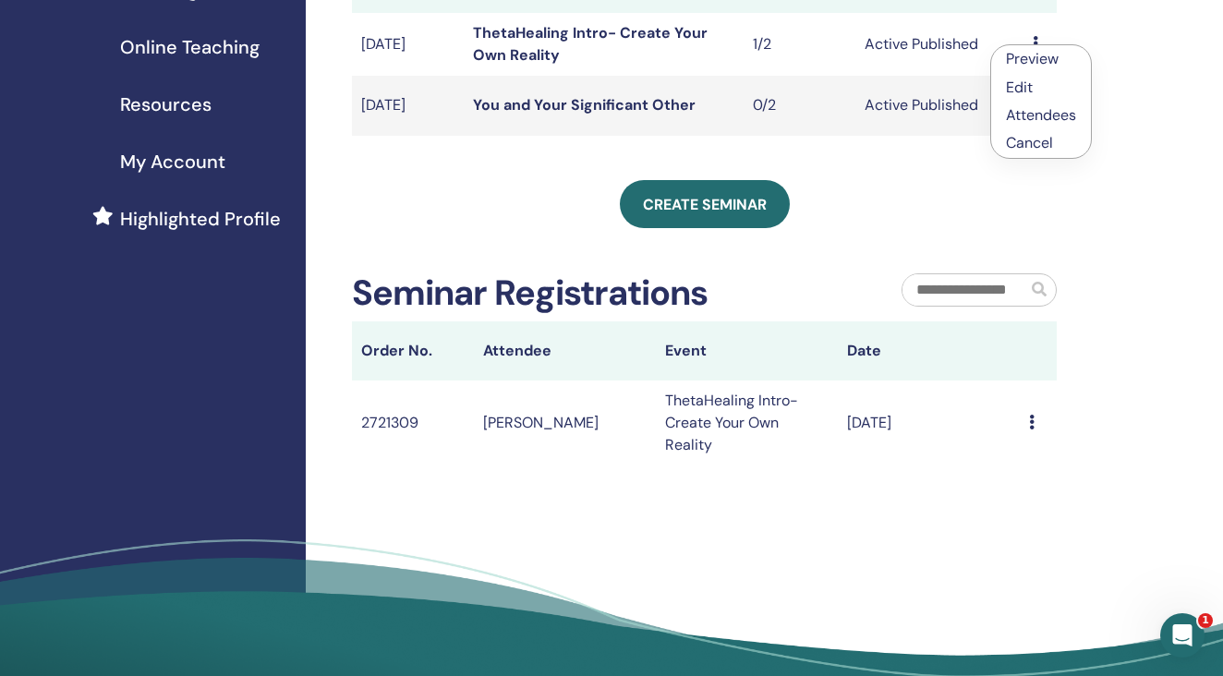
click at [1030, 147] on p "Cancel" at bounding box center [1041, 143] width 70 height 22
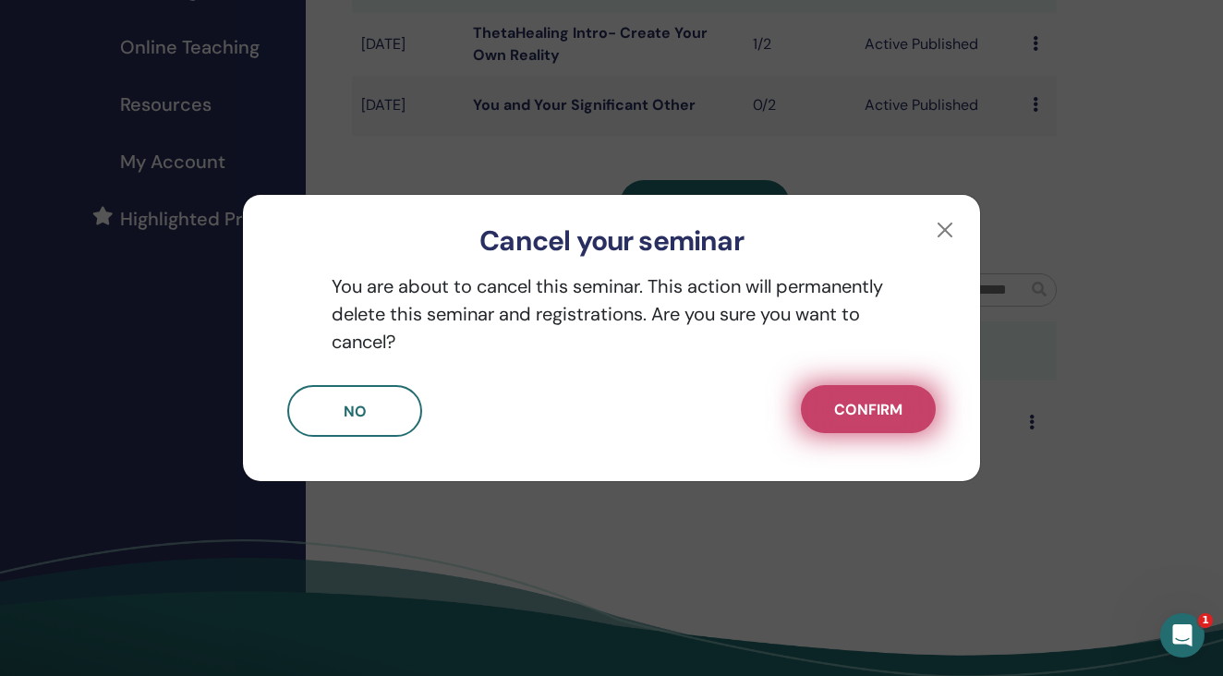
click at [840, 420] on button "Confirm" at bounding box center [868, 409] width 135 height 48
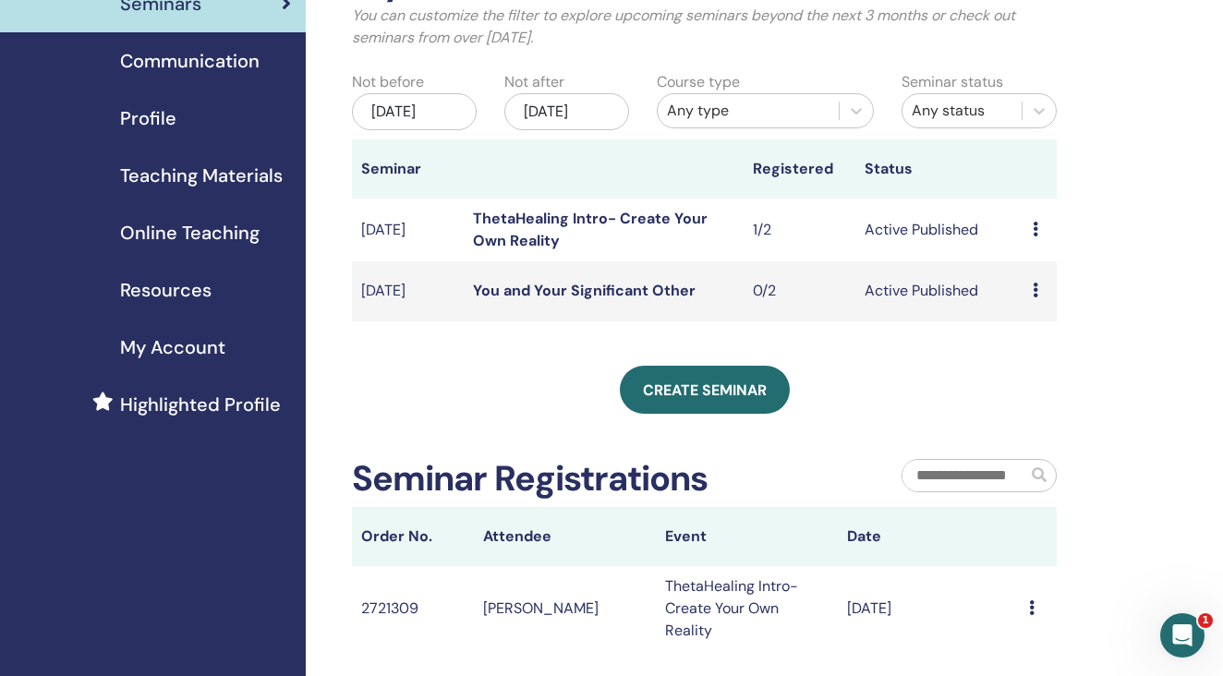
scroll to position [120, 0]
